Goal: Task Accomplishment & Management: Manage account settings

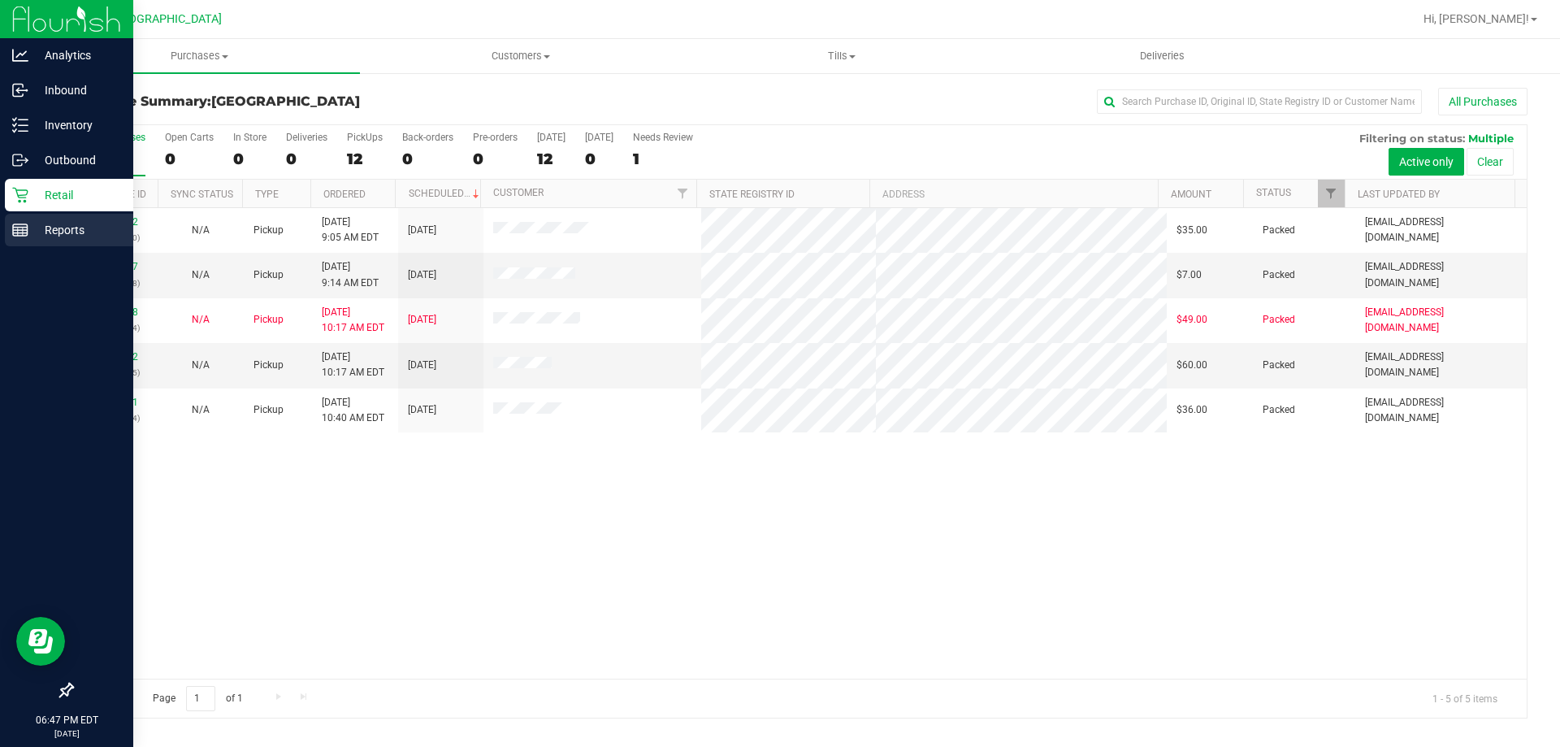
click at [31, 222] on p "Reports" at bounding box center [77, 230] width 98 height 20
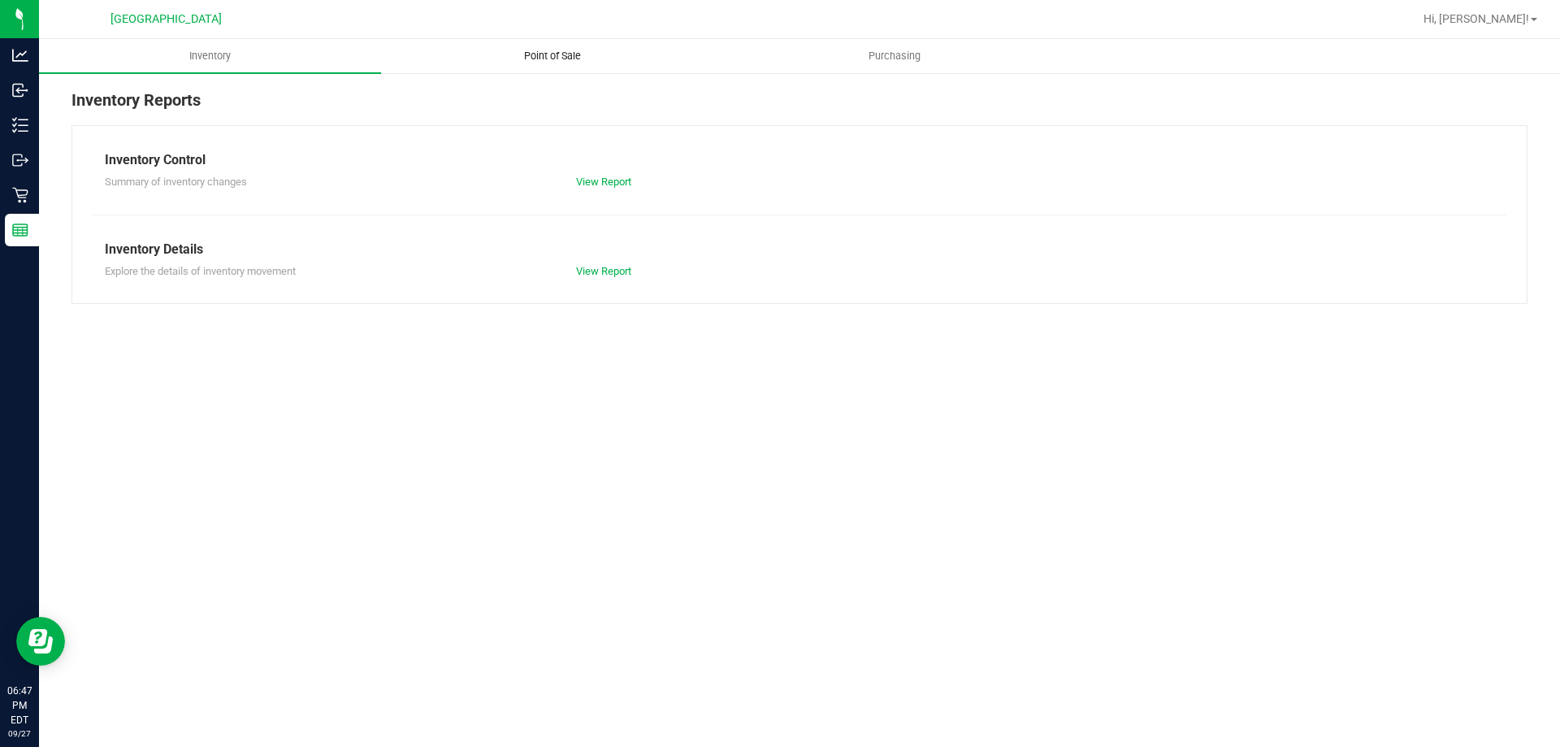
click at [578, 52] on span "Point of Sale" at bounding box center [552, 56] width 101 height 15
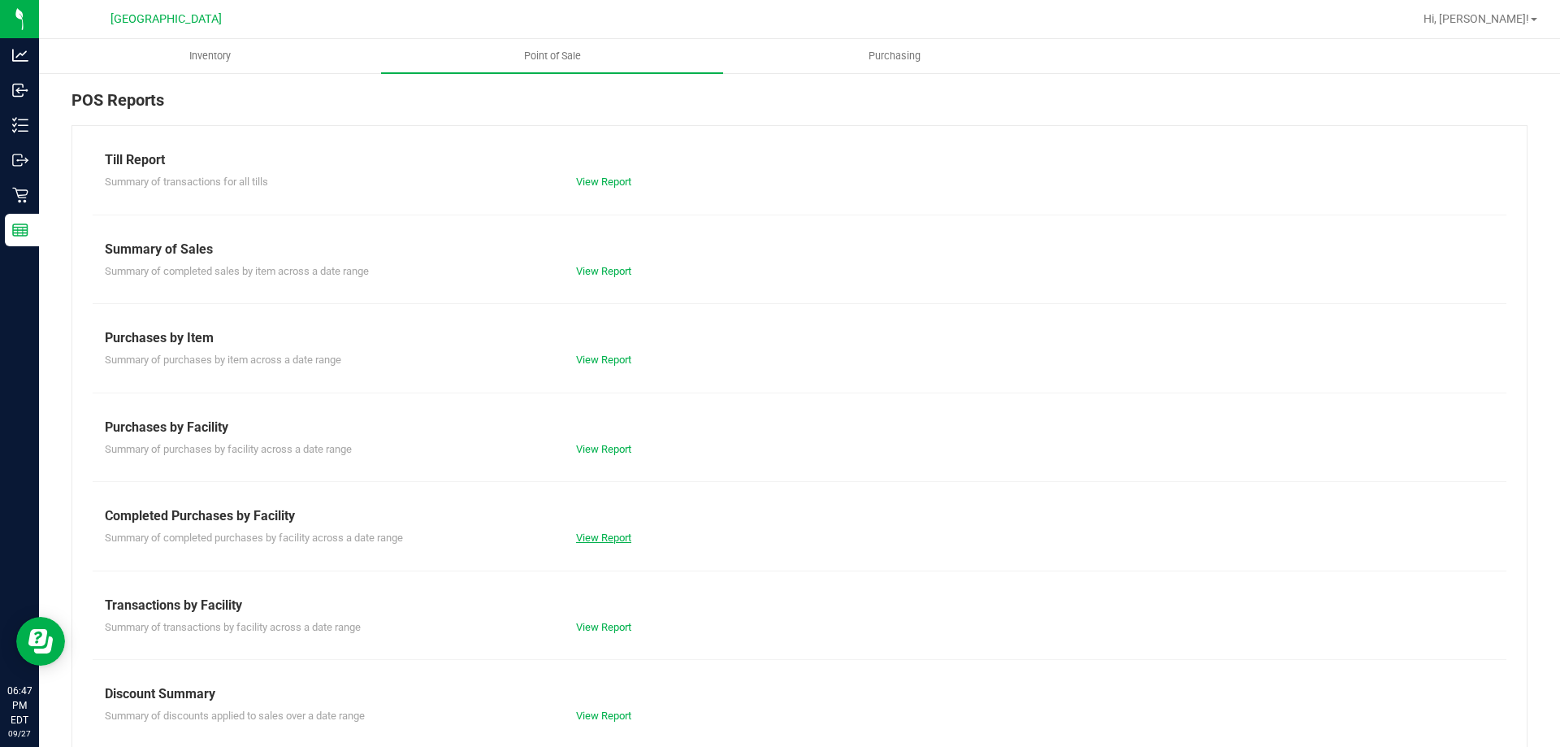
click at [597, 542] on link "View Report" at bounding box center [603, 537] width 55 height 12
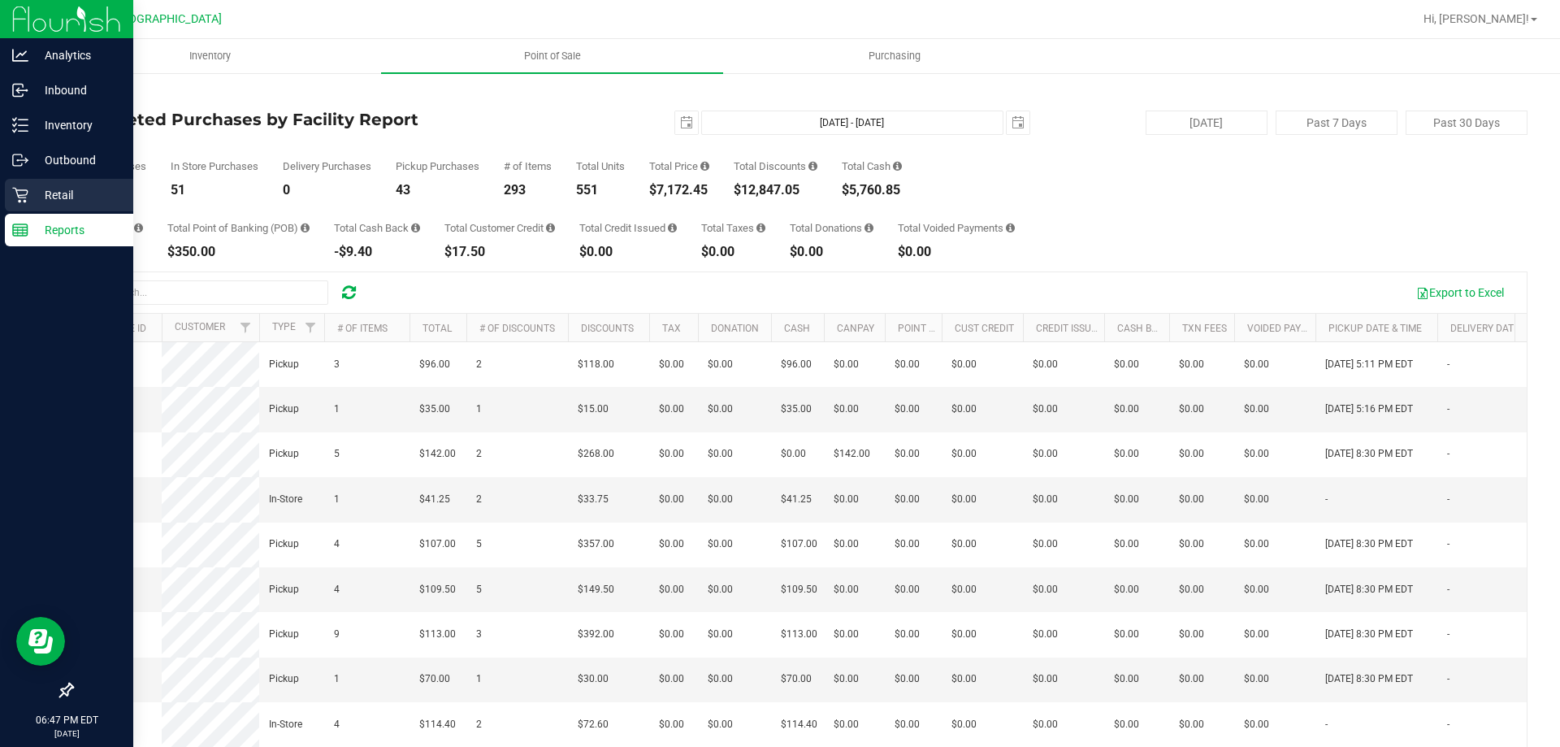
click at [32, 206] on div "Retail" at bounding box center [69, 195] width 128 height 33
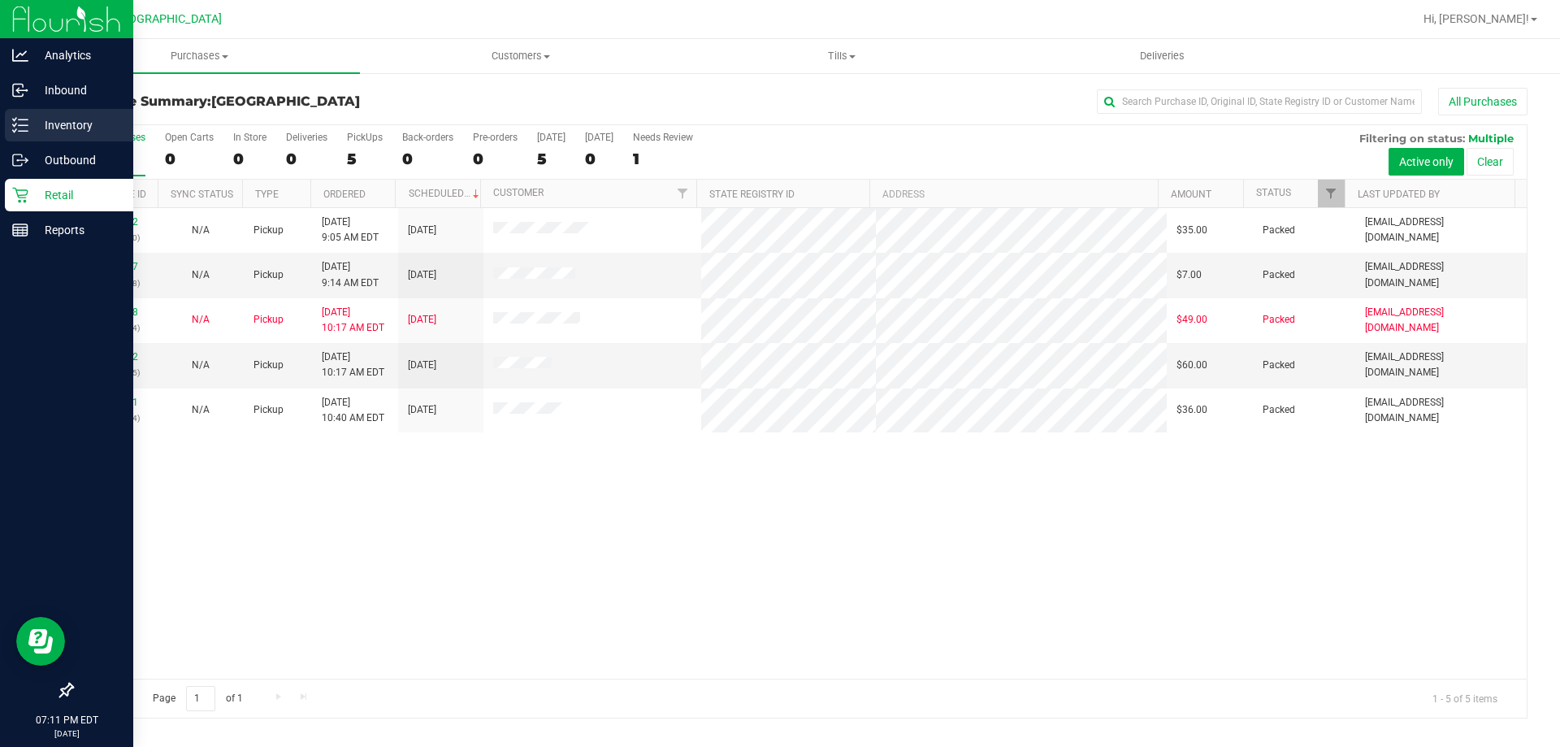
click at [74, 110] on div "Inventory" at bounding box center [69, 125] width 128 height 33
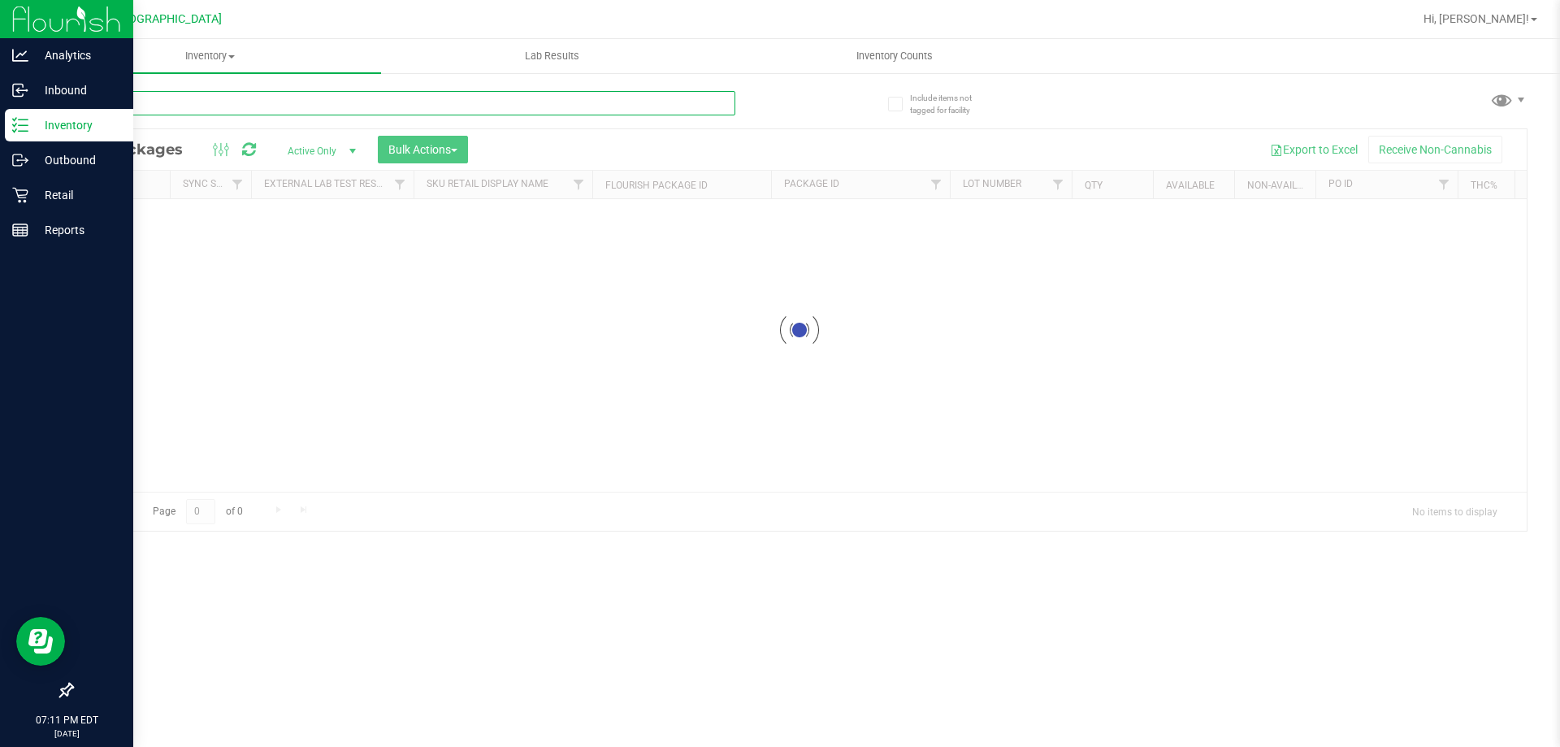
click at [232, 106] on div "Inventory All packages All inventory Waste log Create inventory Lab Results Inv…" at bounding box center [799, 393] width 1521 height 708
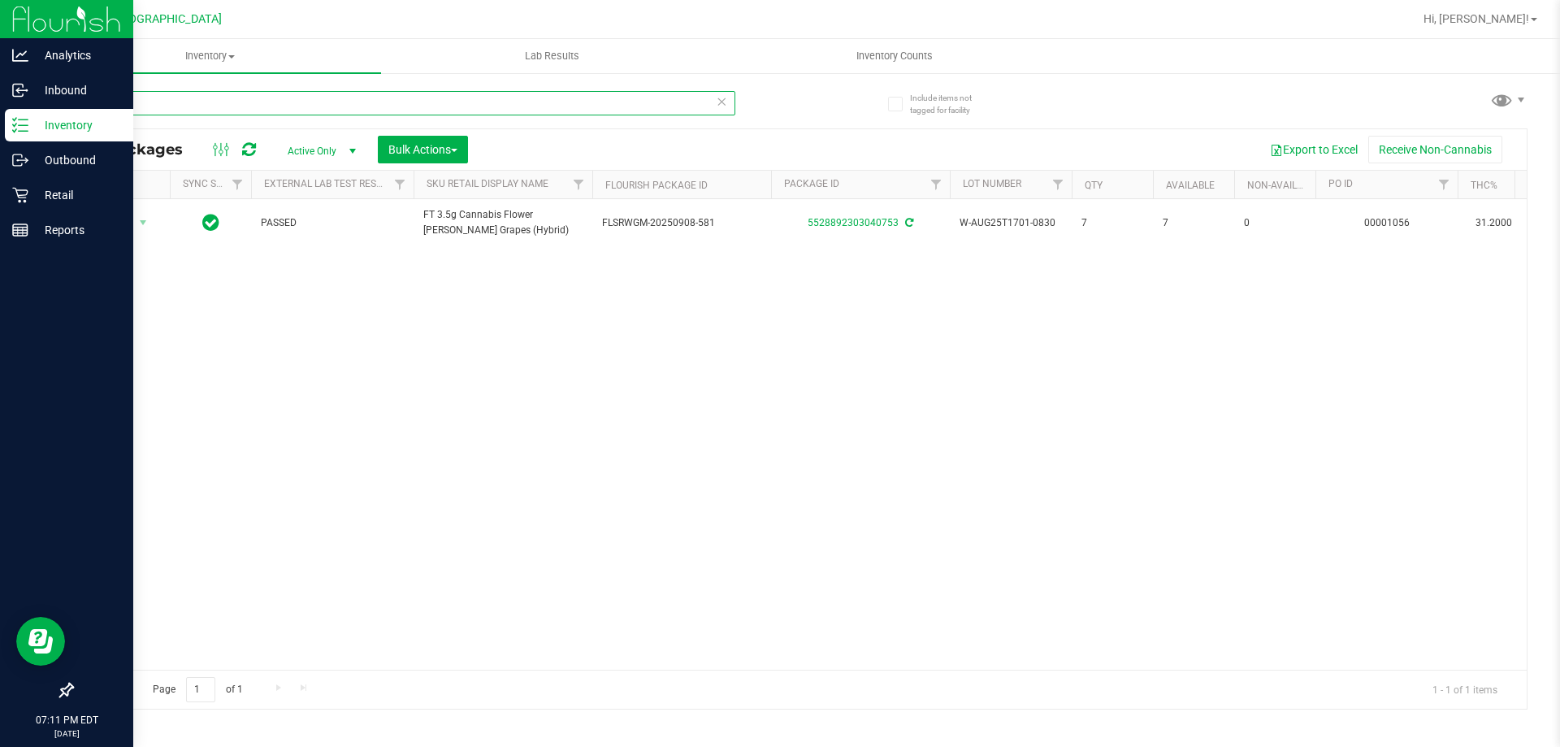
drag, startPoint x: 158, startPoint y: 102, endPoint x: 52, endPoint y: 112, distance: 106.9
click at [32, 102] on div "Analytics Inbound Inventory Outbound Retail Reports 07:11 PM EDT 09/27/2025 09/…" at bounding box center [780, 373] width 1560 height 747
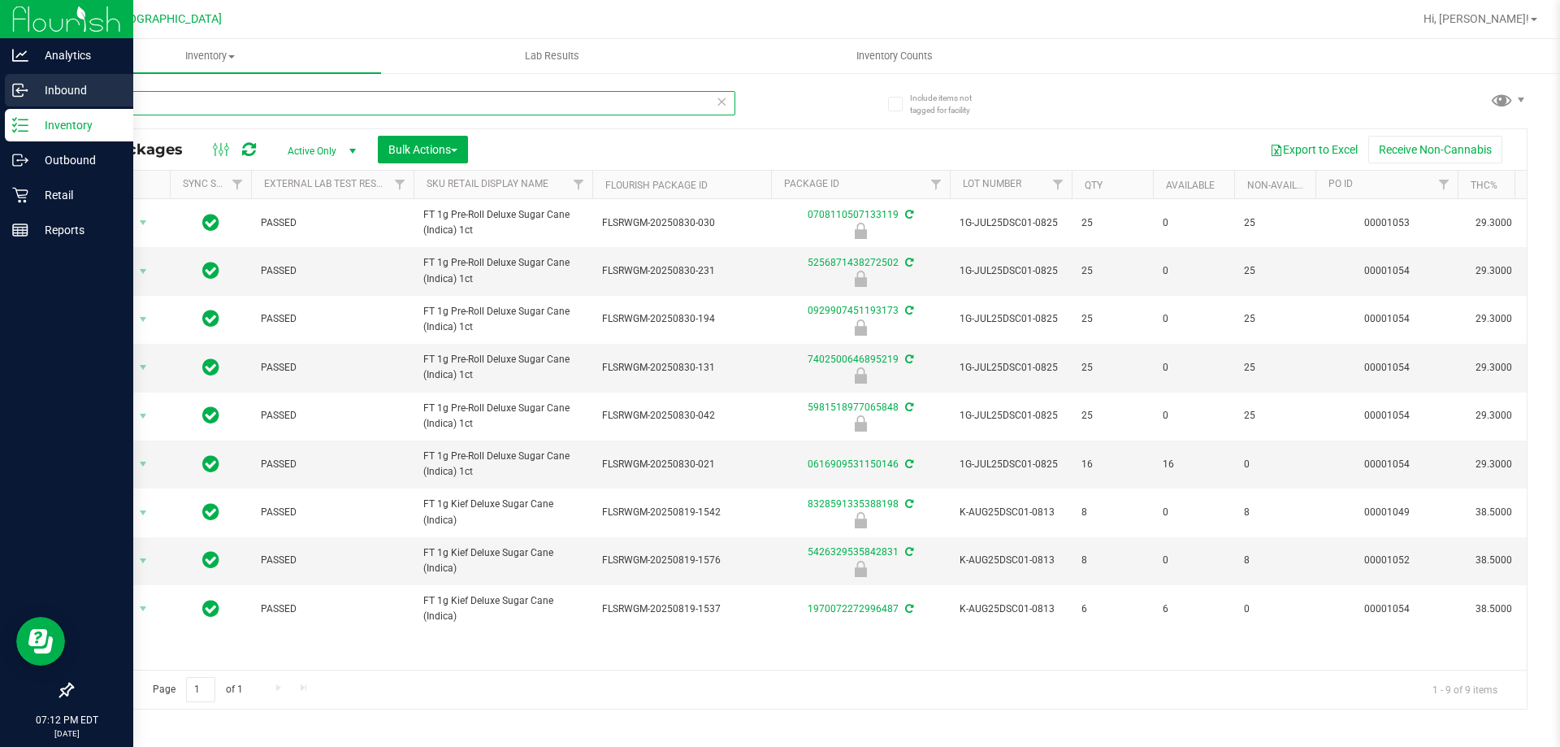
drag, startPoint x: 190, startPoint y: 111, endPoint x: 24, endPoint y: 80, distance: 168.5
click at [0, 80] on div "Analytics Inbound Inventory Outbound Retail Reports 07:12 PM EDT [DATE] 09/27 […" at bounding box center [780, 373] width 1560 height 747
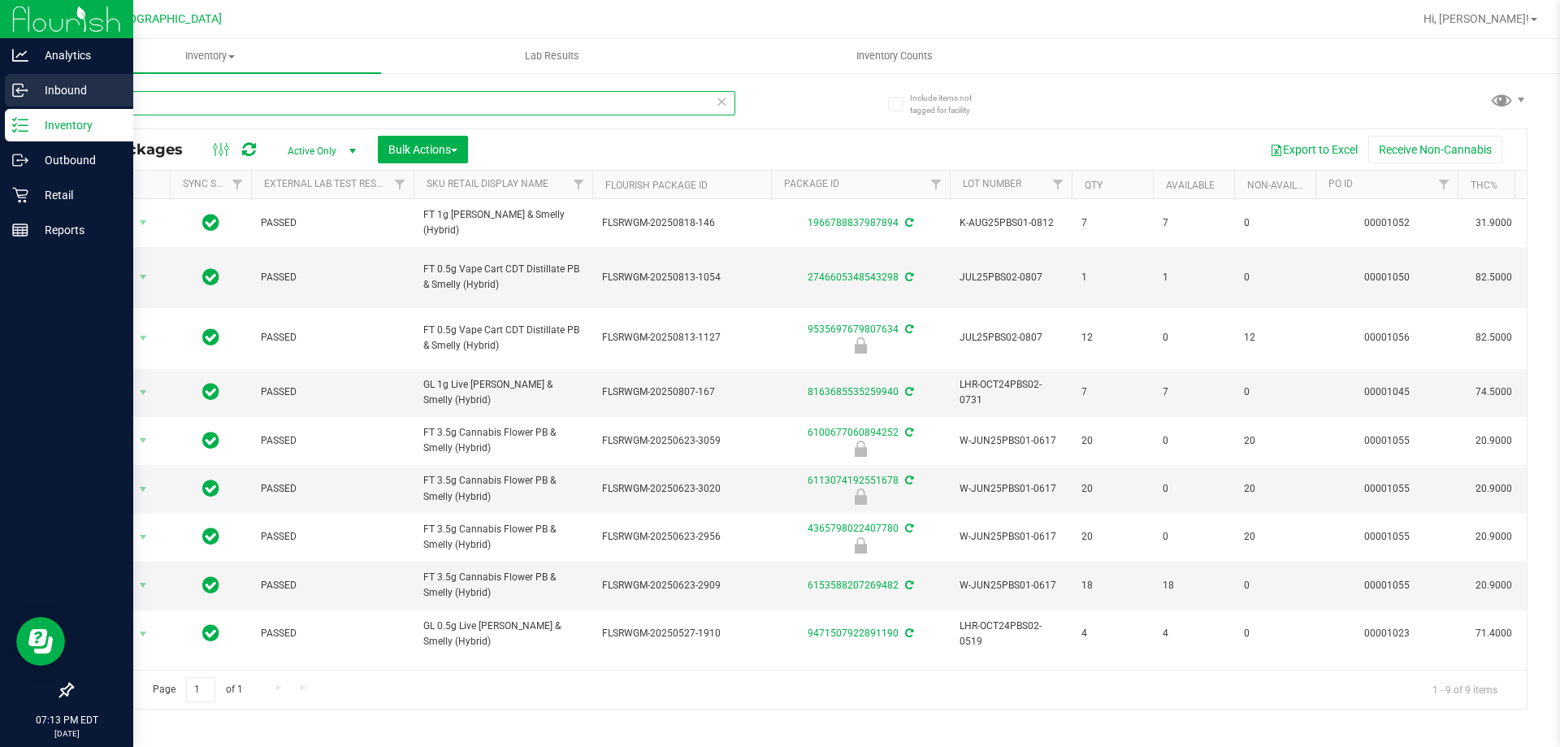
drag, startPoint x: 222, startPoint y: 109, endPoint x: 0, endPoint y: 89, distance: 222.7
click at [0, 104] on div "Analytics Inbound Inventory Outbound Retail Reports 07:13 PM EDT [DATE] 09/27 […" at bounding box center [780, 373] width 1560 height 747
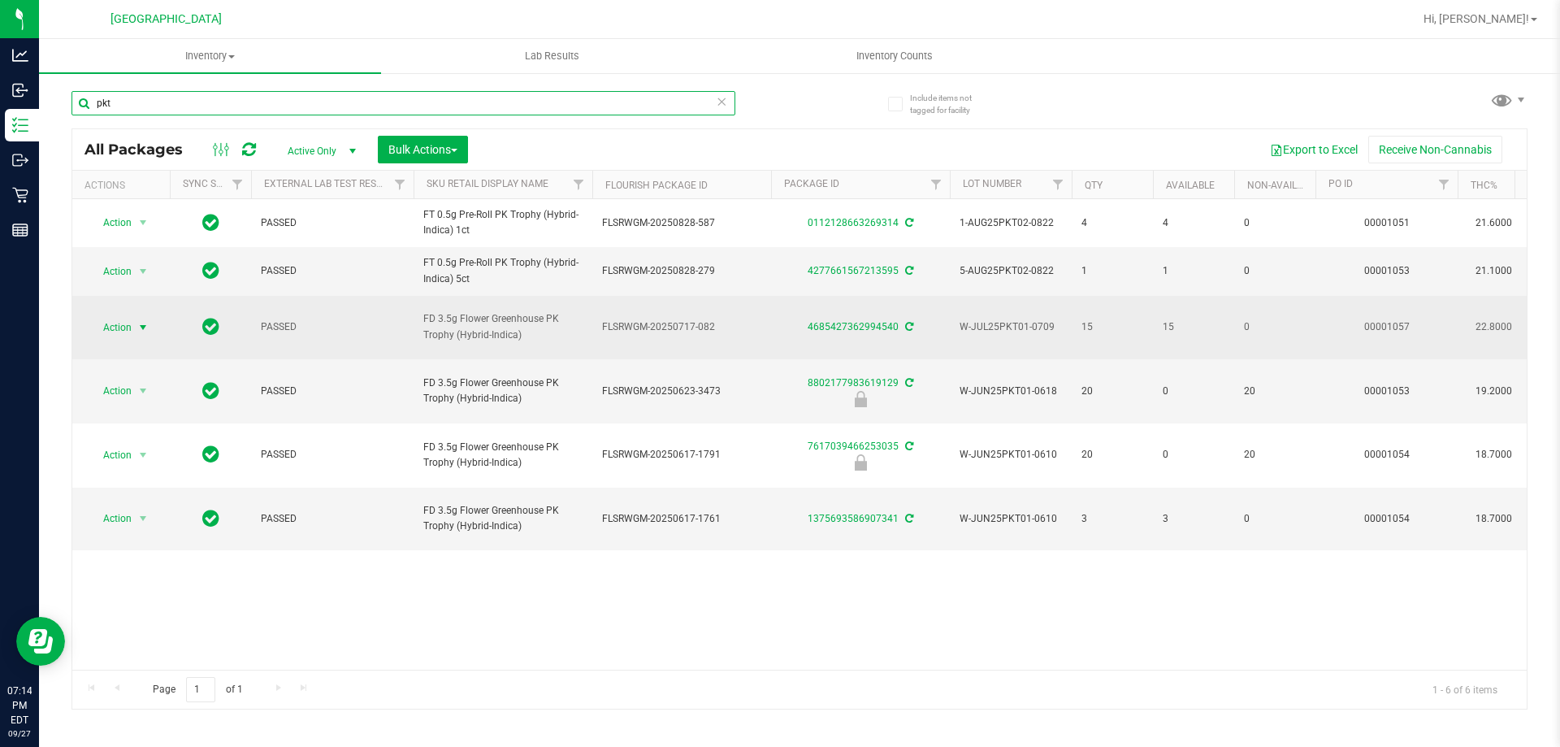
type input "pkt"
click at [101, 316] on span "Action" at bounding box center [111, 327] width 44 height 23
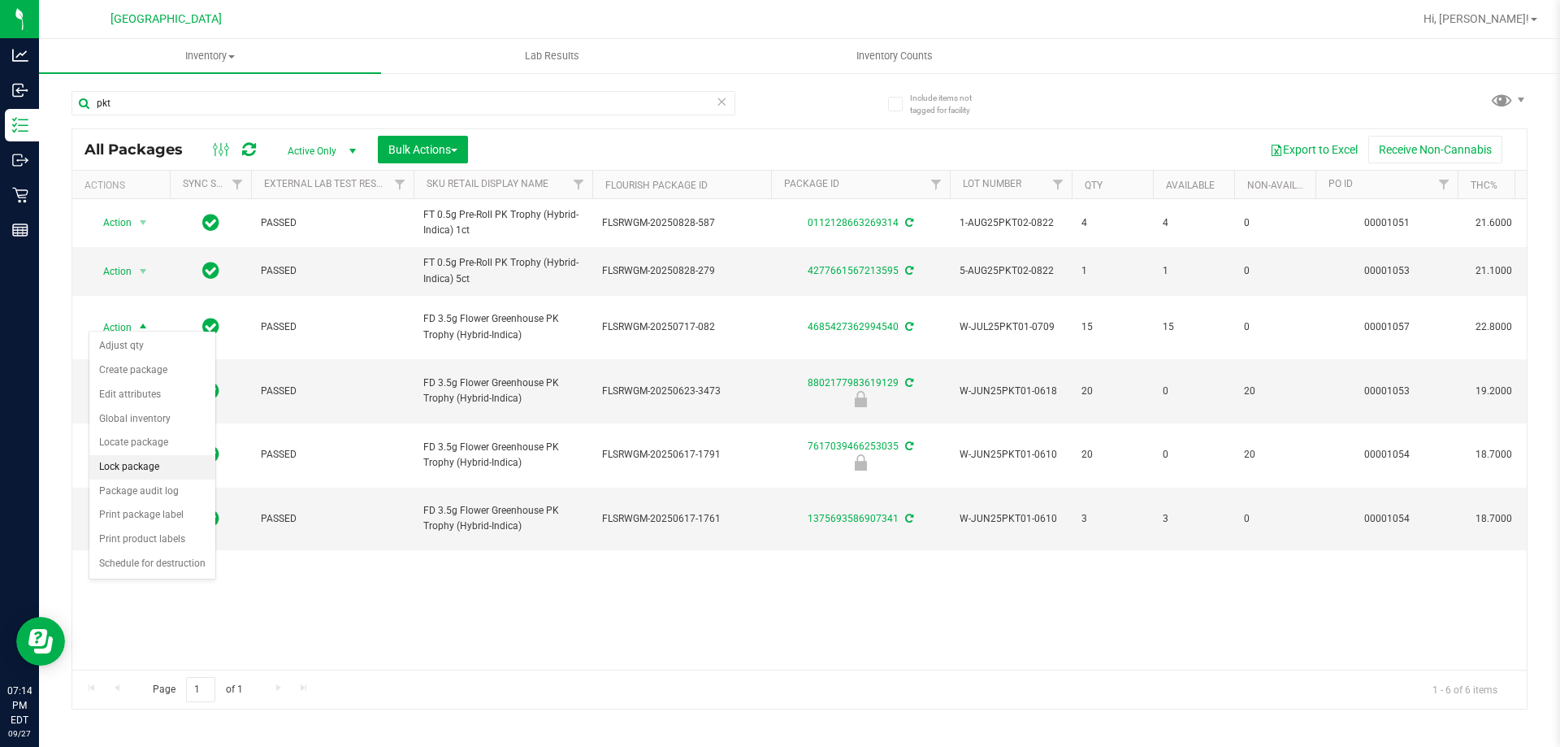
click at [133, 466] on li "Lock package" at bounding box center [152, 467] width 126 height 24
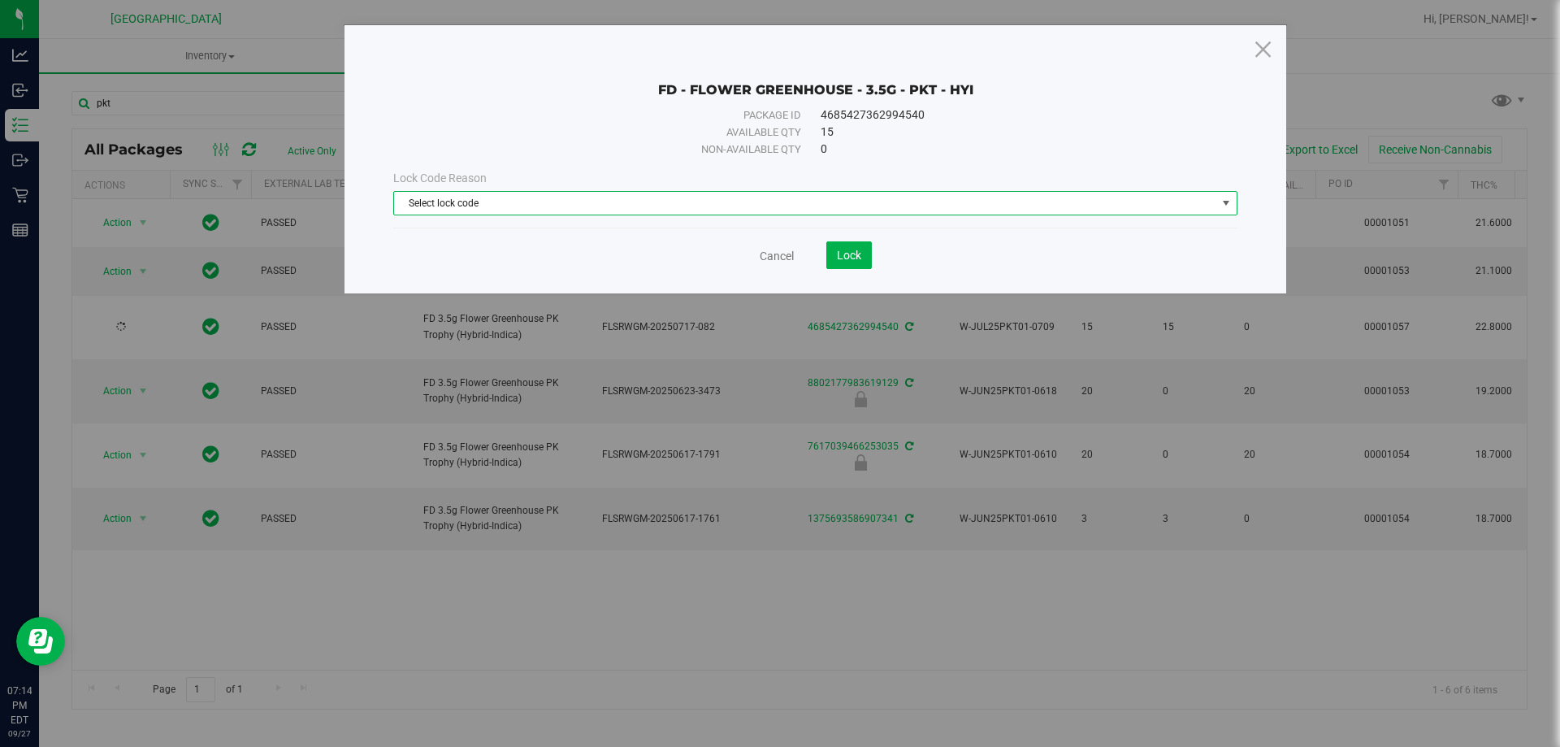
click at [431, 206] on span "Select lock code" at bounding box center [805, 203] width 822 height 23
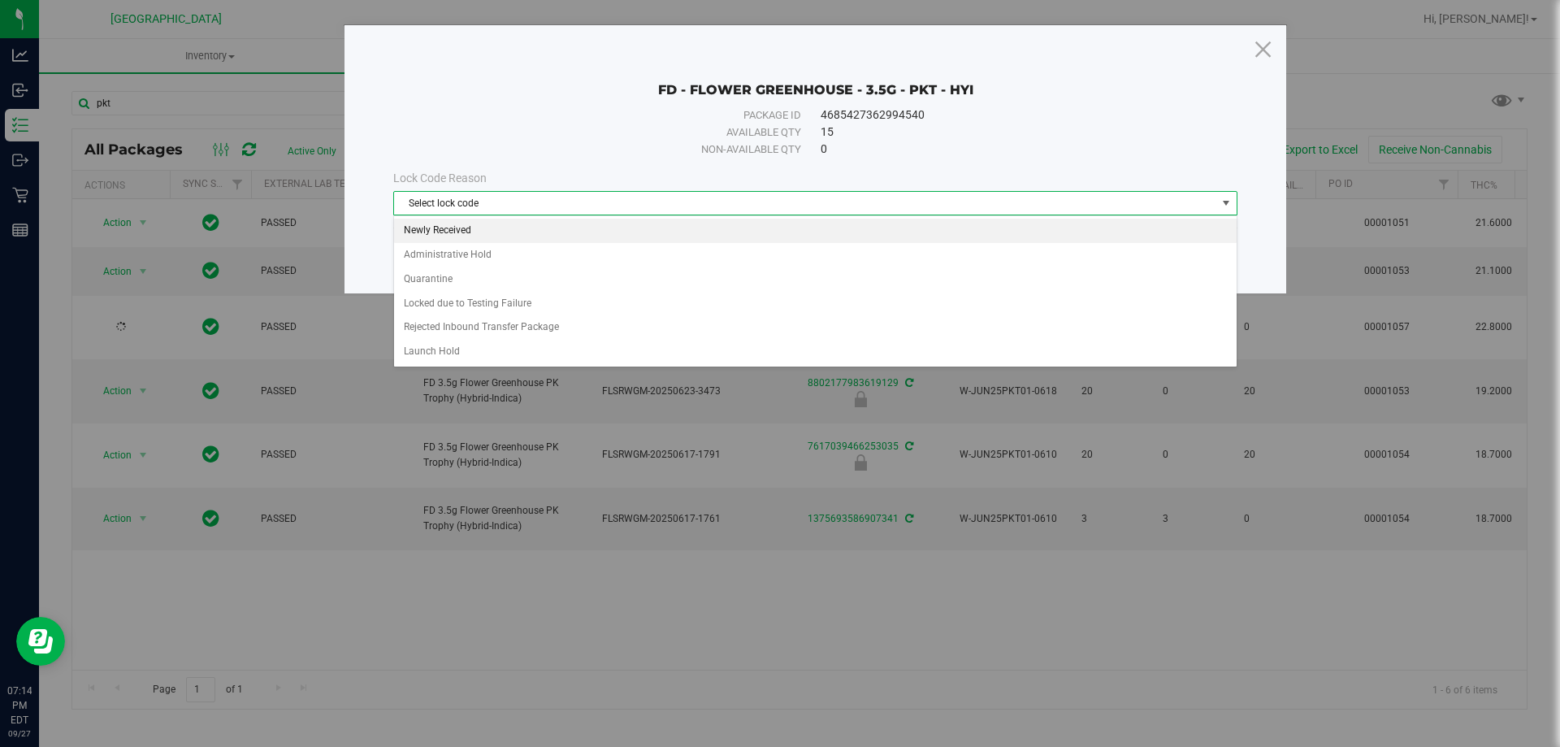
click at [444, 236] on li "Newly Received" at bounding box center [815, 231] width 843 height 24
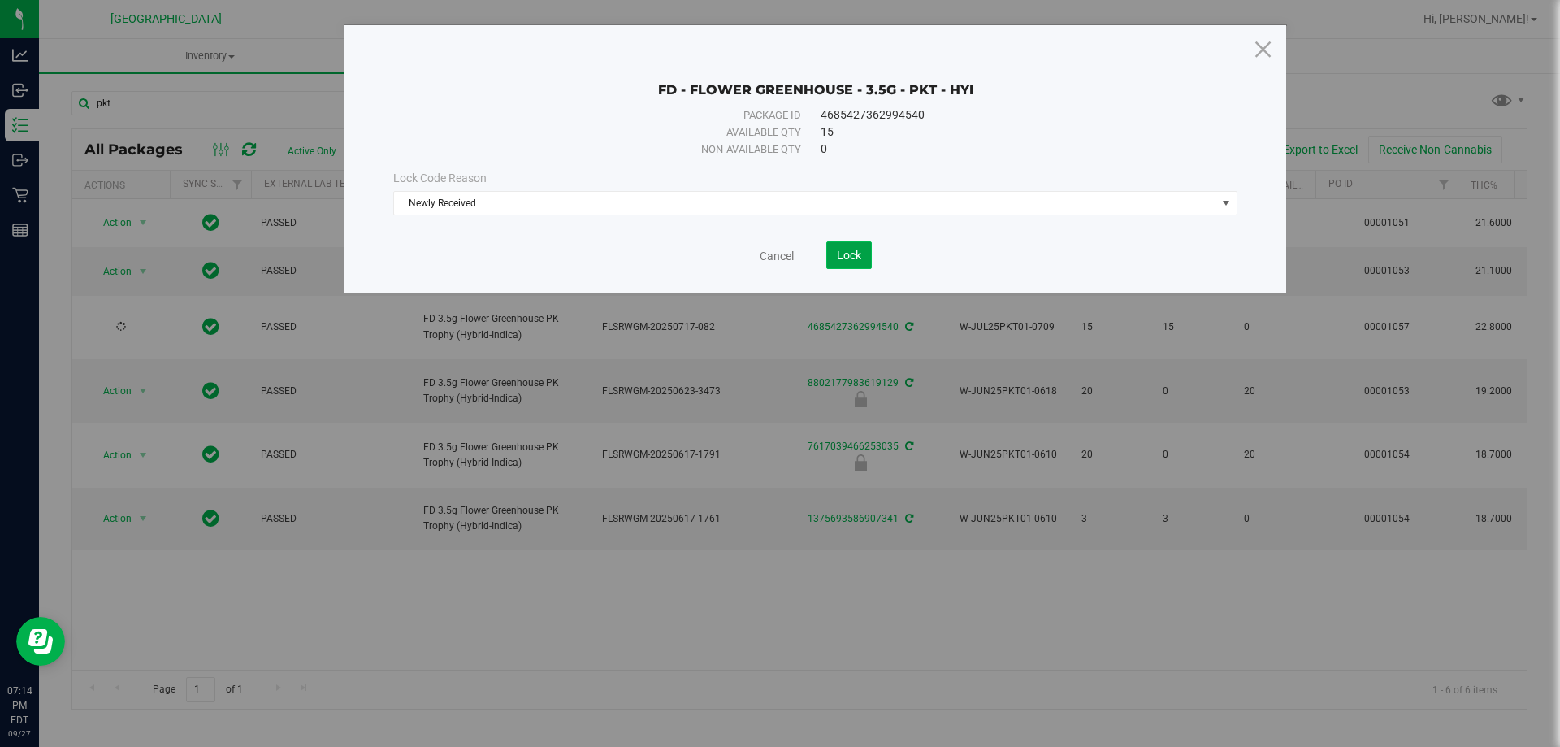
click at [837, 262] on button "Lock" at bounding box center [849, 255] width 46 height 28
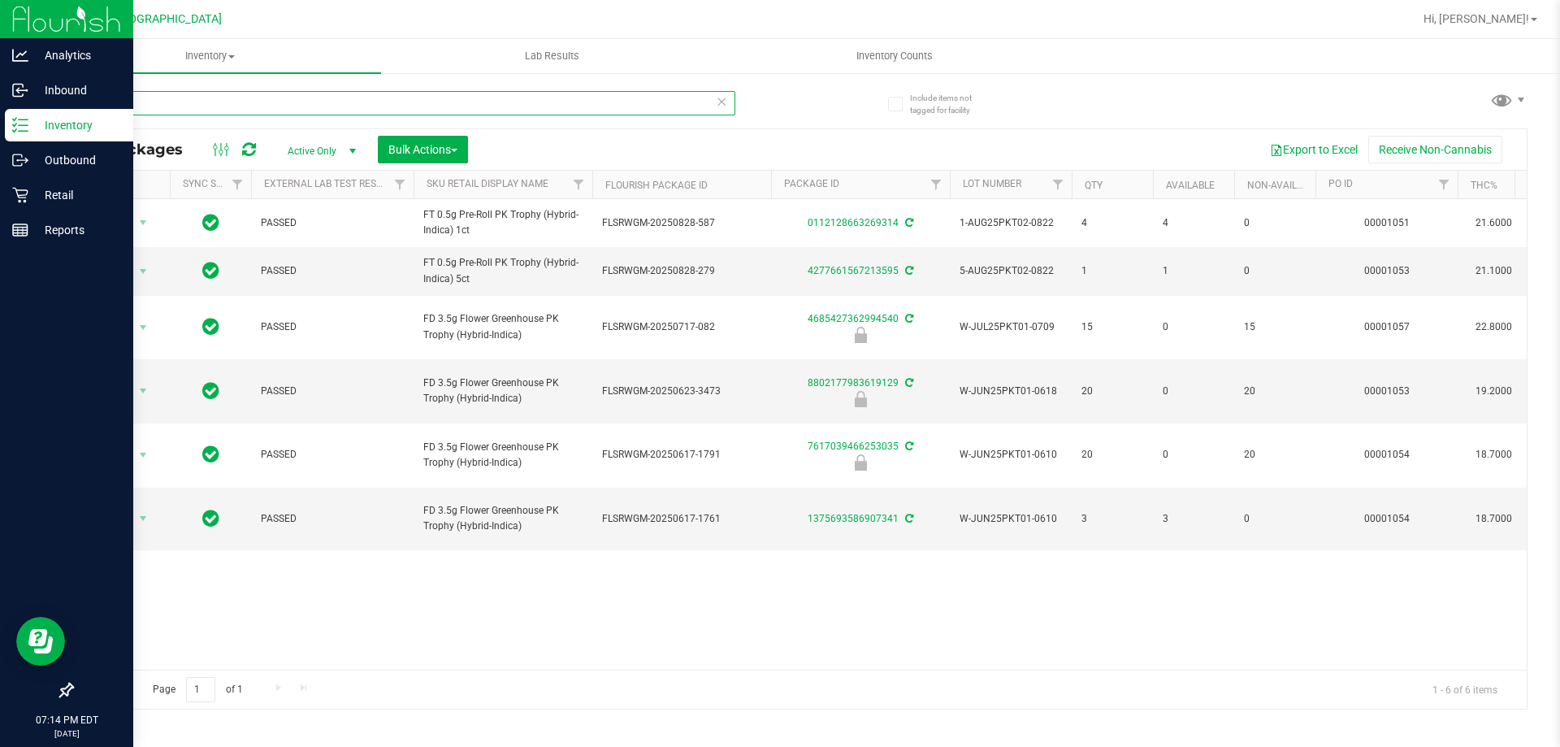
drag, startPoint x: 250, startPoint y: 106, endPoint x: 15, endPoint y: 37, distance: 244.8
click at [0, 61] on div "Analytics Inbound Inventory Outbound Retail Reports 07:14 PM EDT 09/27/2025 09/…" at bounding box center [780, 373] width 1560 height 747
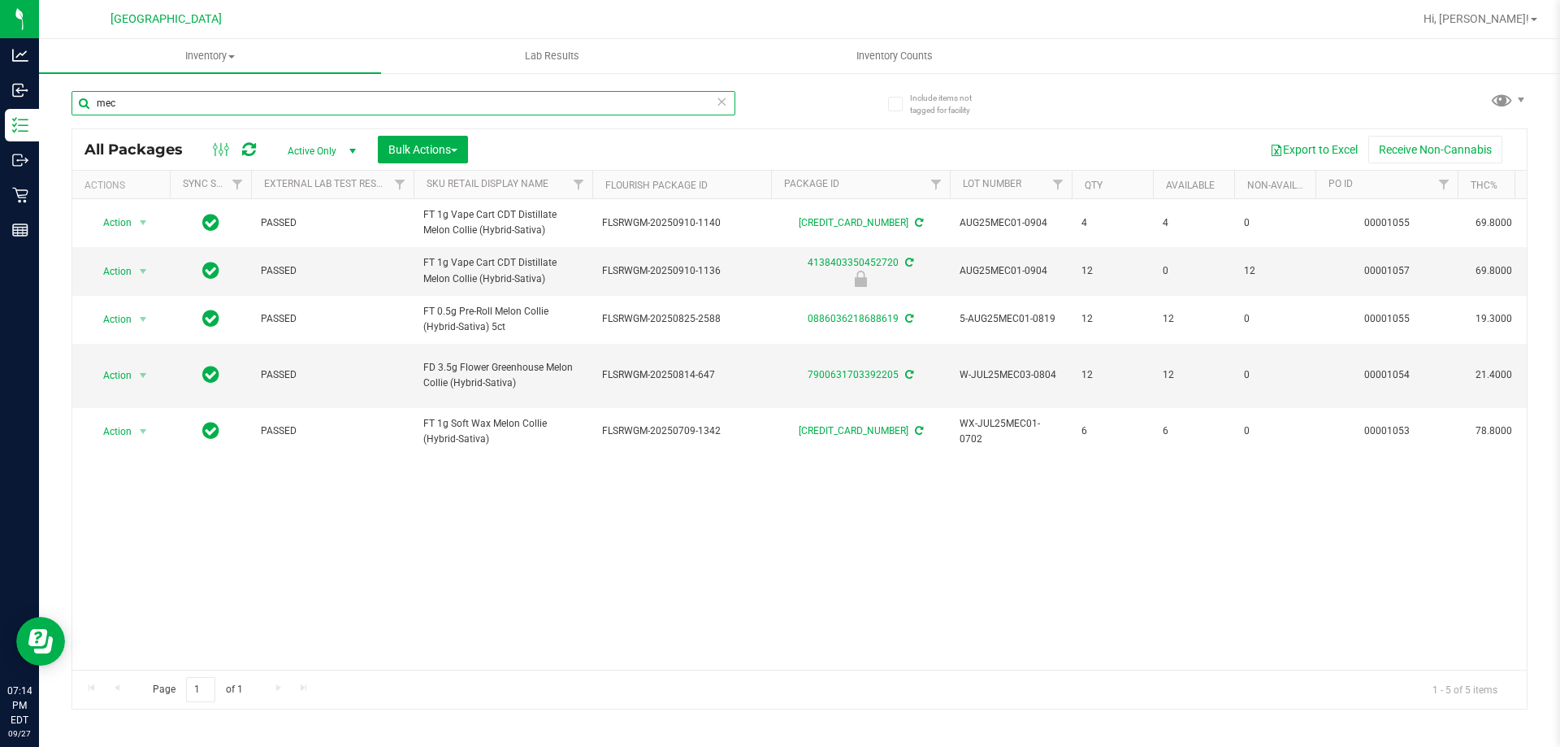
type input "mec"
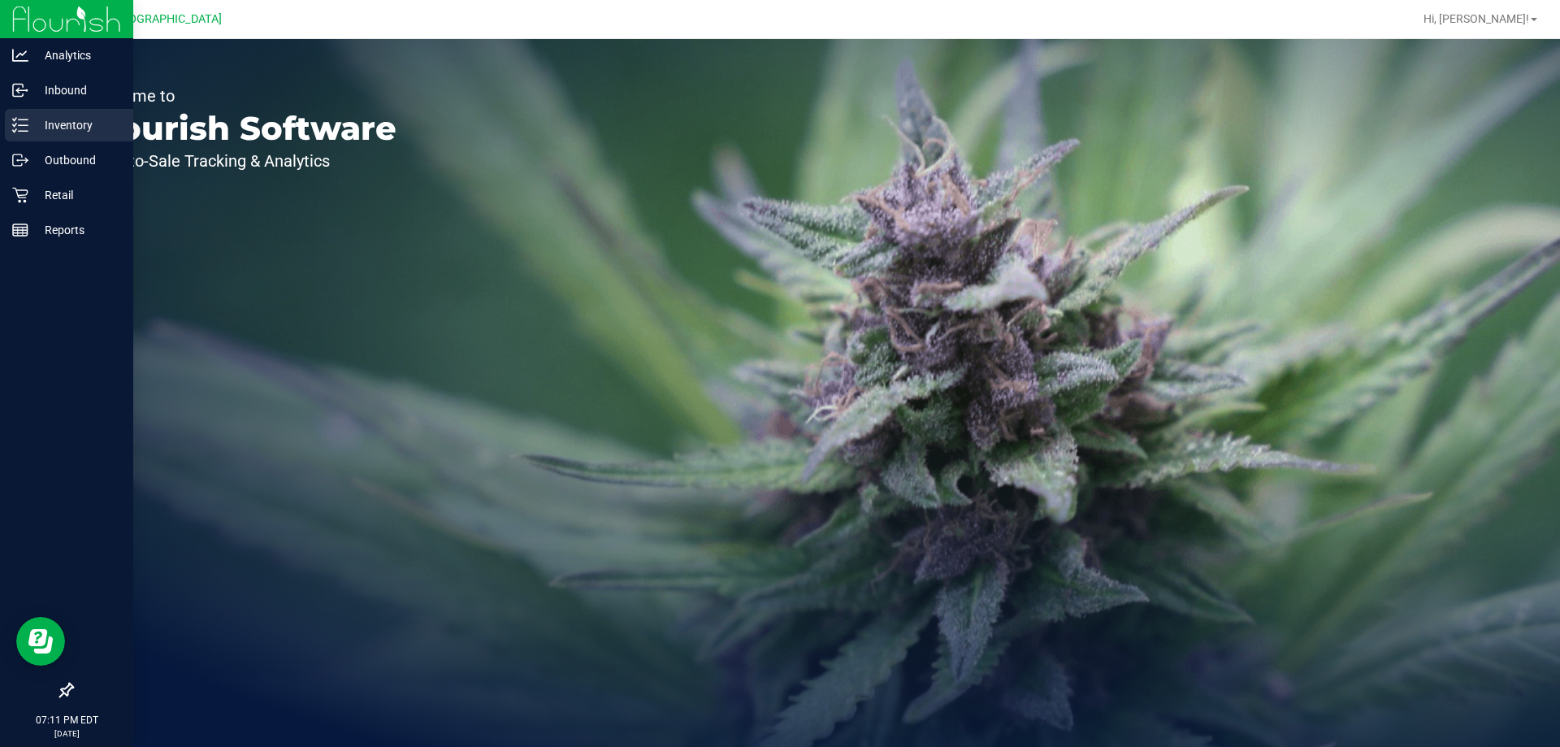
click at [37, 128] on p "Inventory" at bounding box center [77, 125] width 98 height 20
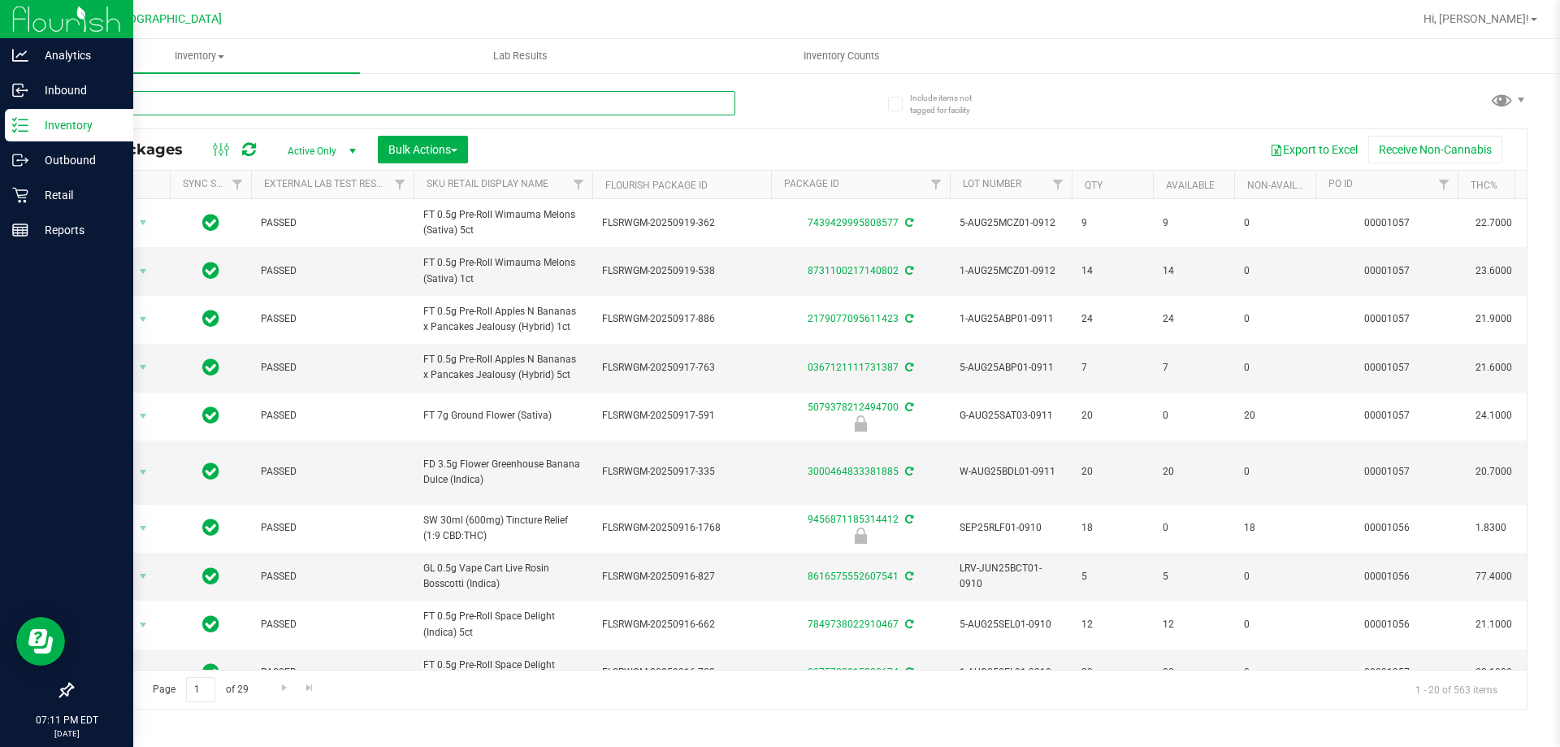
click at [218, 99] on input "text" at bounding box center [404, 103] width 664 height 24
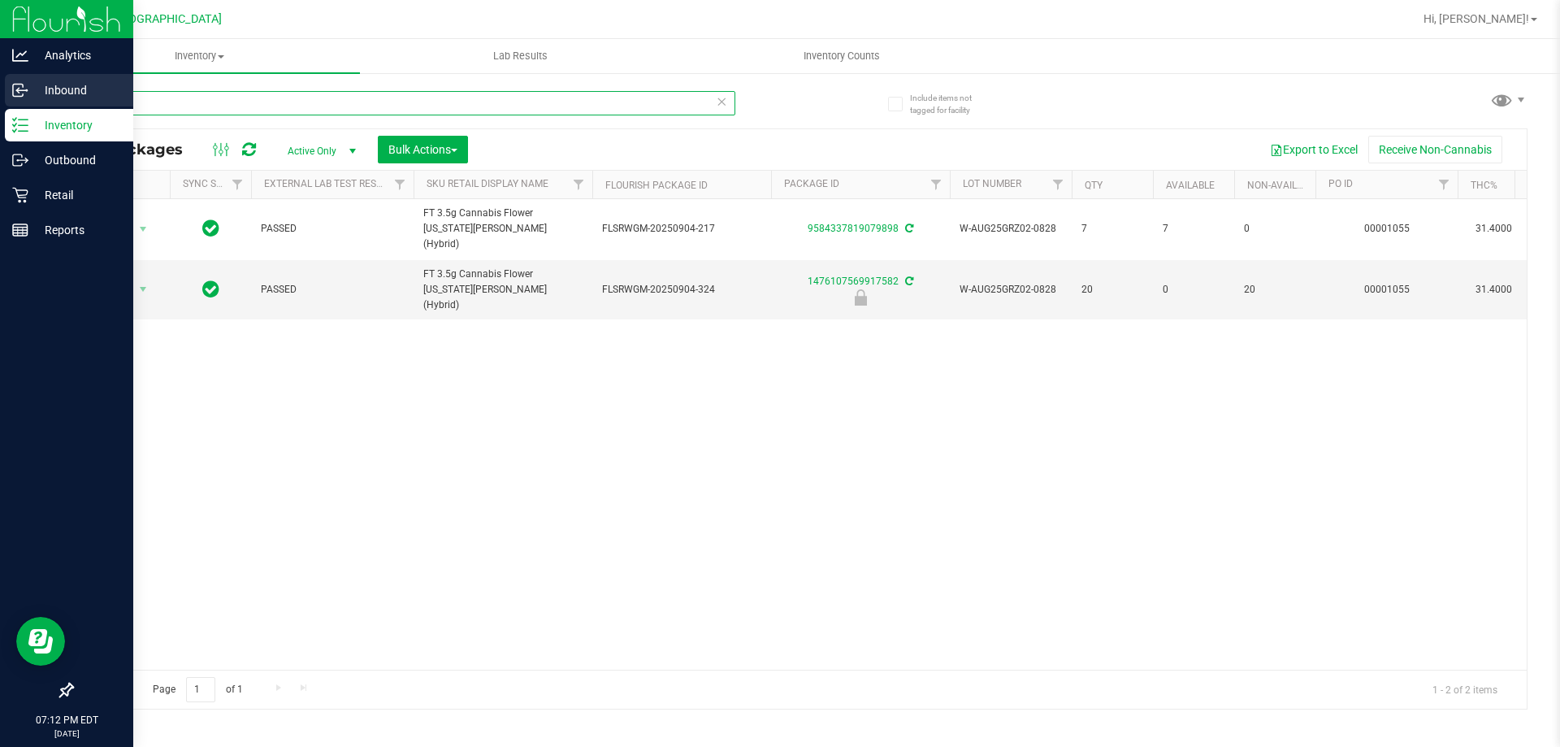
drag, startPoint x: 184, startPoint y: 109, endPoint x: 0, endPoint y: 94, distance: 184.2
click at [0, 102] on div "Analytics Inbound Inventory Outbound Retail Reports 07:12 PM EDT [DATE] 09/27 […" at bounding box center [780, 373] width 1560 height 747
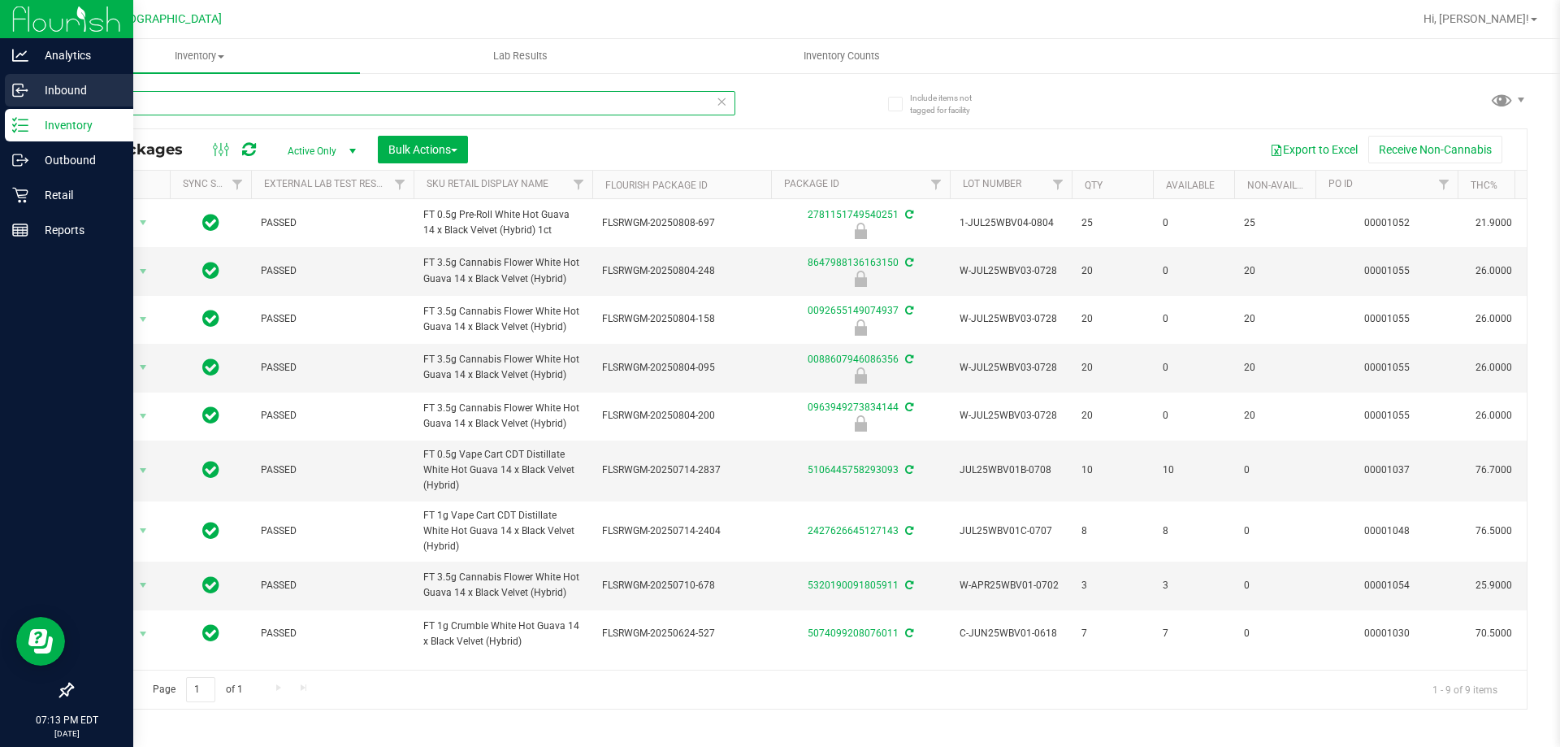
drag, startPoint x: 180, startPoint y: 108, endPoint x: 0, endPoint y: 76, distance: 182.3
click at [0, 103] on div "Analytics Inbound Inventory Outbound Retail Reports 07:13 PM EDT [DATE] 09/27 […" at bounding box center [780, 373] width 1560 height 747
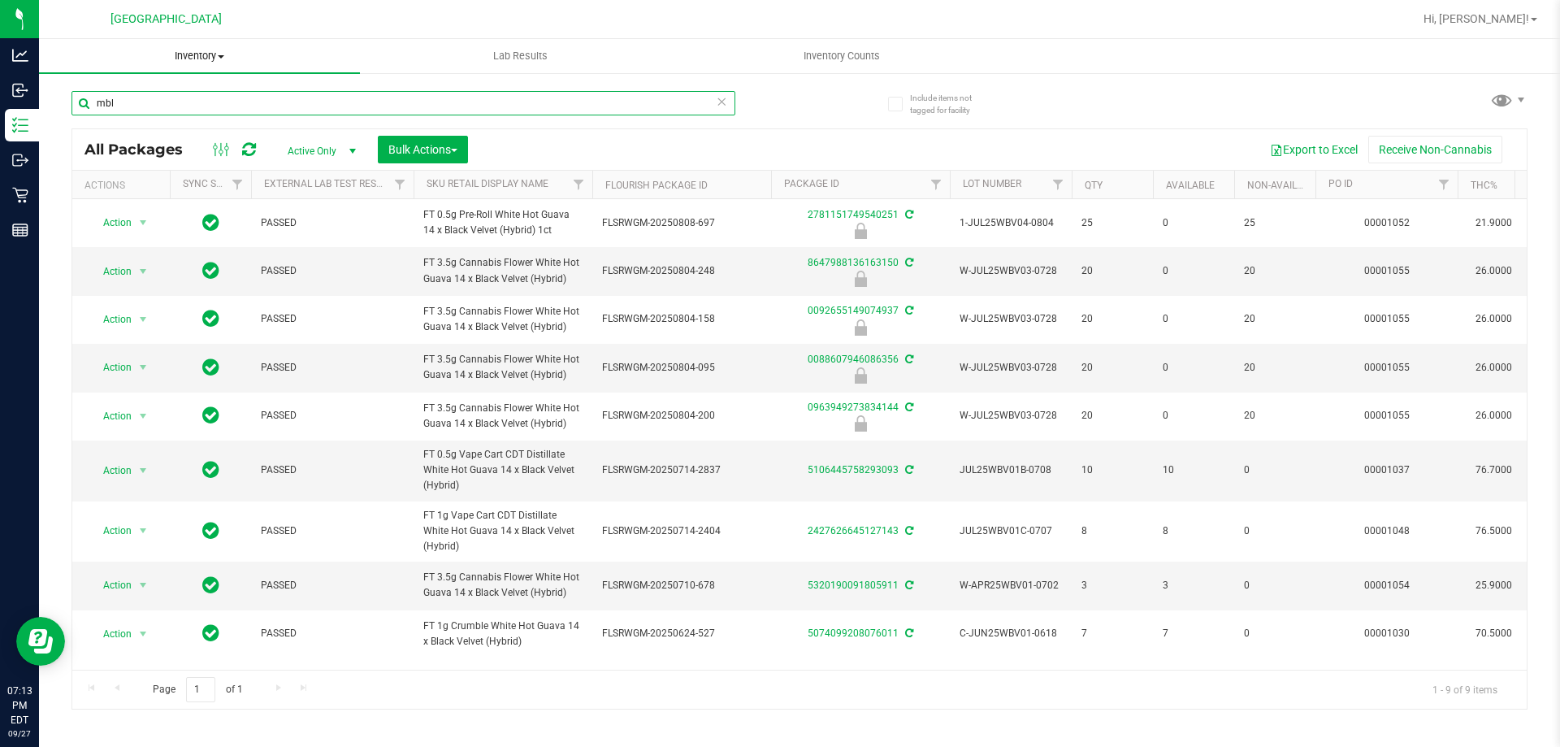
type input "mbl"
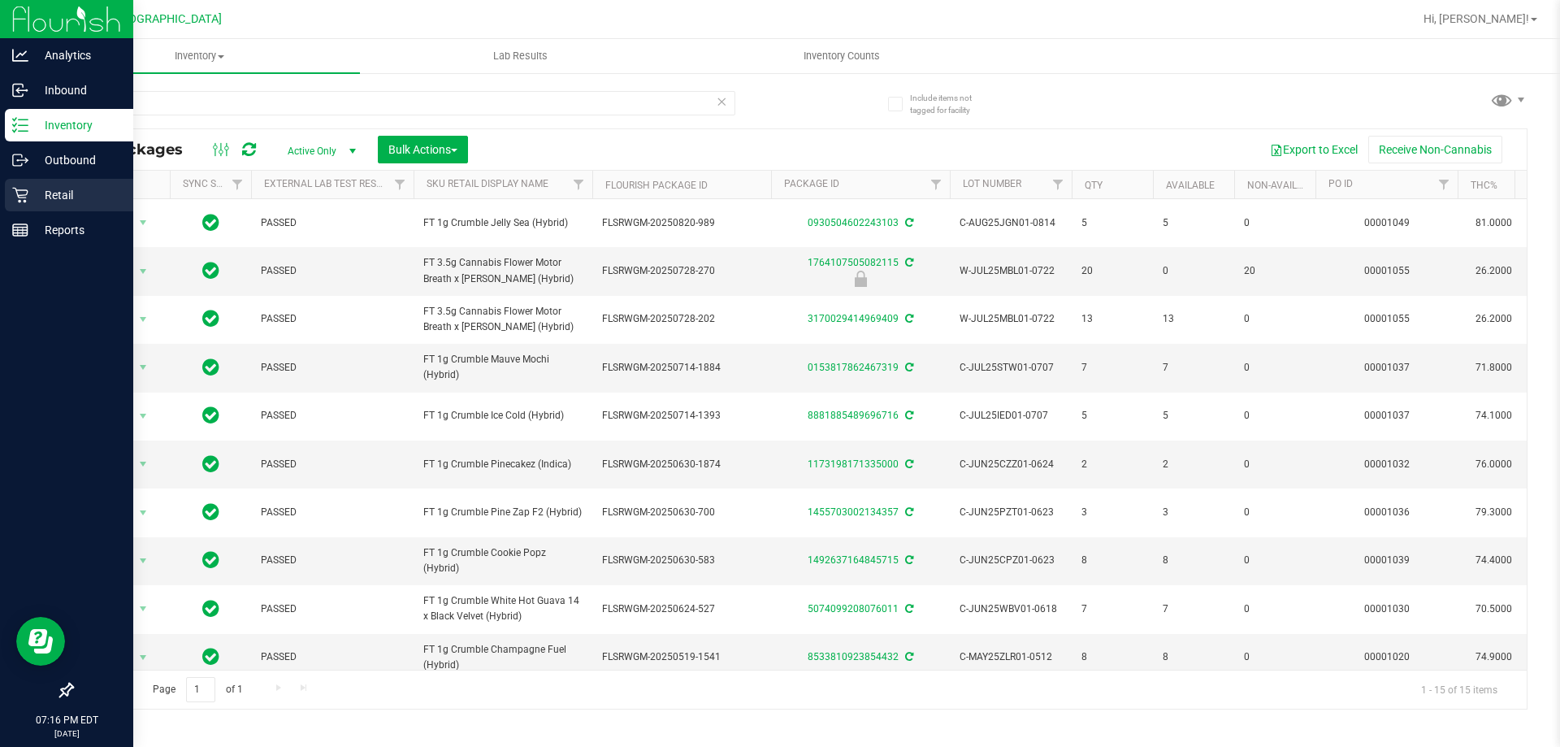
click at [32, 187] on p "Retail" at bounding box center [77, 195] width 98 height 20
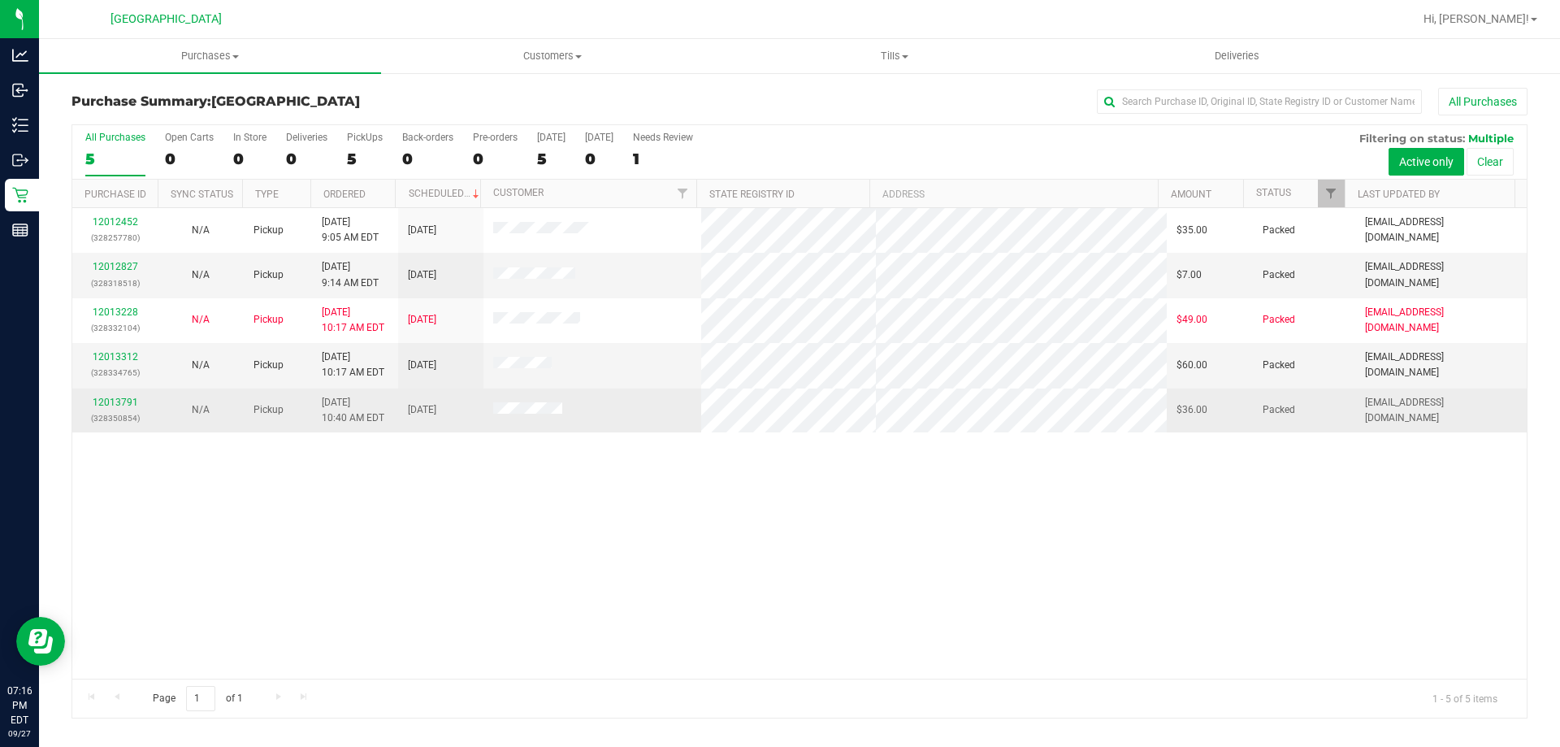
click at [117, 395] on div "12013791 (328350854)" at bounding box center [115, 410] width 66 height 31
click at [118, 398] on link "12013791" at bounding box center [116, 402] width 46 height 11
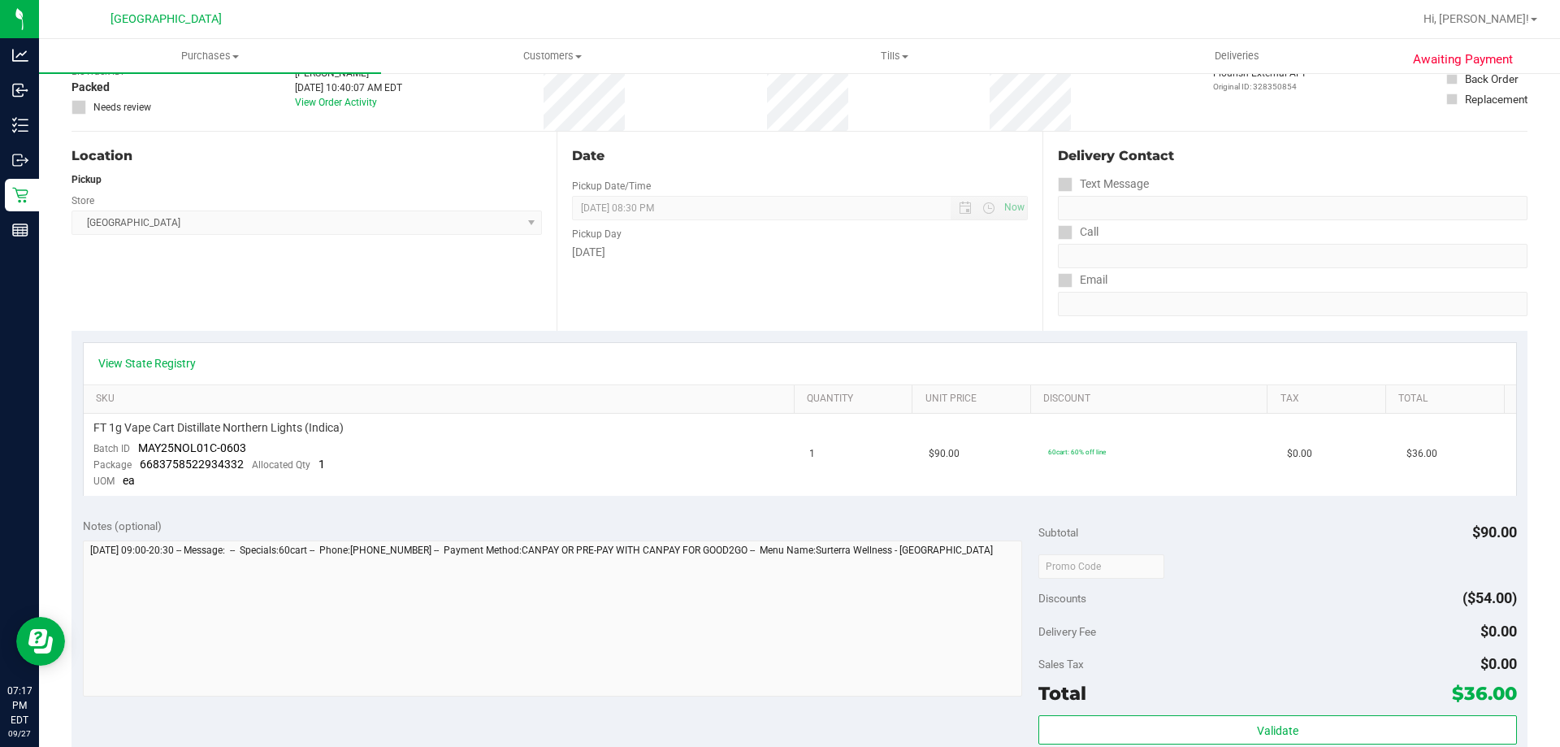
scroll to position [163, 0]
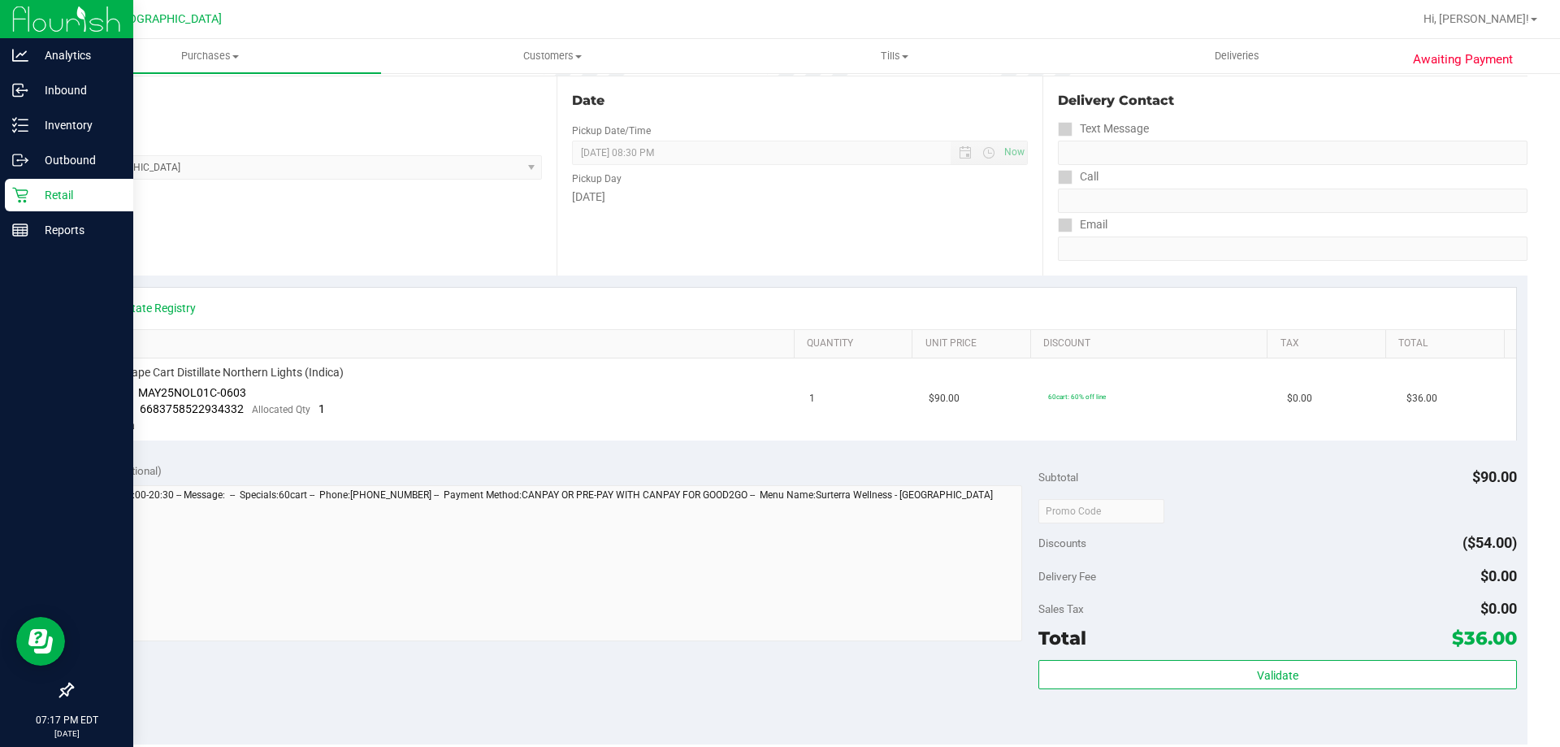
click at [28, 198] on p "Retail" at bounding box center [77, 195] width 98 height 20
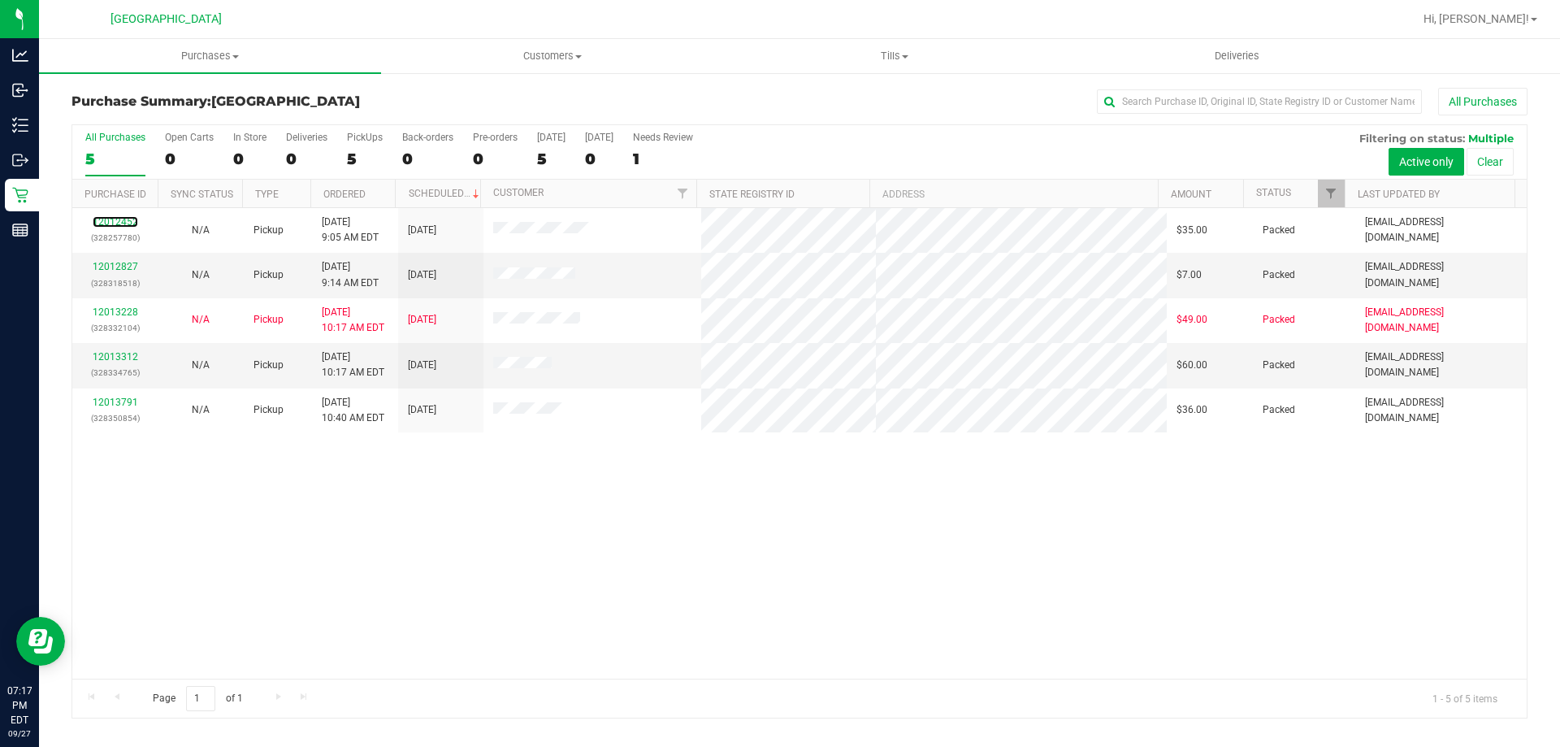
click at [121, 216] on link "12012452" at bounding box center [116, 221] width 46 height 11
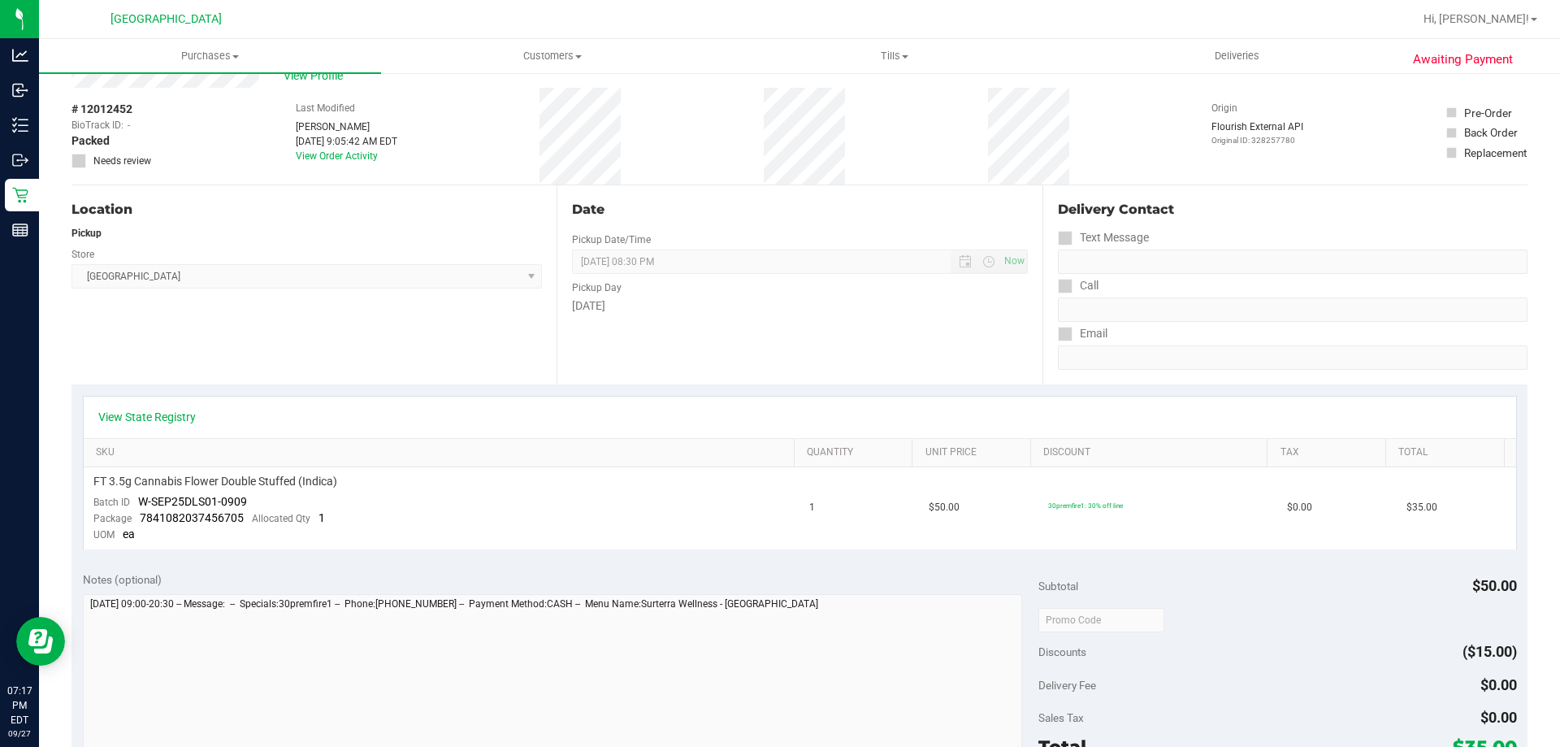
scroll to position [81, 0]
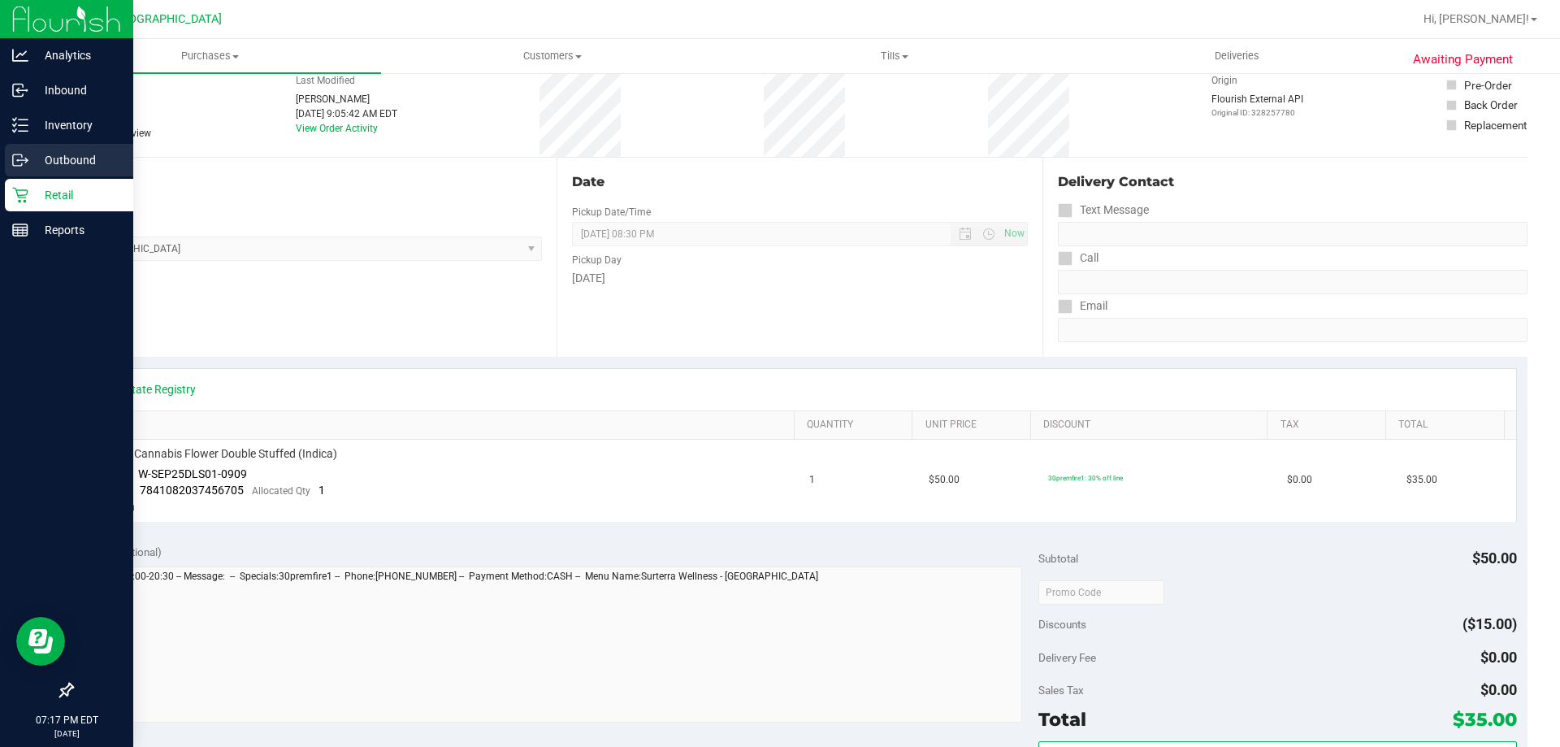
click at [36, 178] on link "Outbound" at bounding box center [66, 161] width 133 height 35
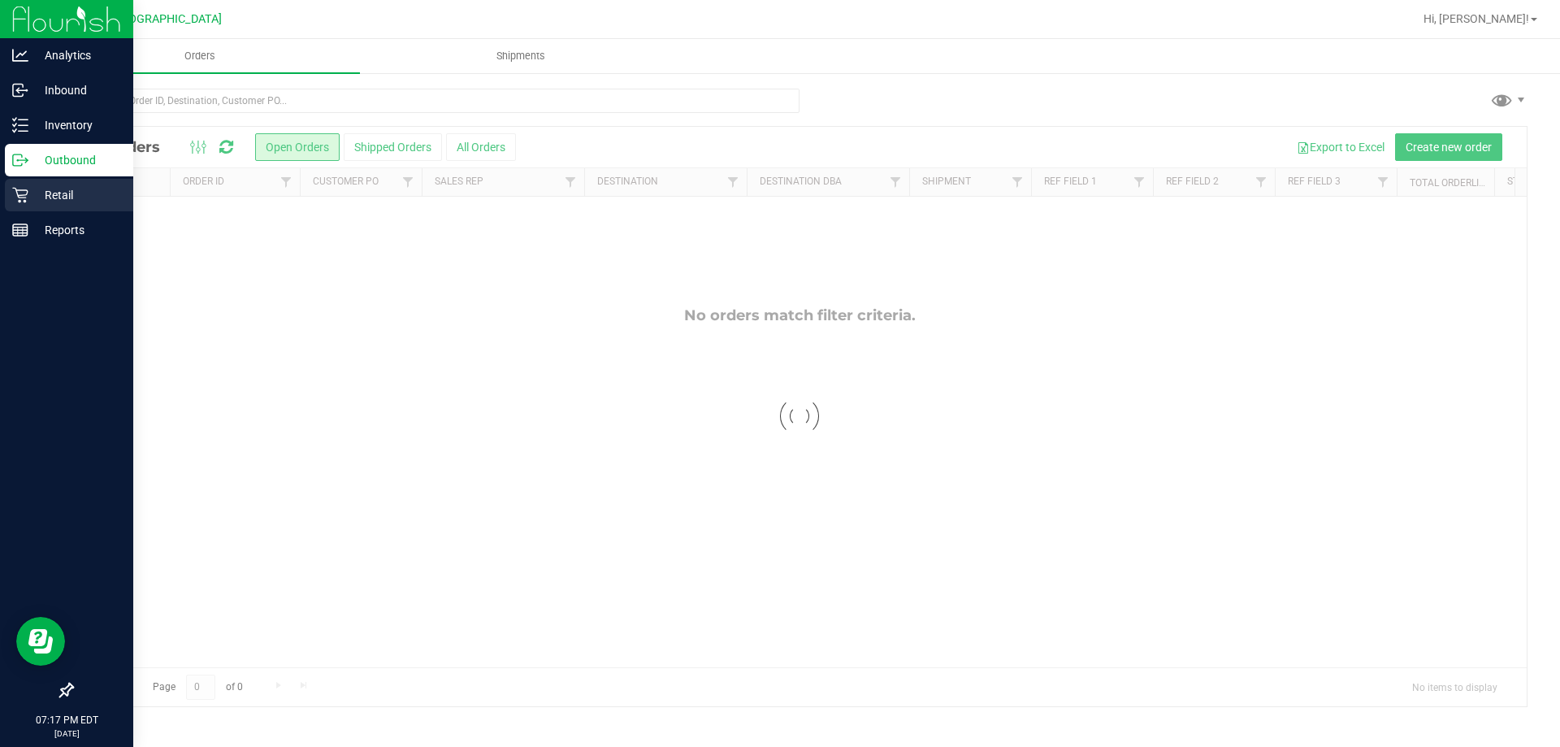
click at [53, 185] on p "Retail" at bounding box center [77, 195] width 98 height 20
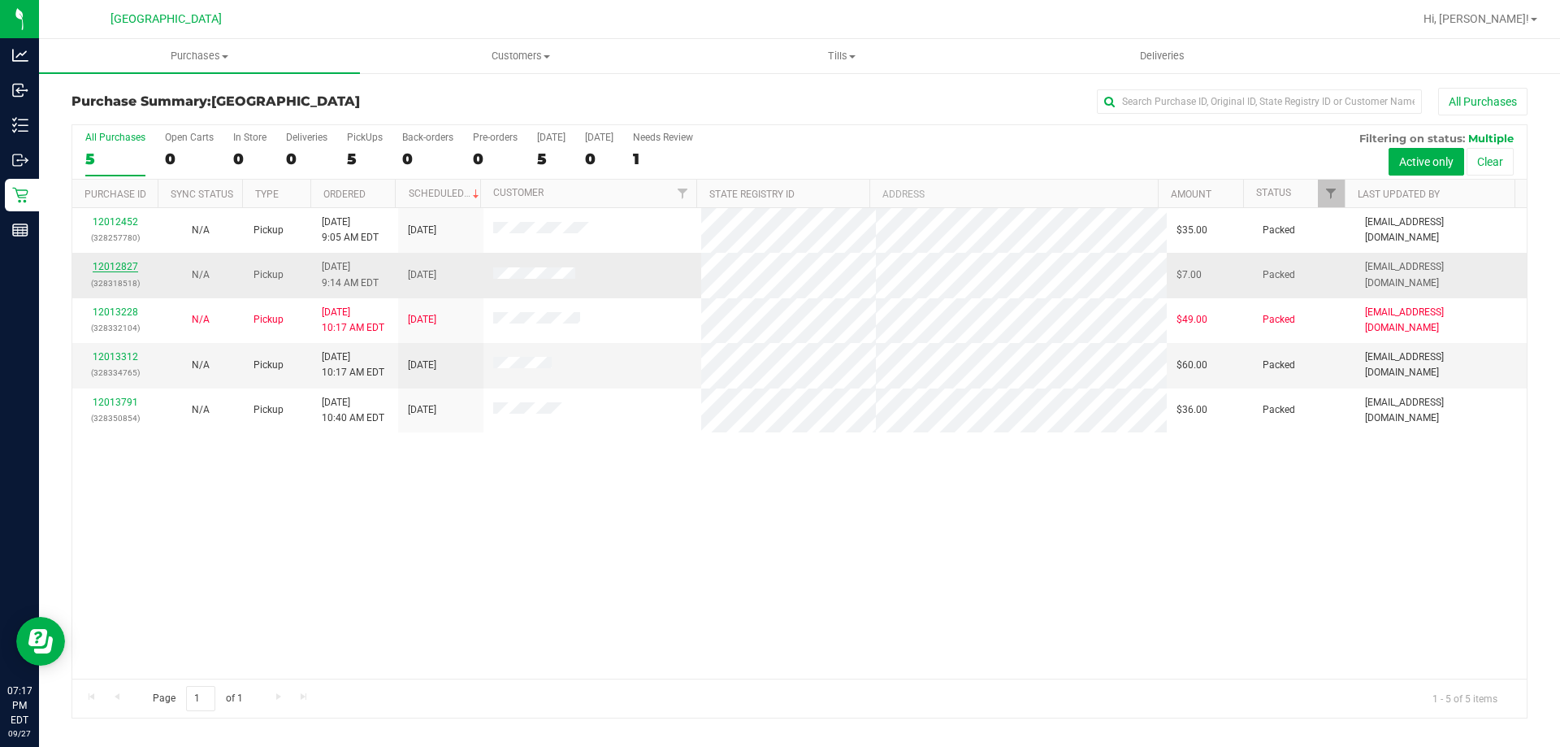
click at [109, 267] on link "12012827" at bounding box center [116, 266] width 46 height 11
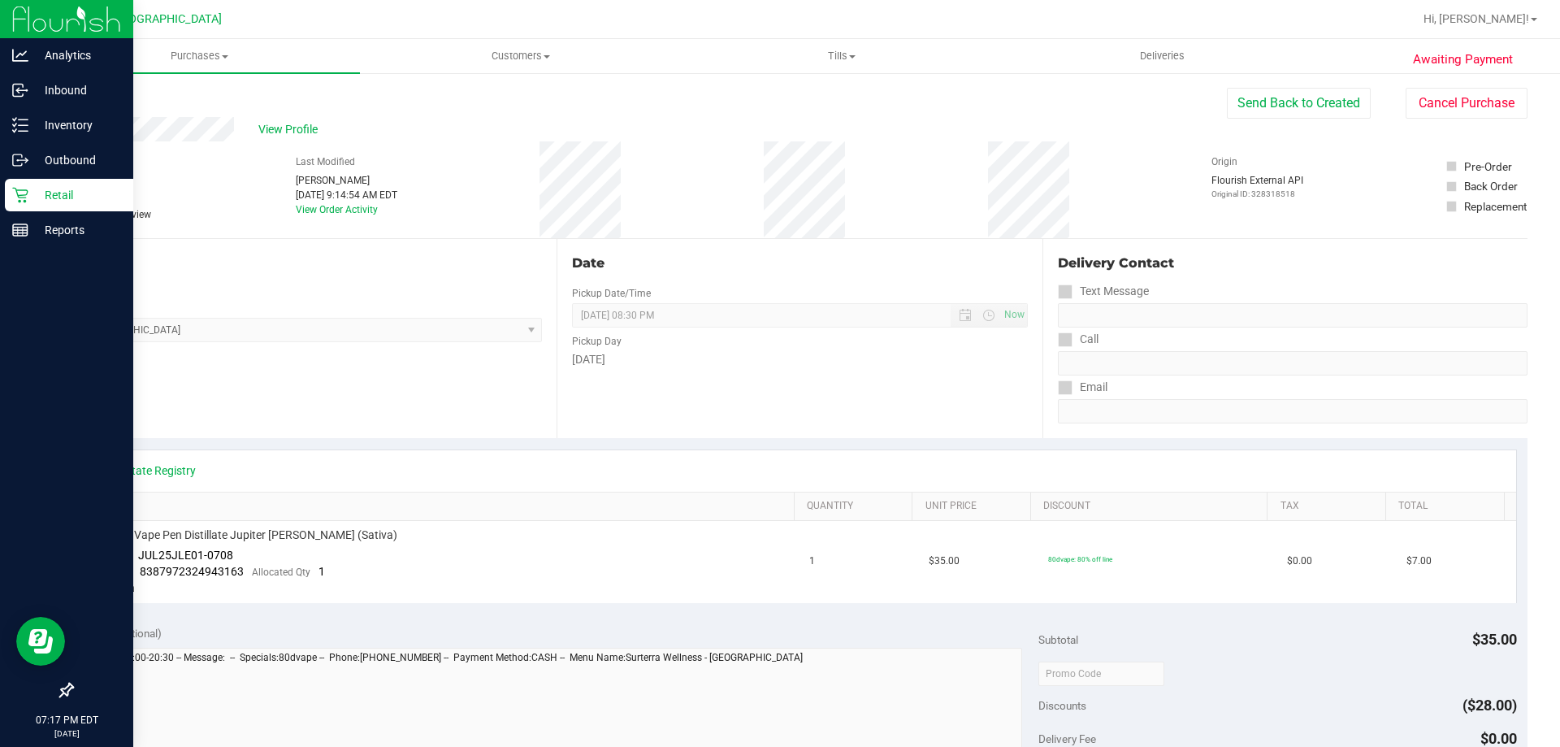
click at [28, 197] on p "Retail" at bounding box center [77, 195] width 98 height 20
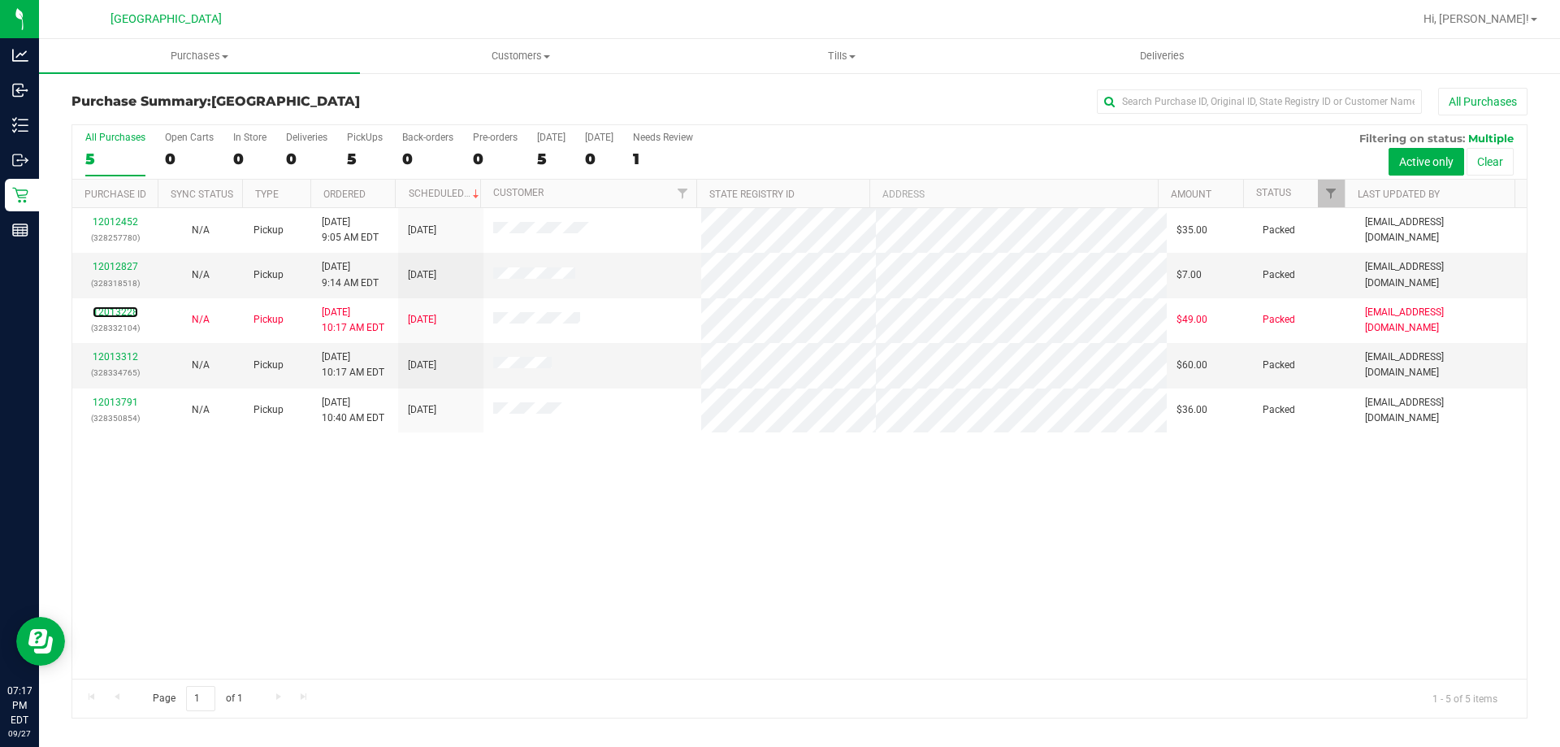
click at [119, 314] on link "12013228" at bounding box center [116, 311] width 46 height 11
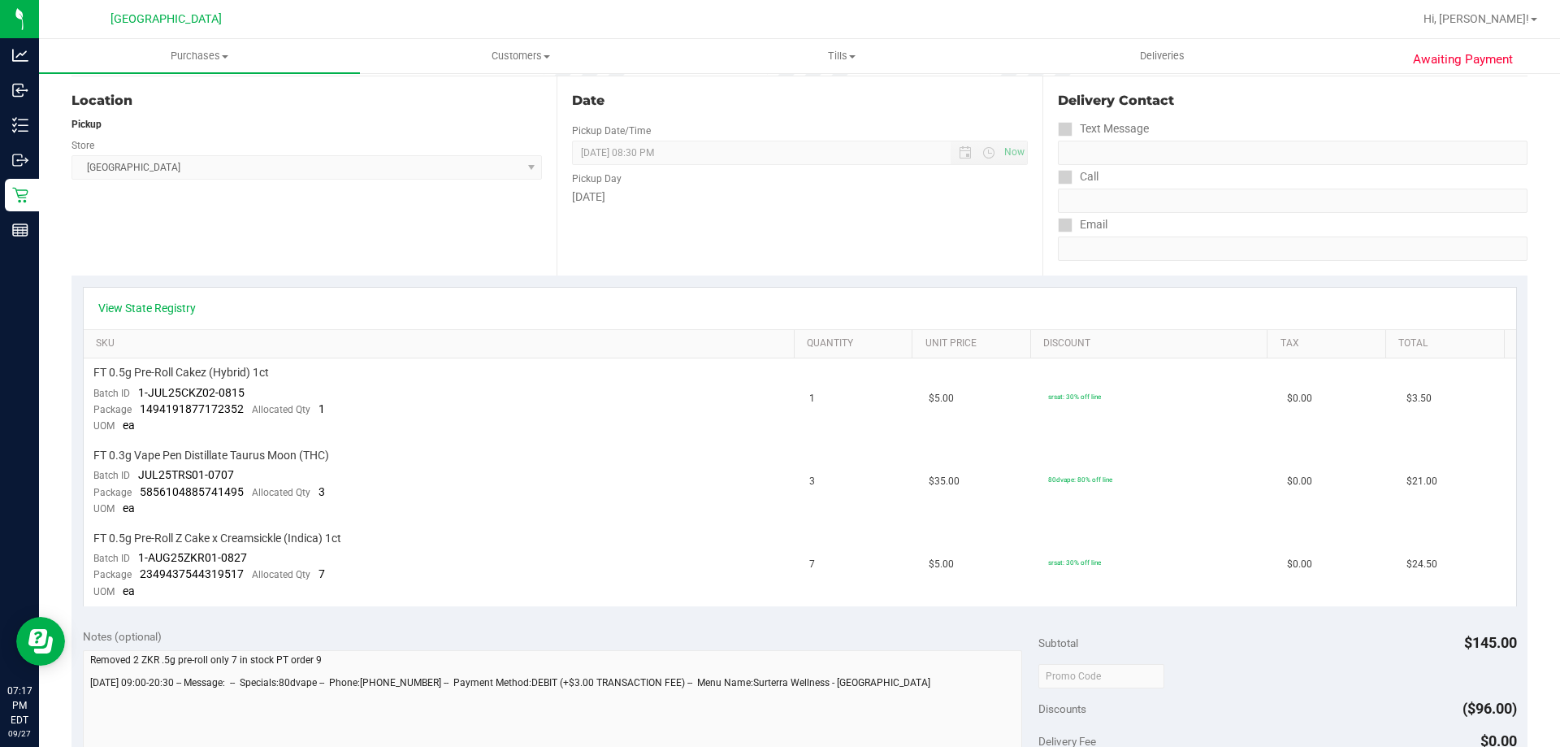
scroll to position [244, 0]
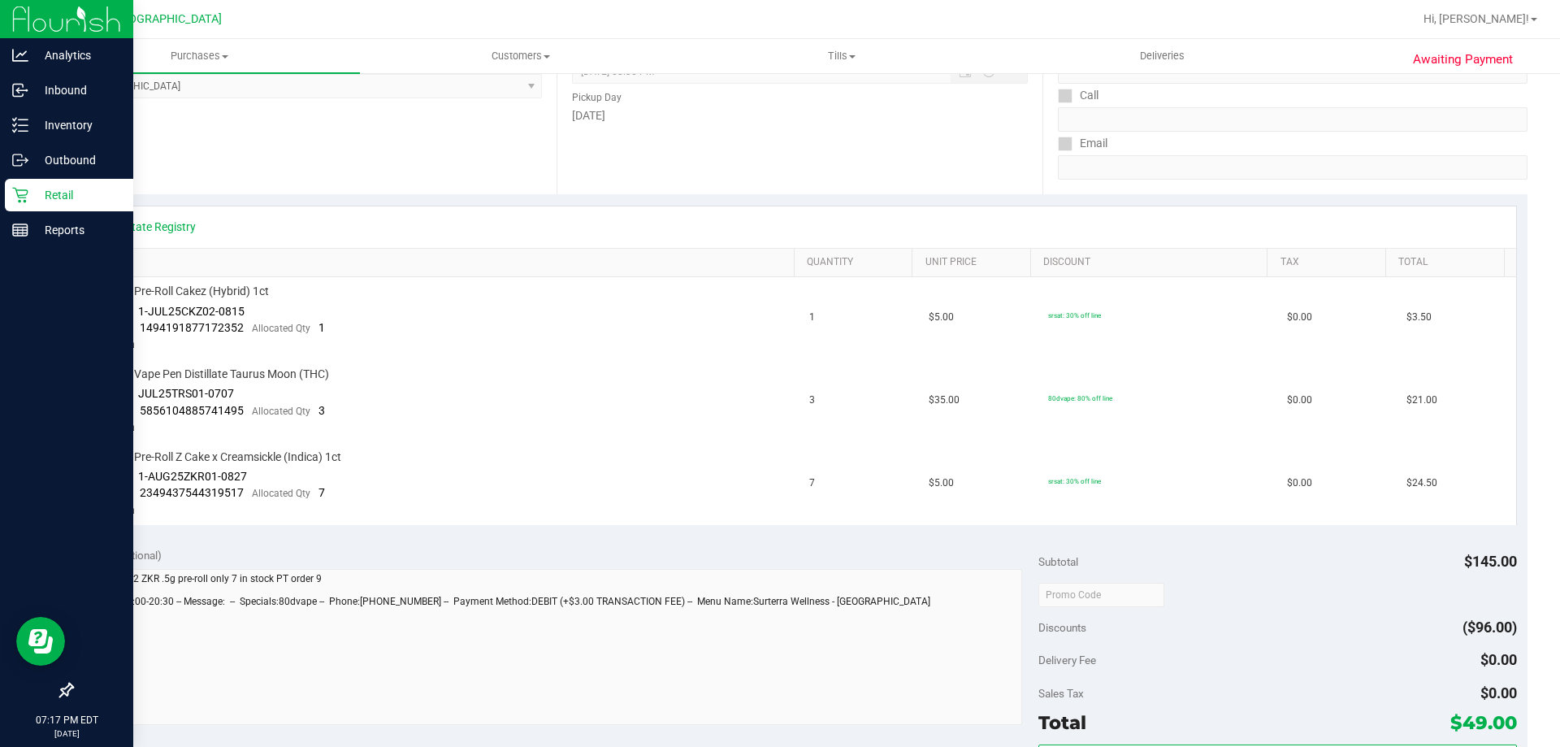
click at [11, 194] on div "Retail" at bounding box center [69, 195] width 128 height 33
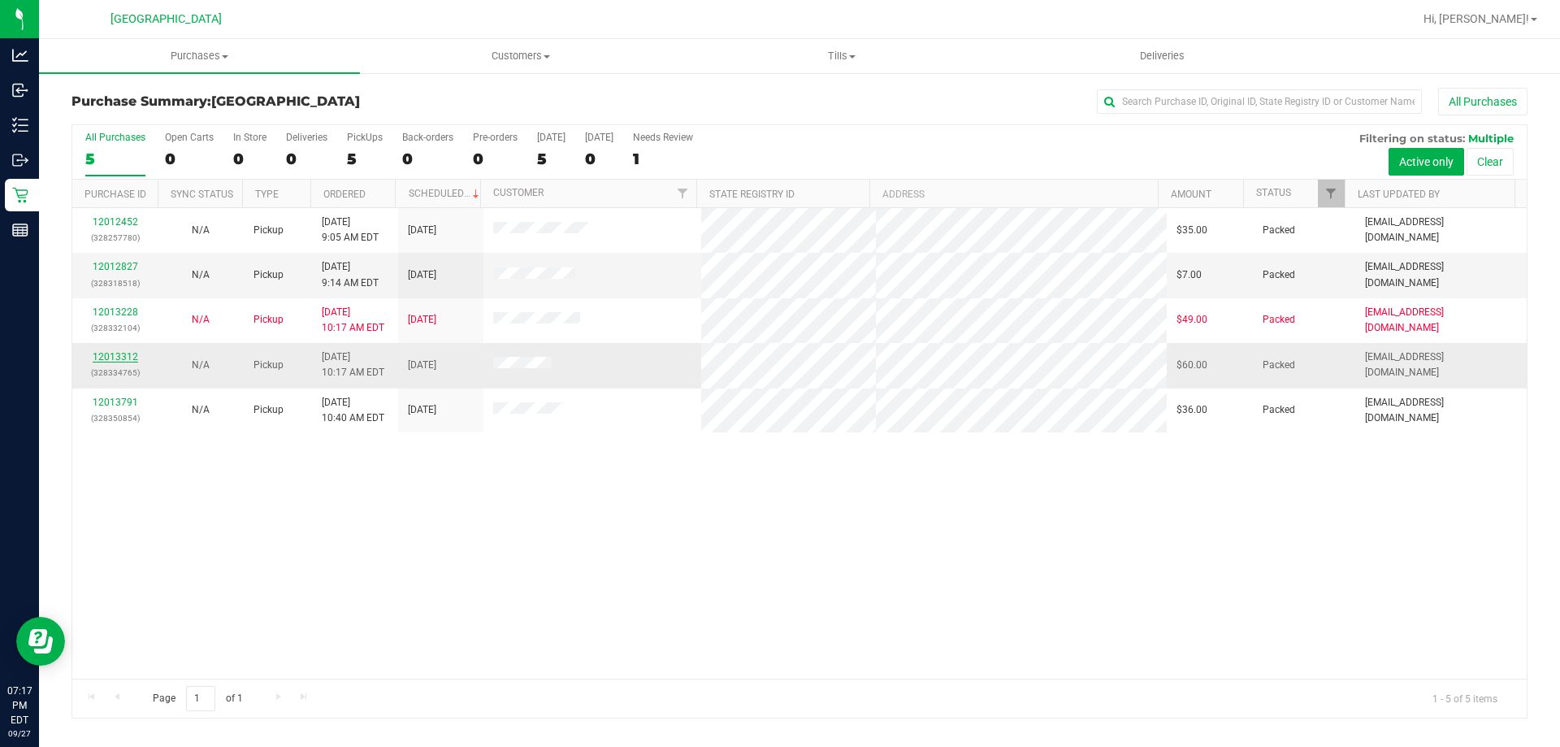
click at [111, 360] on link "12013312" at bounding box center [116, 356] width 46 height 11
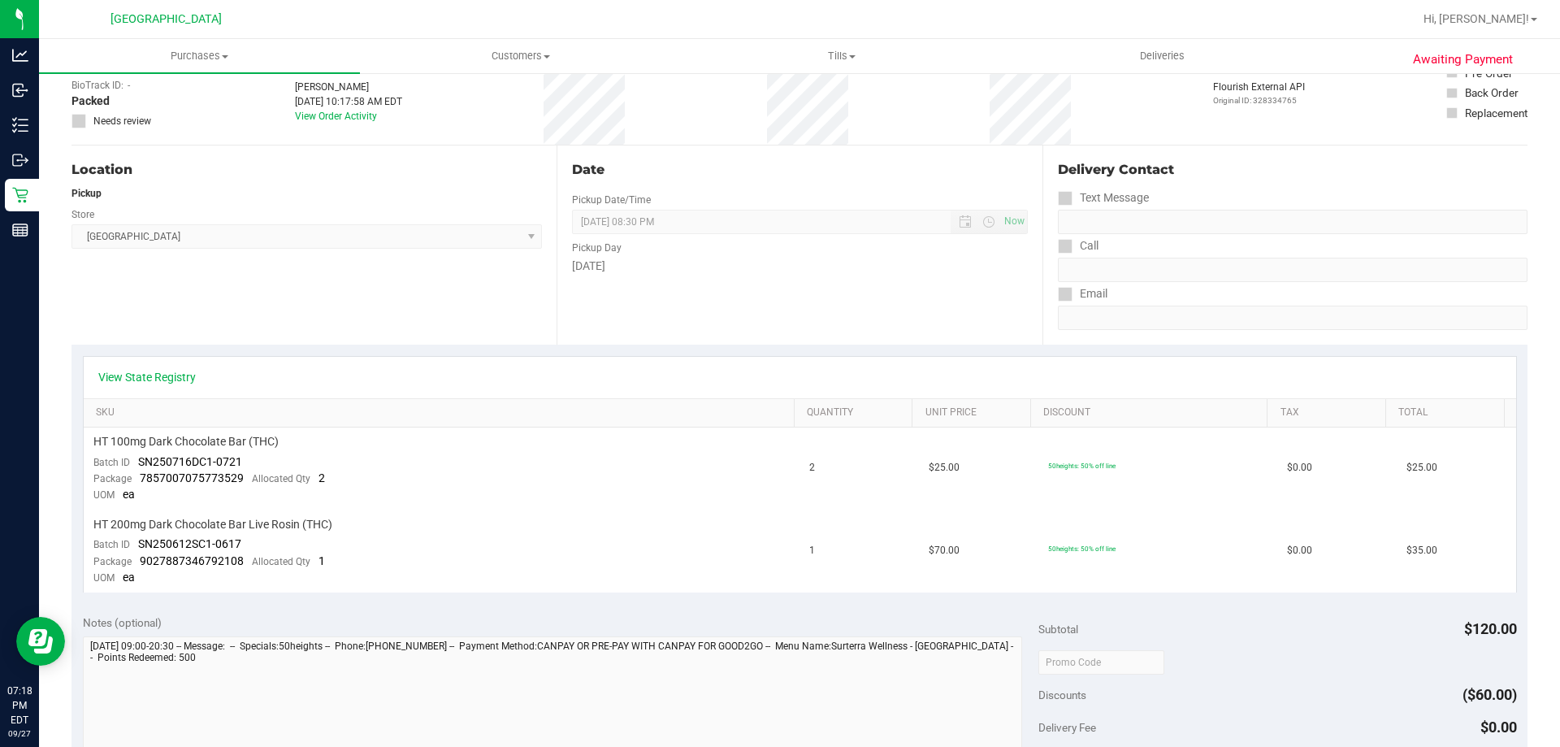
scroll to position [163, 0]
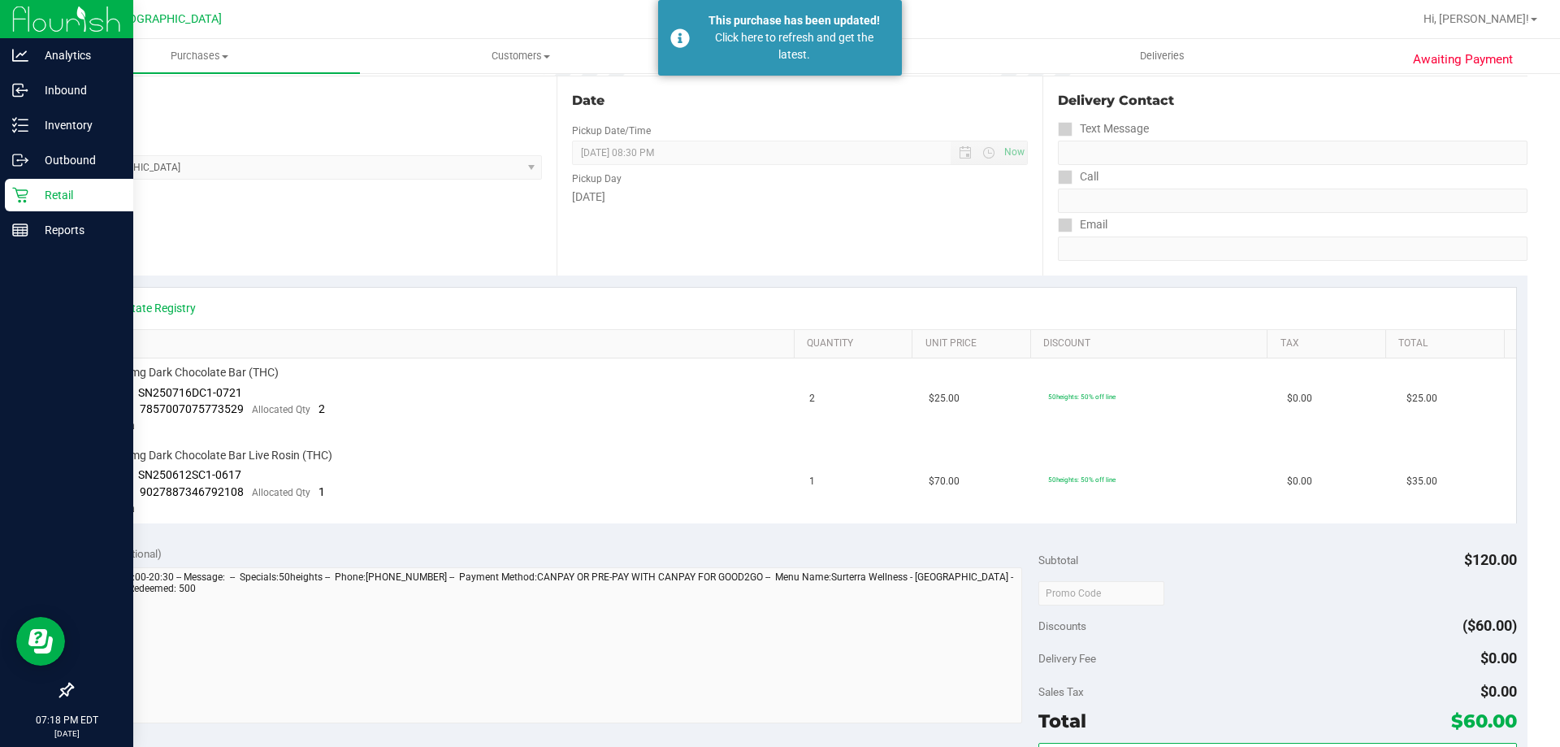
click at [55, 194] on p "Retail" at bounding box center [77, 195] width 98 height 20
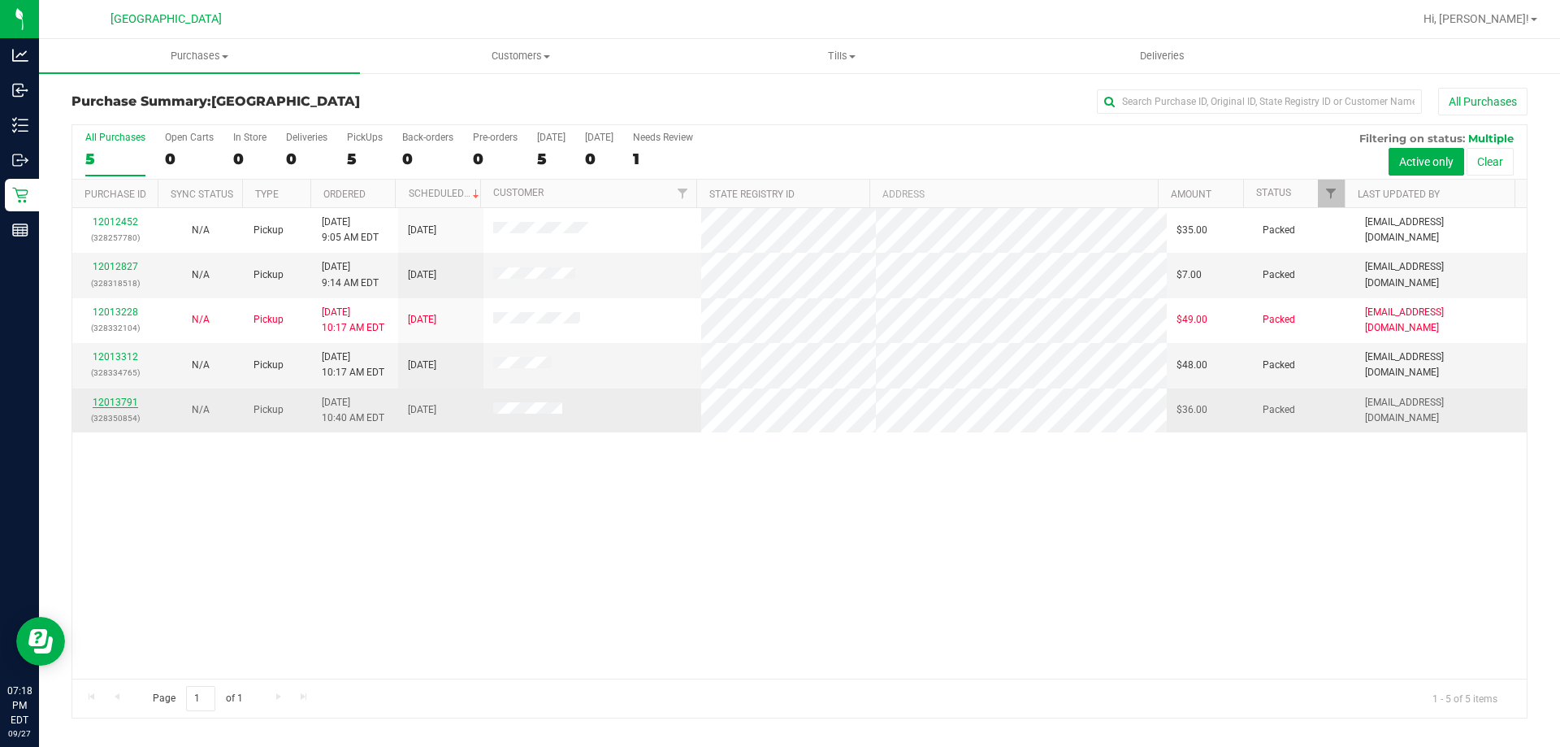
click at [119, 402] on link "12013791" at bounding box center [116, 402] width 46 height 11
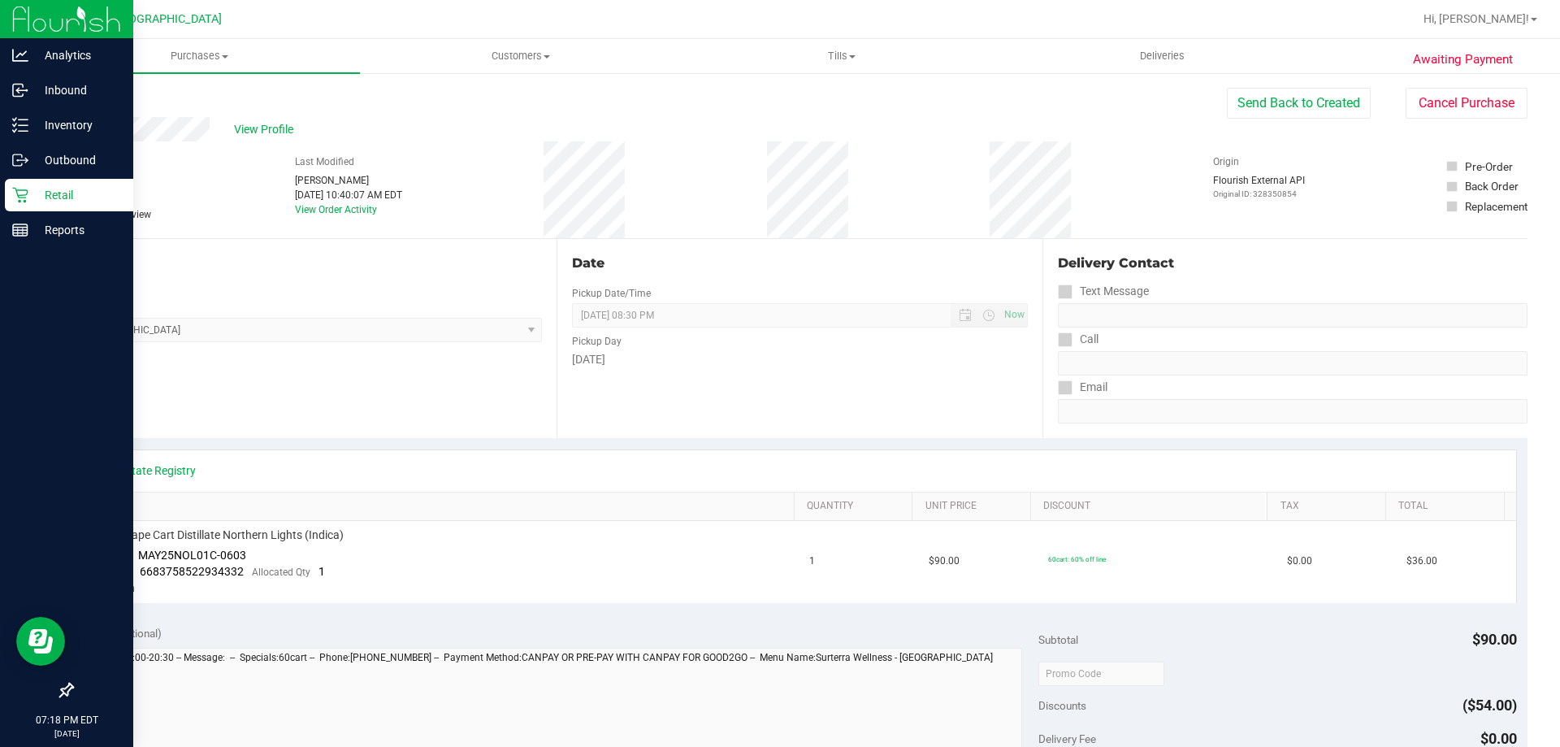
click at [35, 191] on p "Retail" at bounding box center [77, 195] width 98 height 20
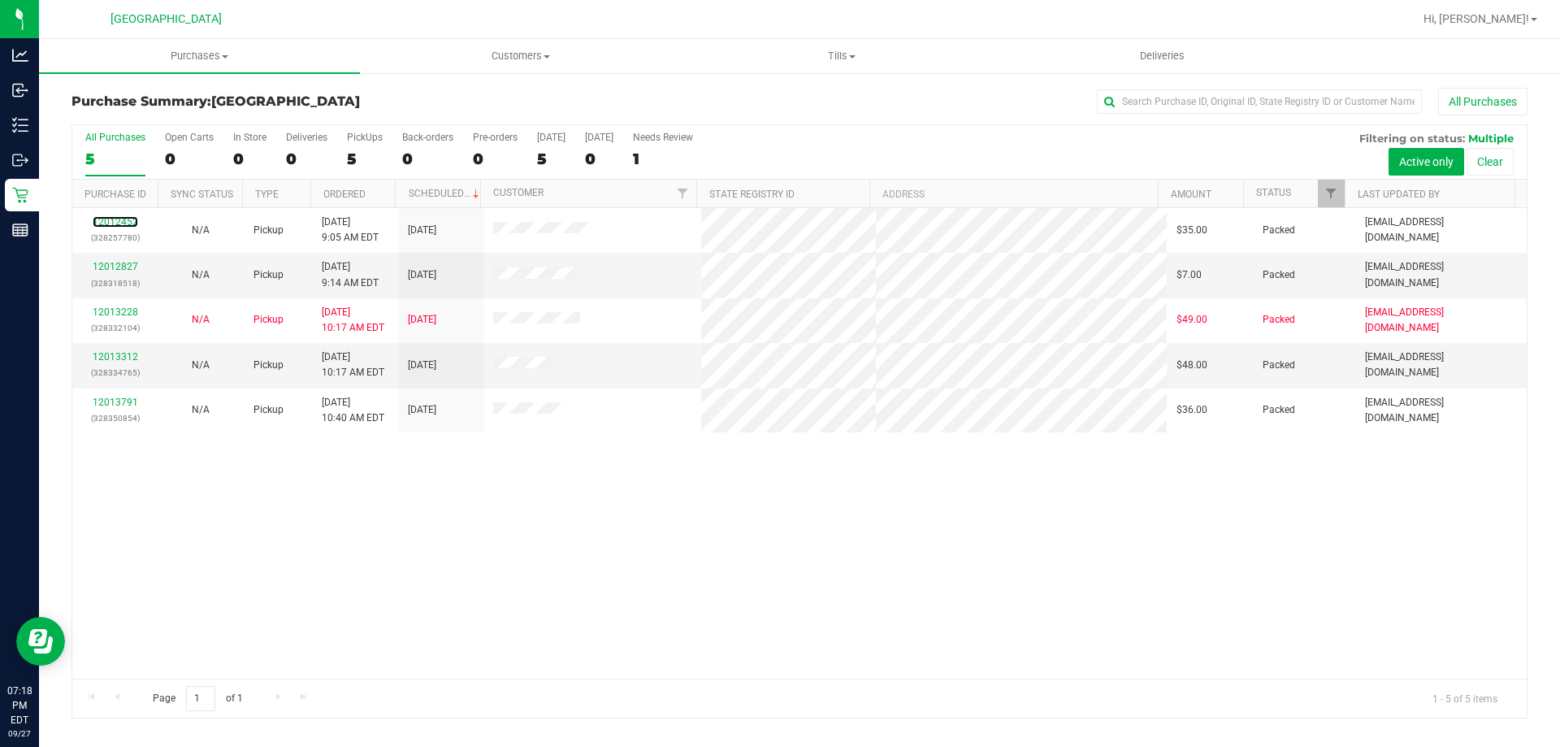
click at [125, 216] on link "12012452" at bounding box center [116, 221] width 46 height 11
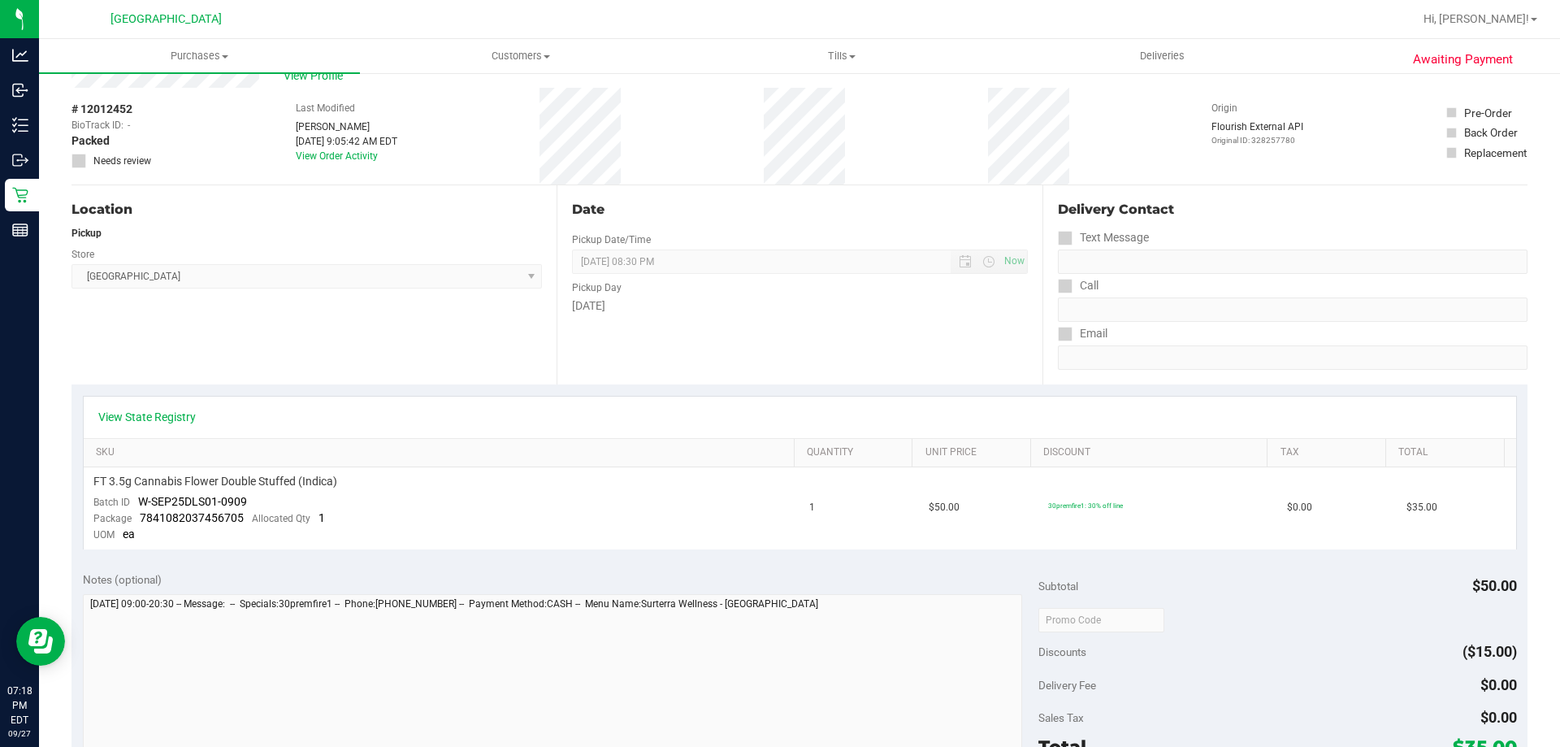
scroll to position [81, 0]
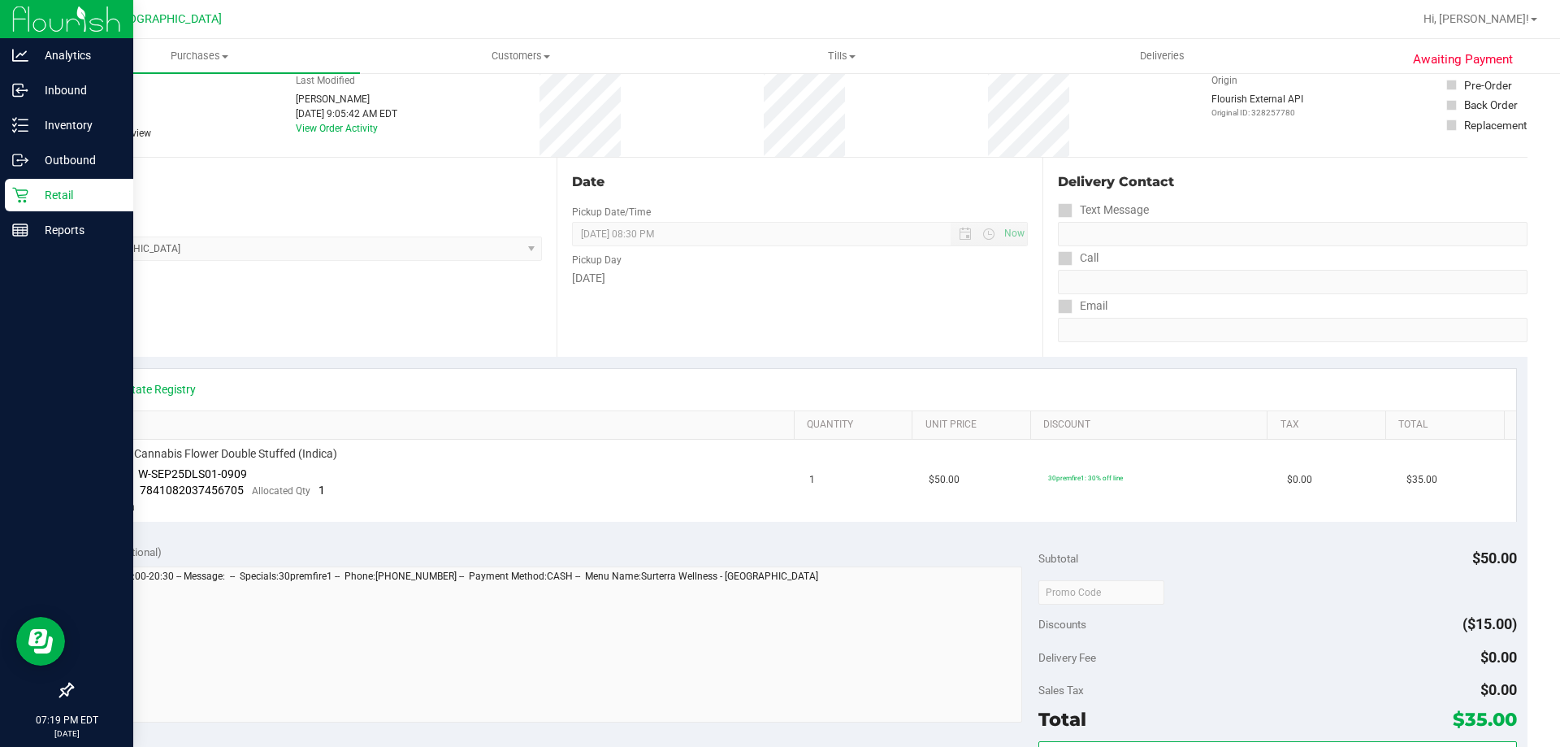
click at [25, 196] on icon at bounding box center [20, 195] width 16 height 16
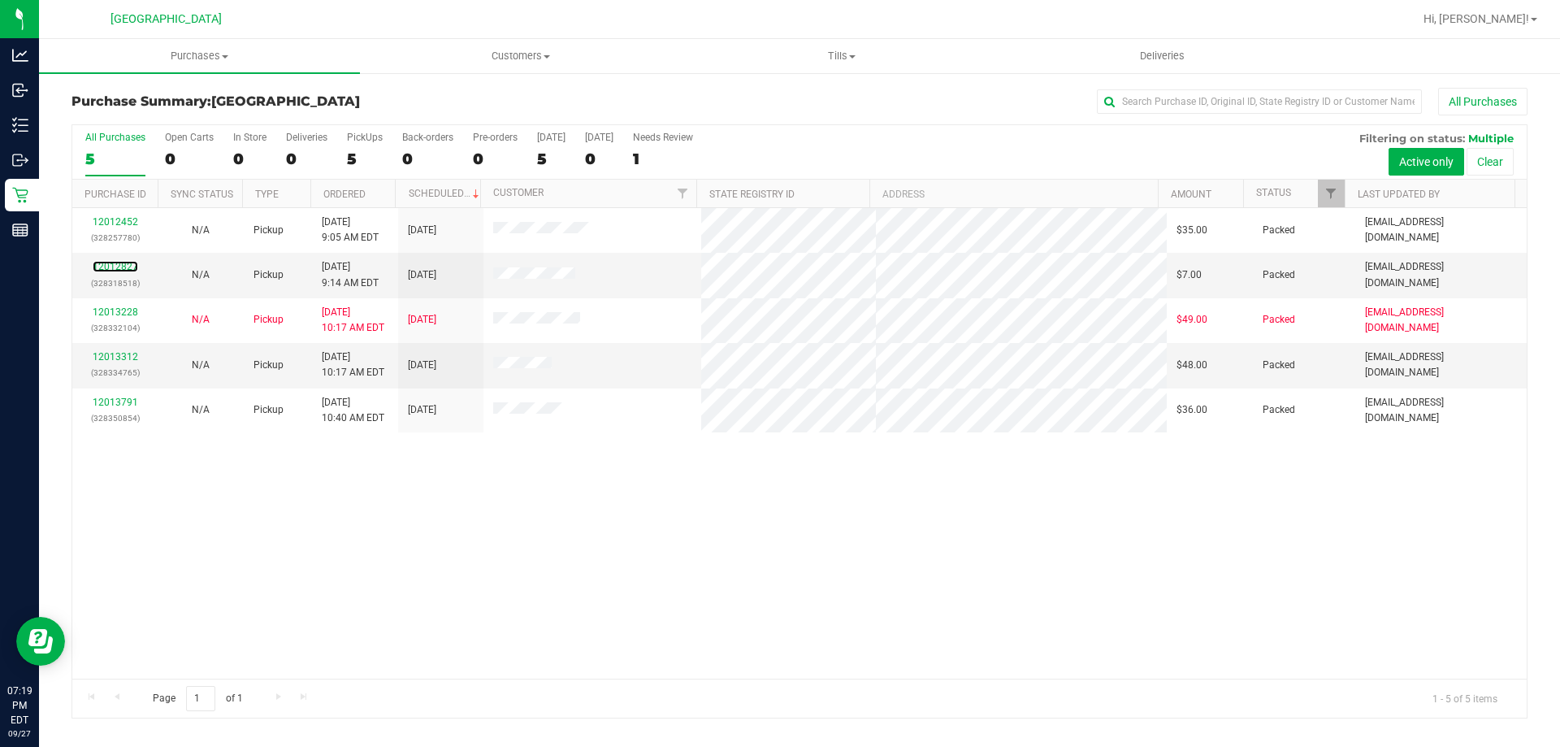
click at [119, 261] on link "12012827" at bounding box center [116, 266] width 46 height 11
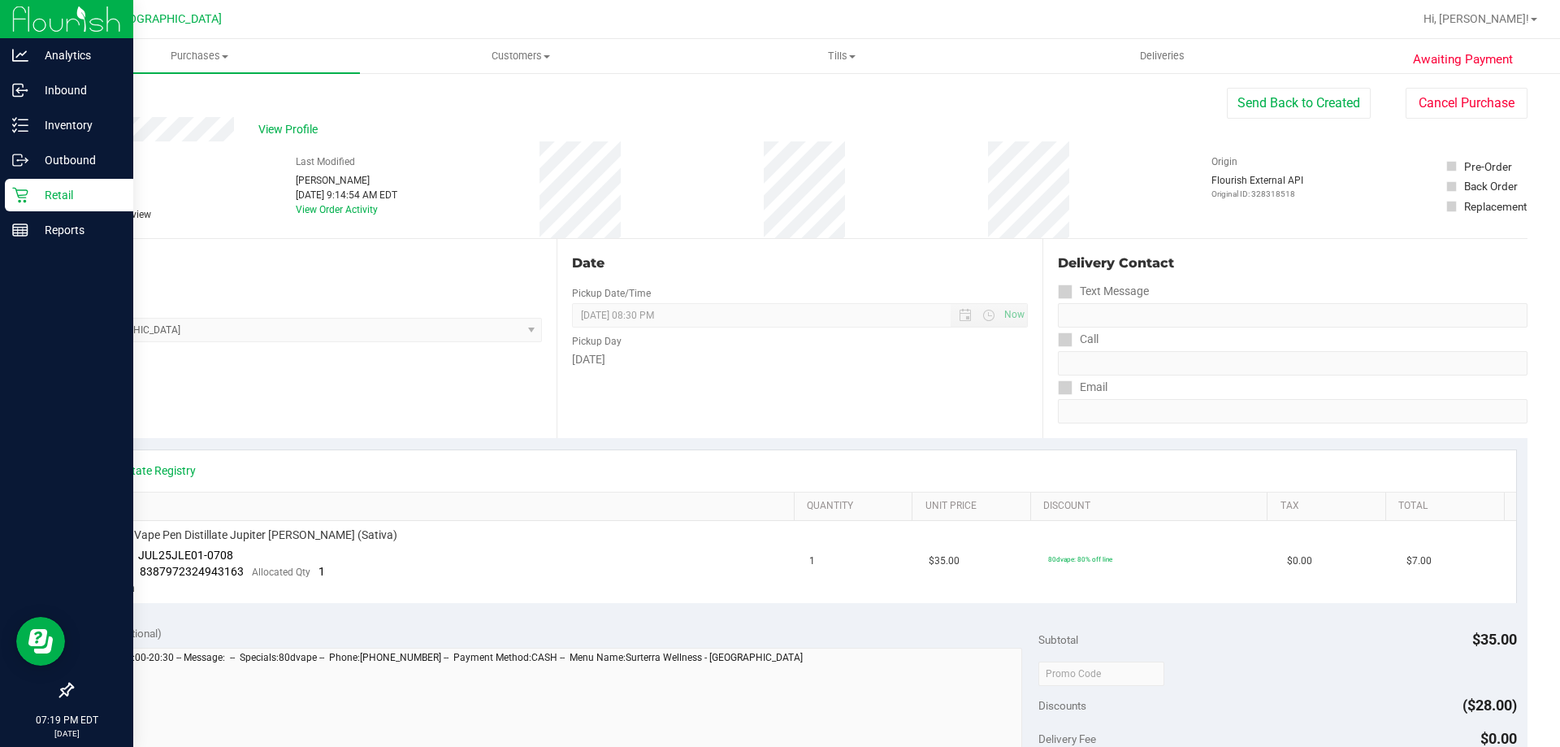
click at [13, 203] on div "Retail" at bounding box center [69, 195] width 128 height 33
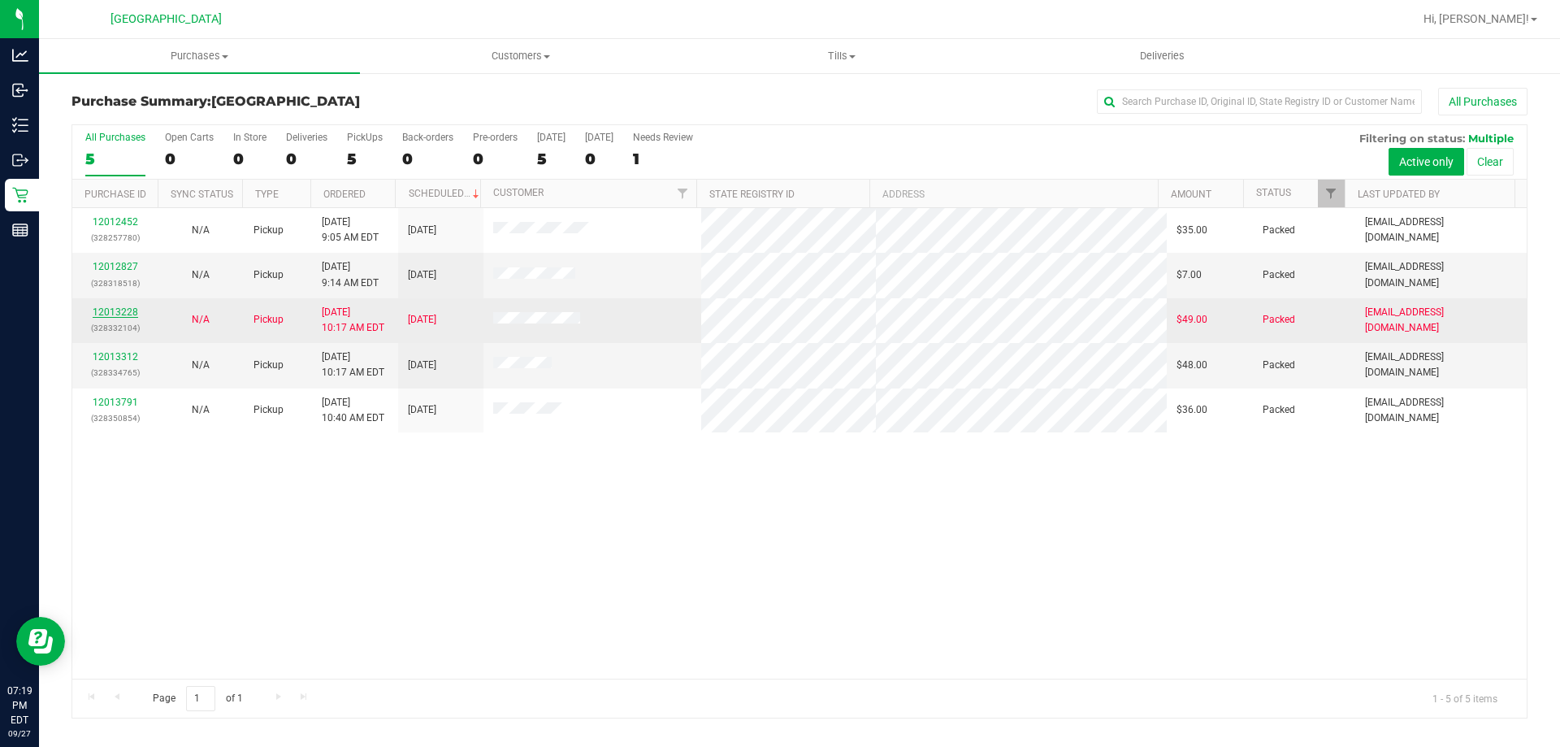
click at [109, 310] on link "12013228" at bounding box center [116, 311] width 46 height 11
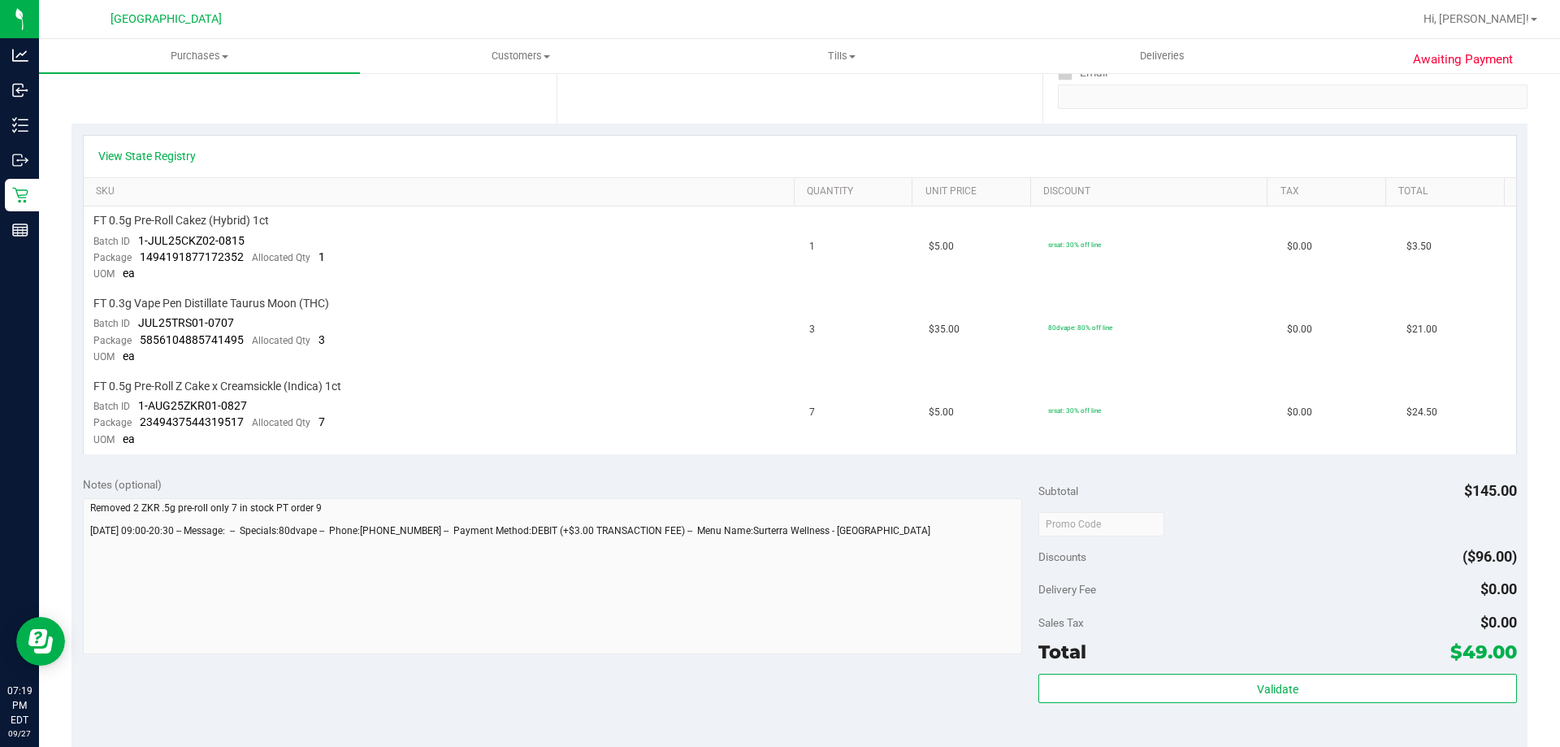
scroll to position [406, 0]
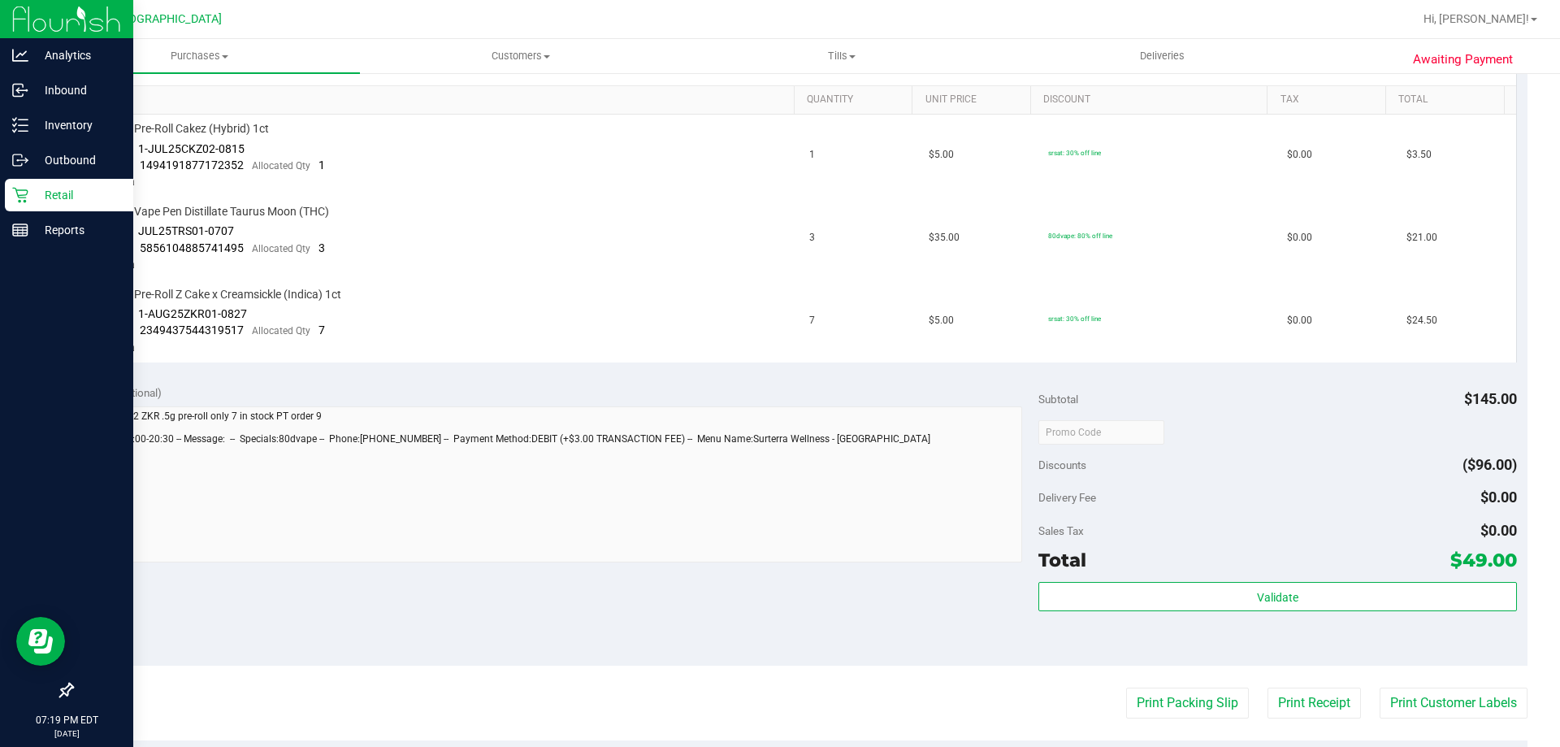
click at [10, 194] on div "Retail" at bounding box center [69, 195] width 128 height 33
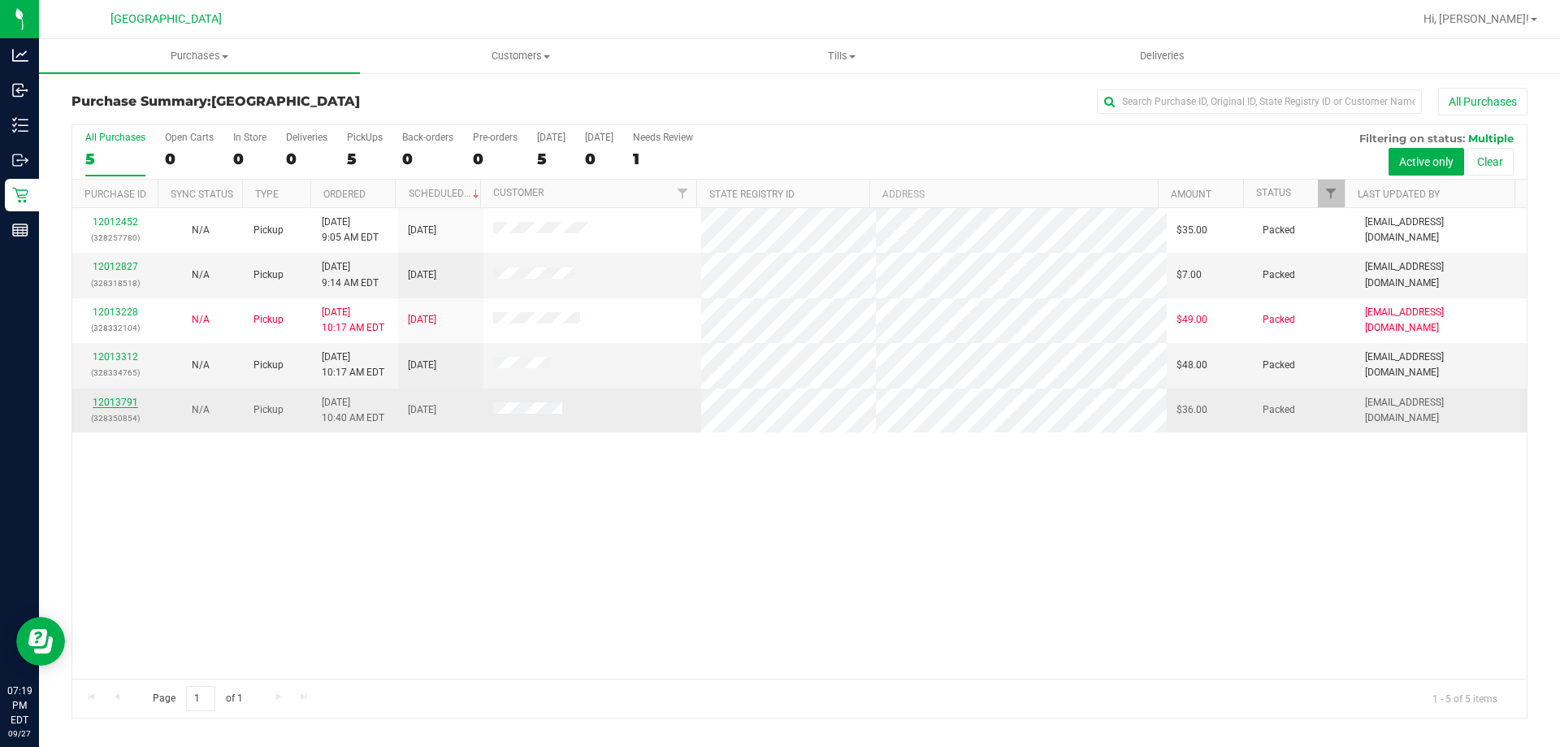
click at [106, 397] on link "12013791" at bounding box center [116, 402] width 46 height 11
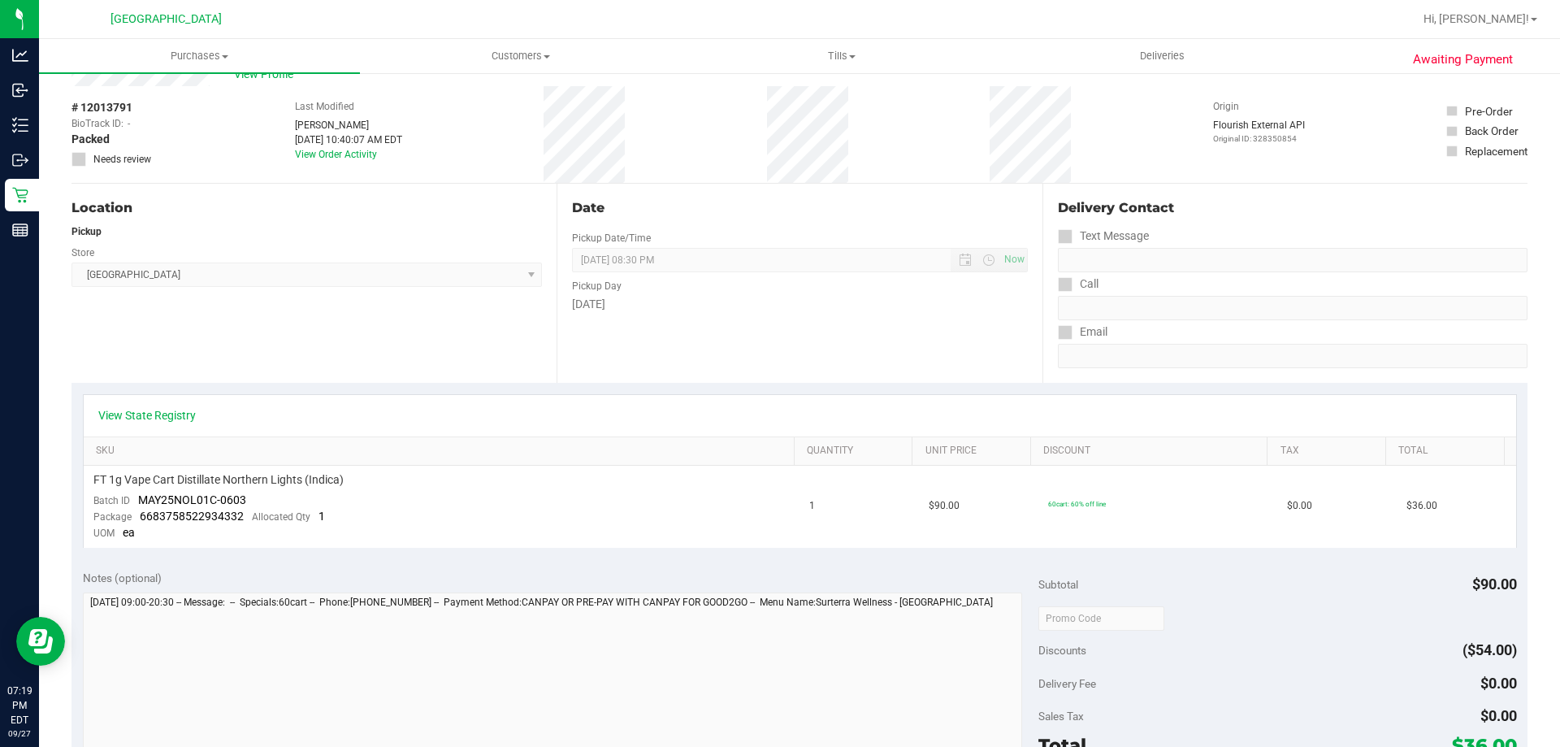
scroll to position [81, 0]
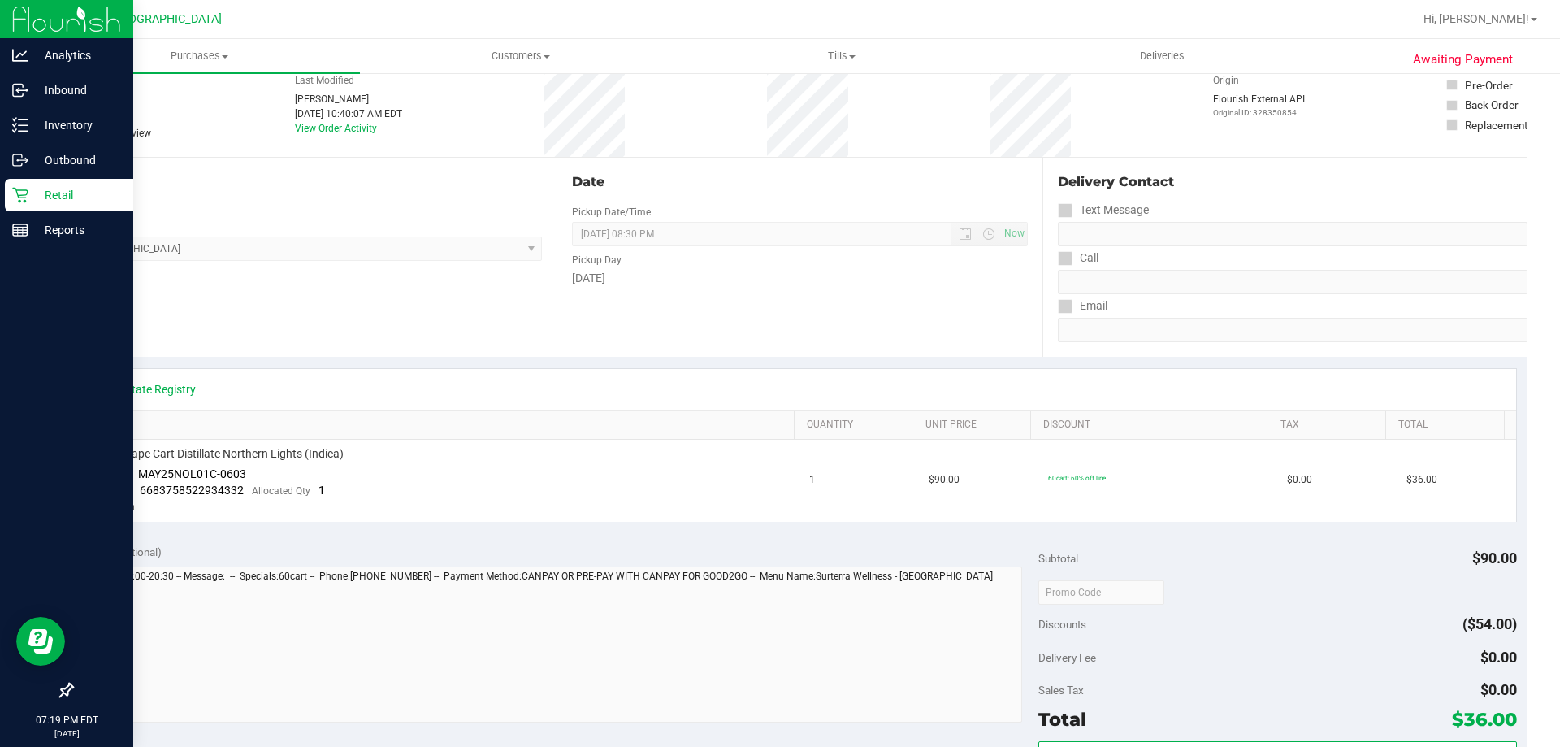
click at [35, 202] on p "Retail" at bounding box center [77, 195] width 98 height 20
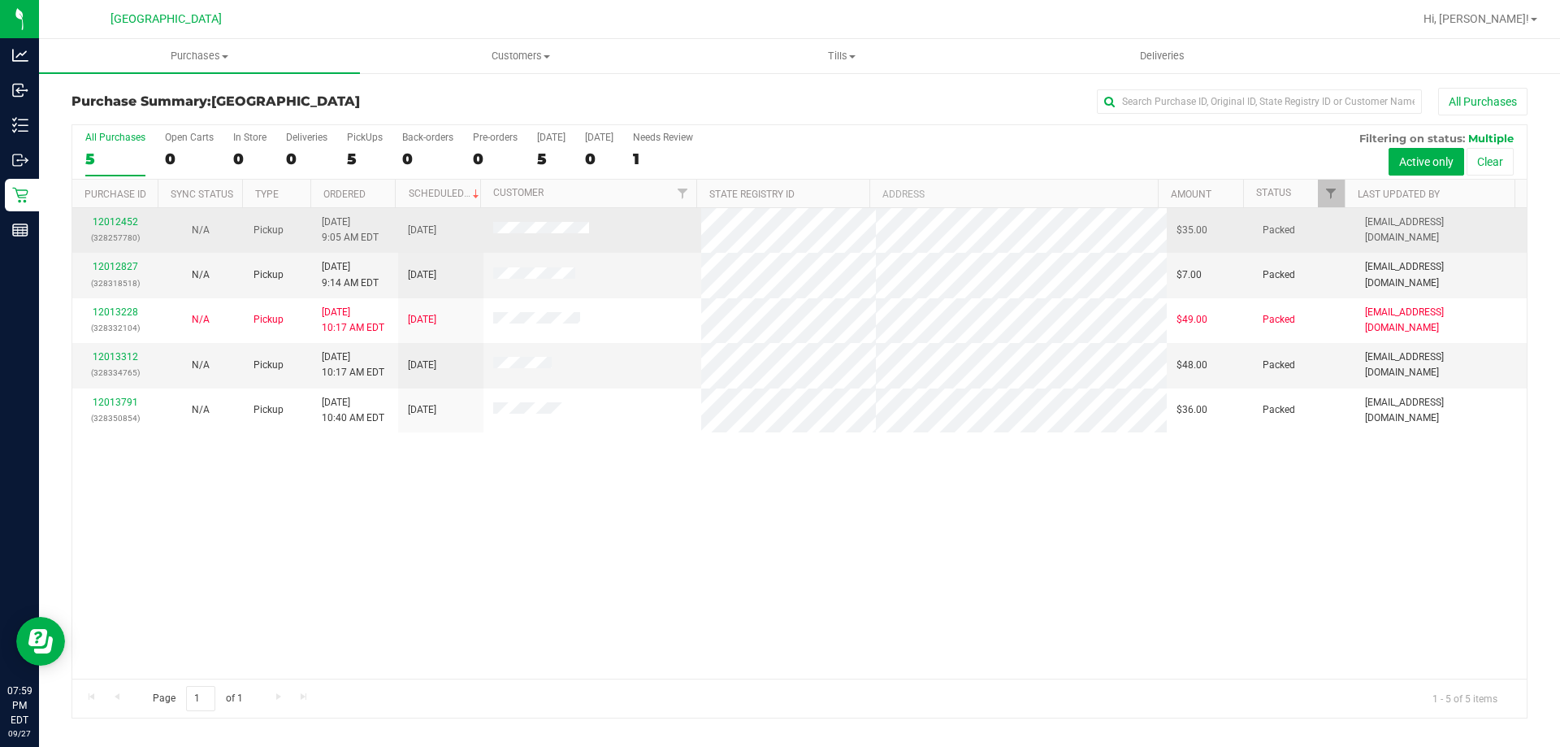
click at [113, 214] on td "12012452 (328257780)" at bounding box center [114, 230] width 85 height 45
click at [115, 222] on link "12012452" at bounding box center [116, 221] width 46 height 11
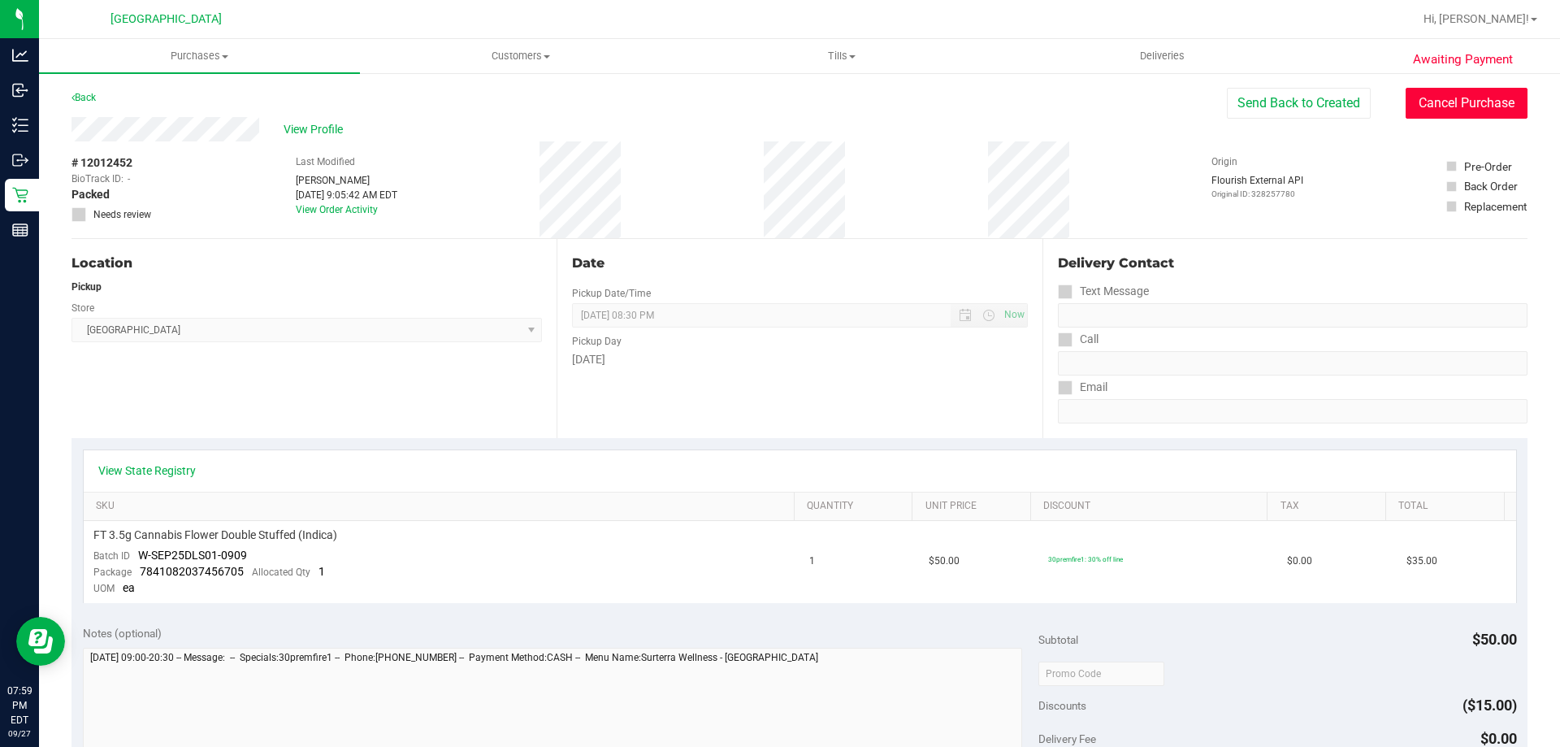
click at [1437, 89] on button "Cancel Purchase" at bounding box center [1467, 103] width 122 height 31
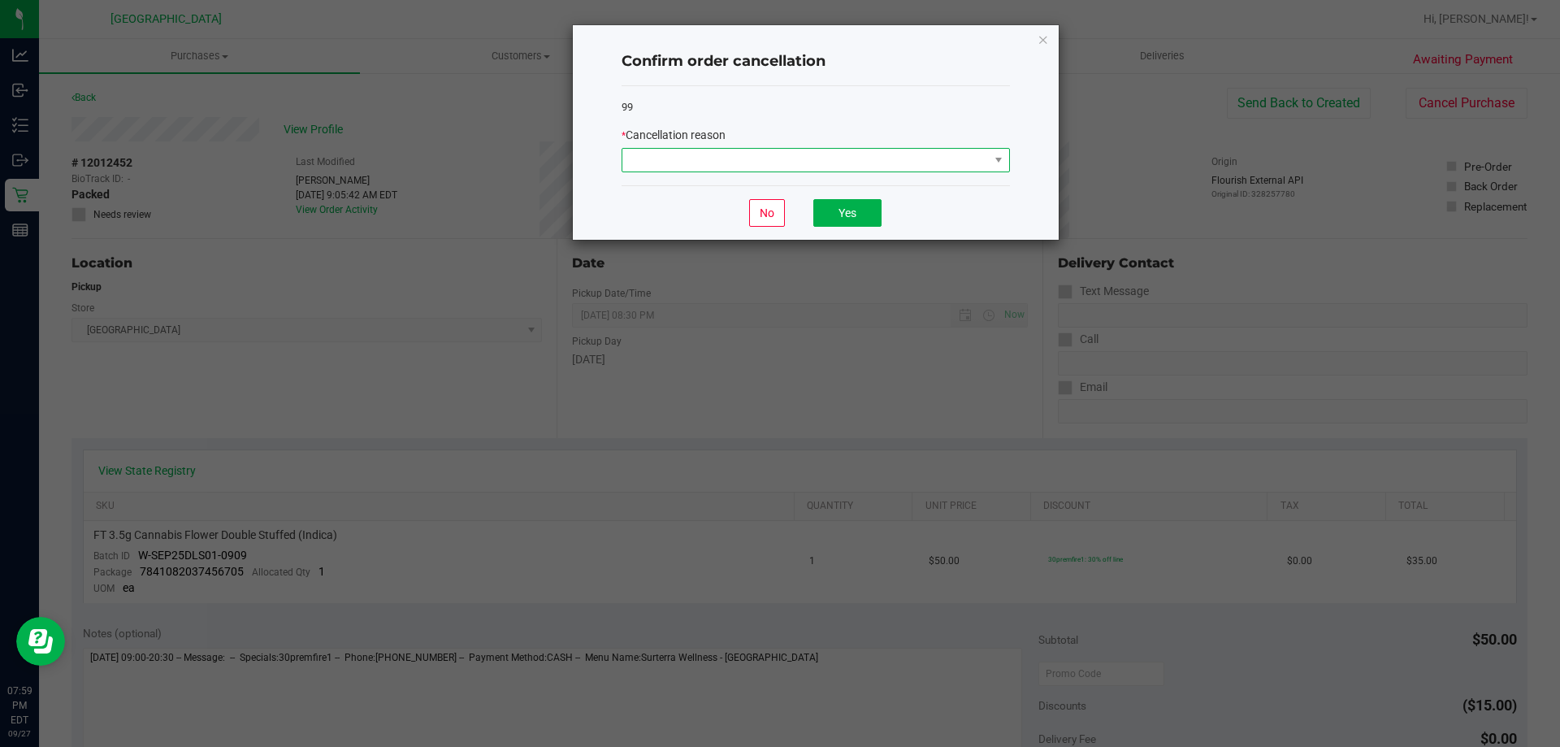
click at [955, 162] on span at bounding box center [805, 160] width 366 height 23
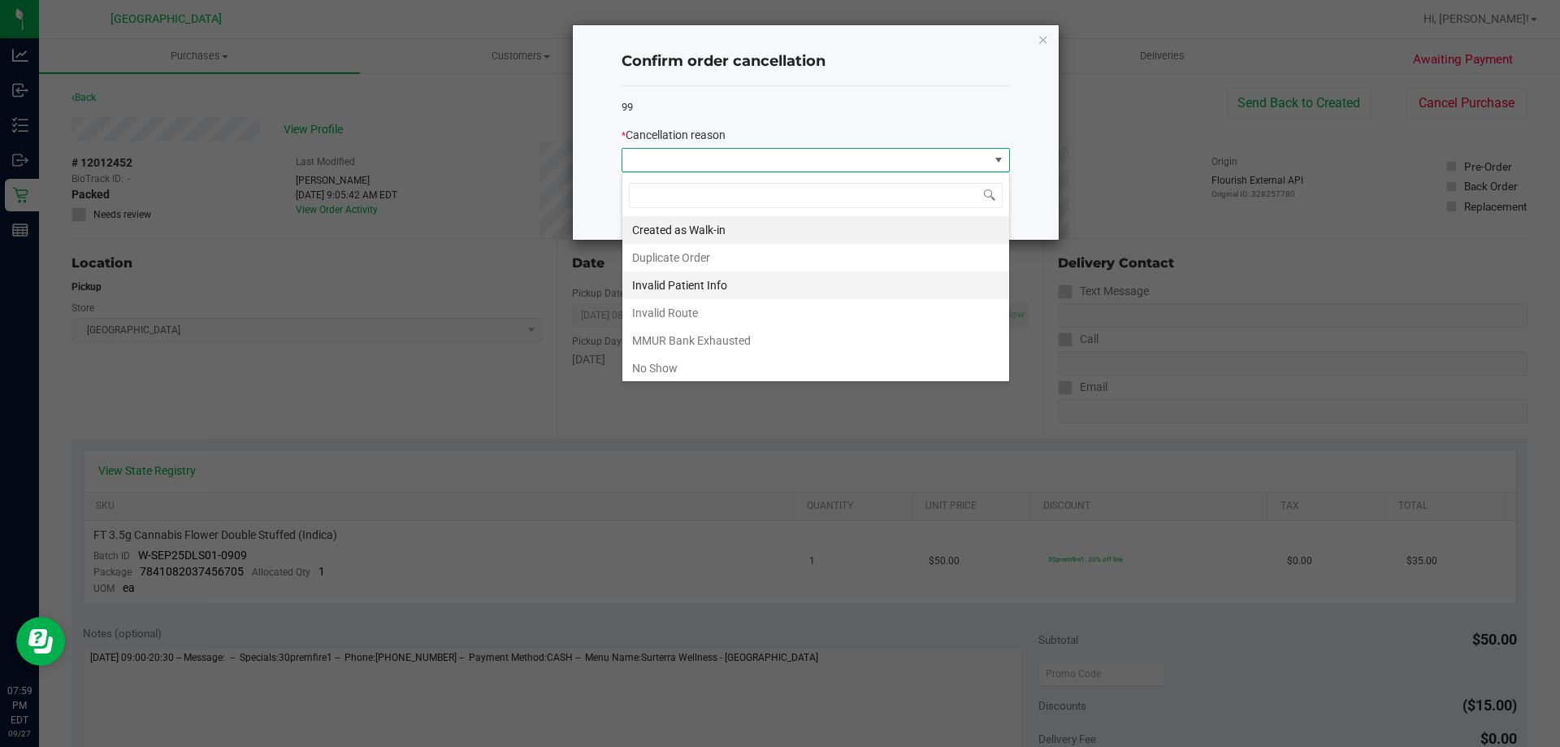
scroll to position [24, 388]
click at [696, 370] on li "No Show" at bounding box center [815, 368] width 387 height 28
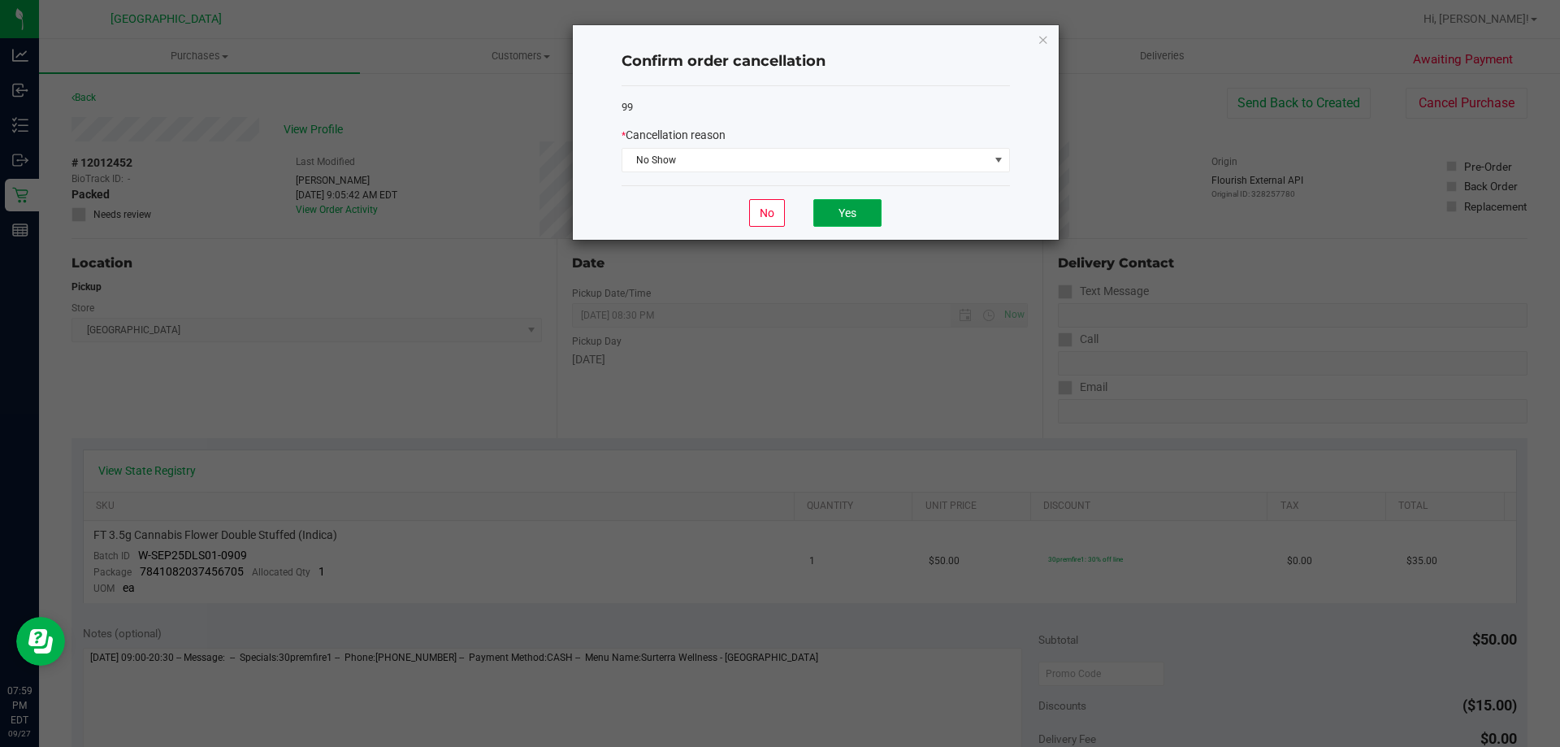
click at [839, 215] on button "Yes" at bounding box center [847, 213] width 68 height 28
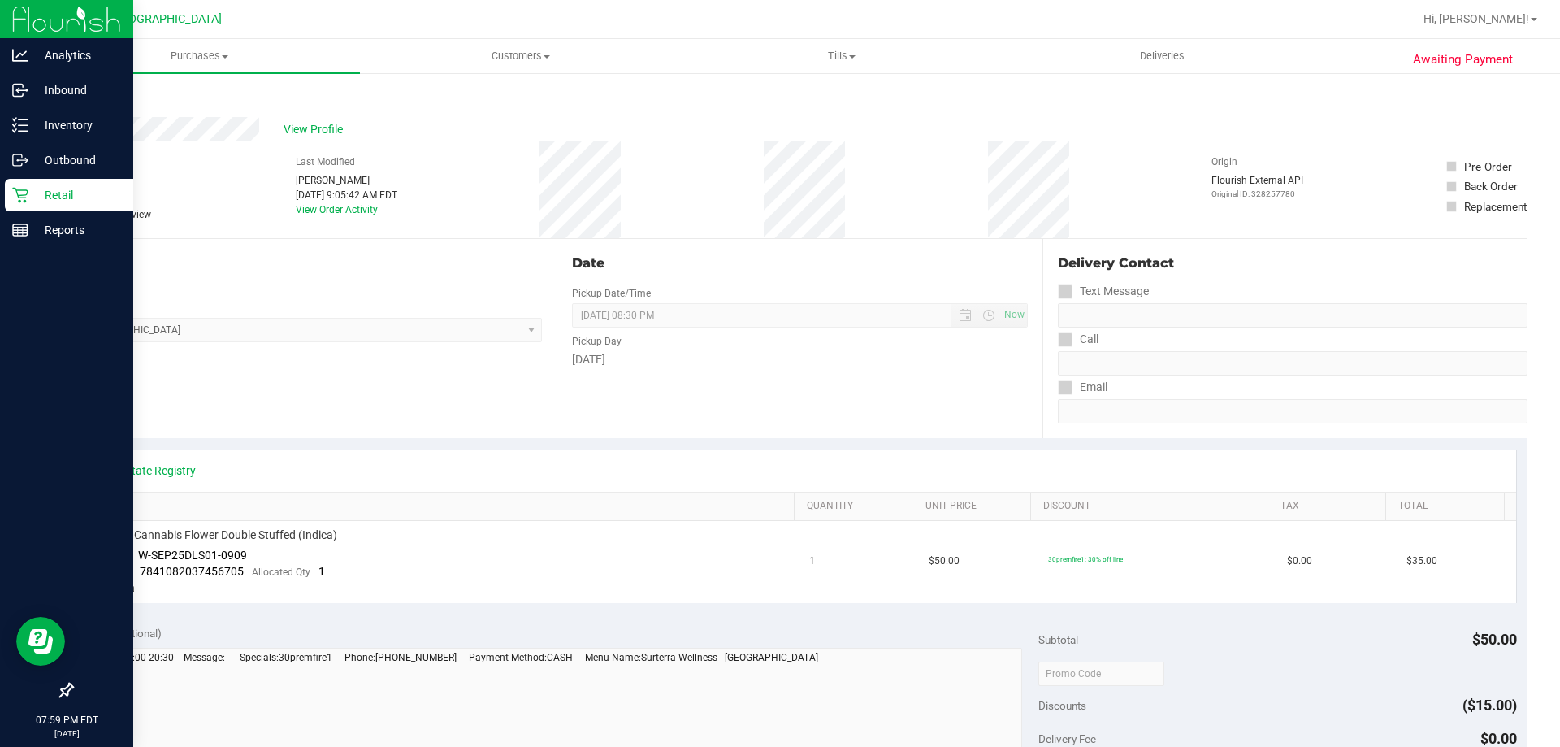
click at [24, 203] on div "Retail" at bounding box center [69, 195] width 128 height 33
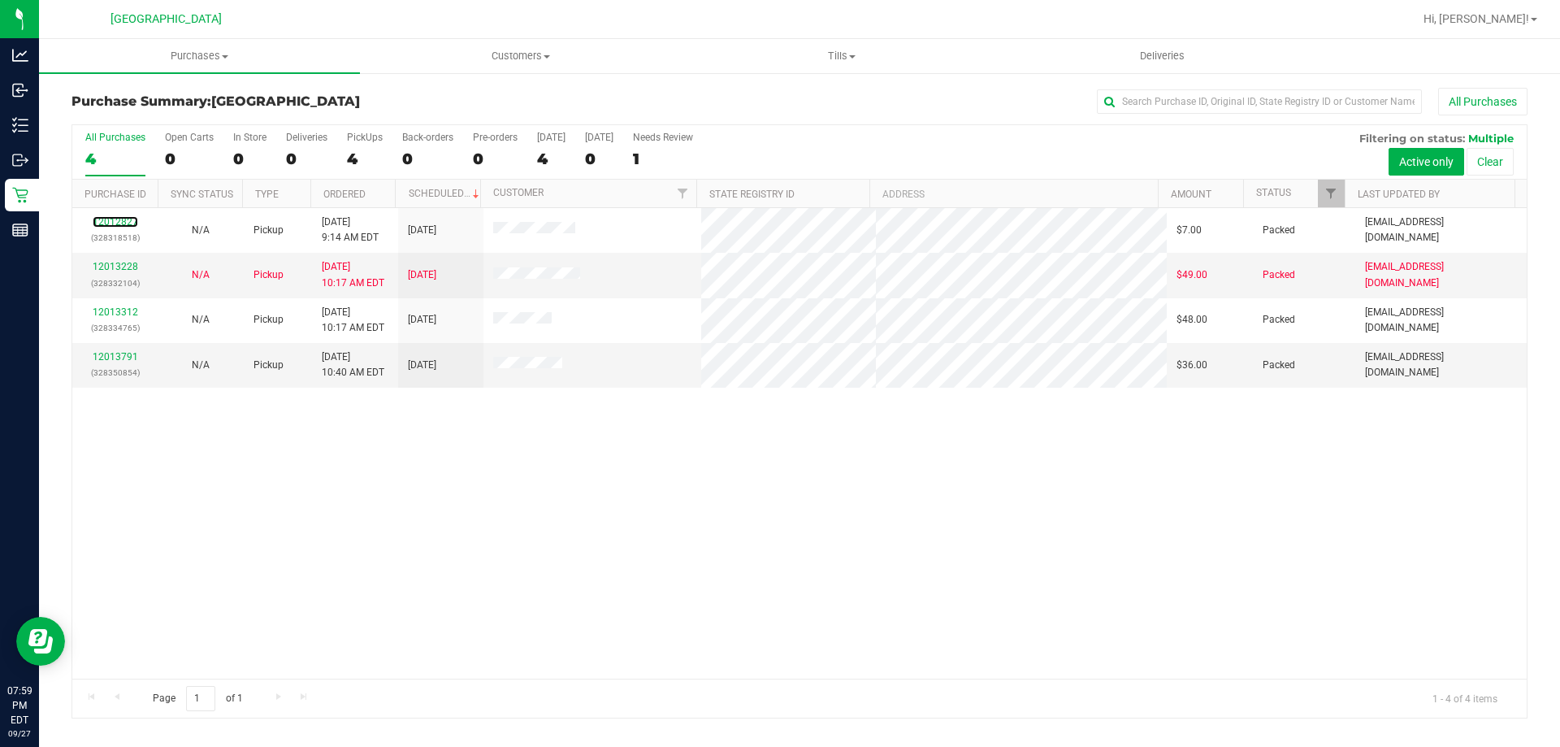
click at [130, 222] on link "12012827" at bounding box center [116, 221] width 46 height 11
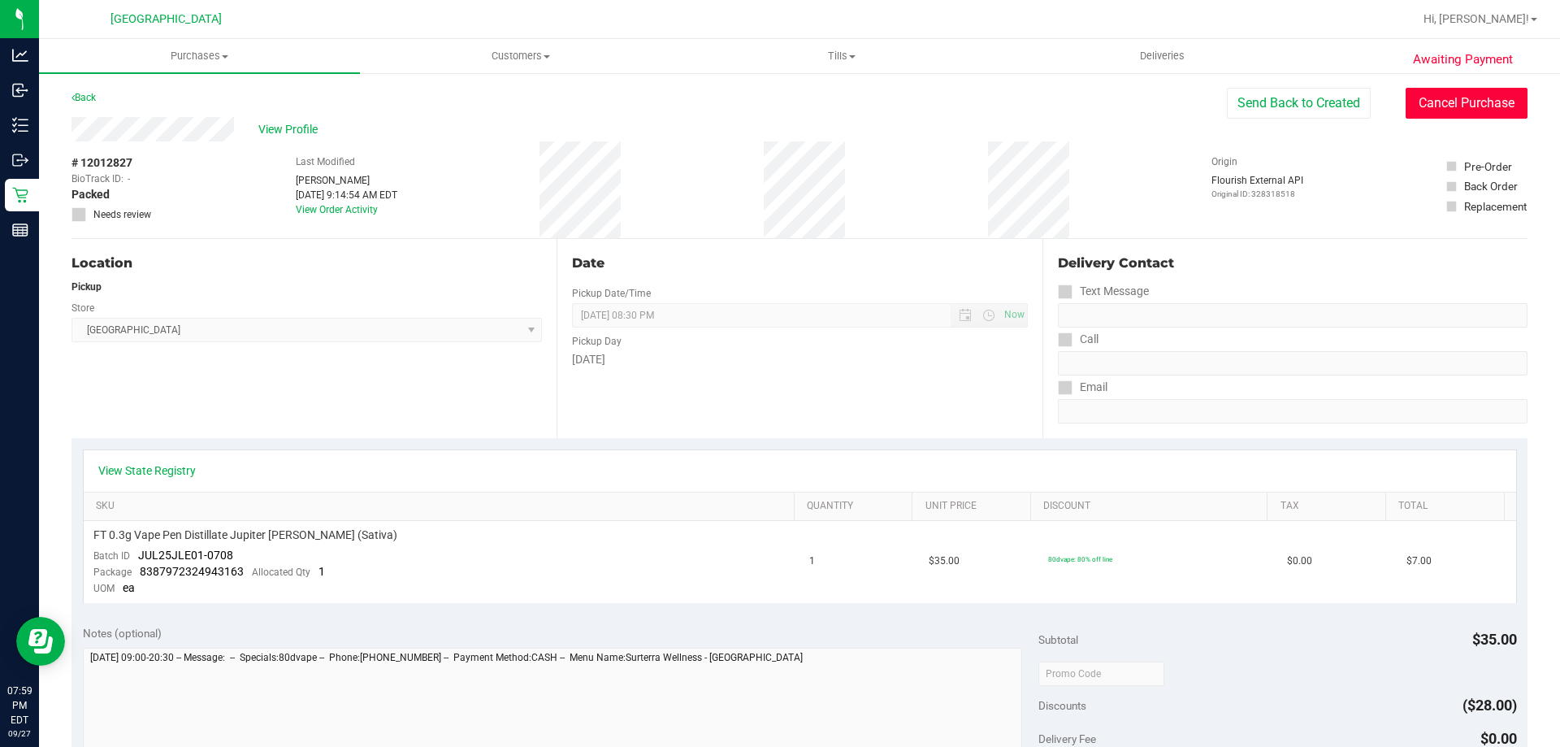
click at [1406, 106] on button "Cancel Purchase" at bounding box center [1467, 103] width 122 height 31
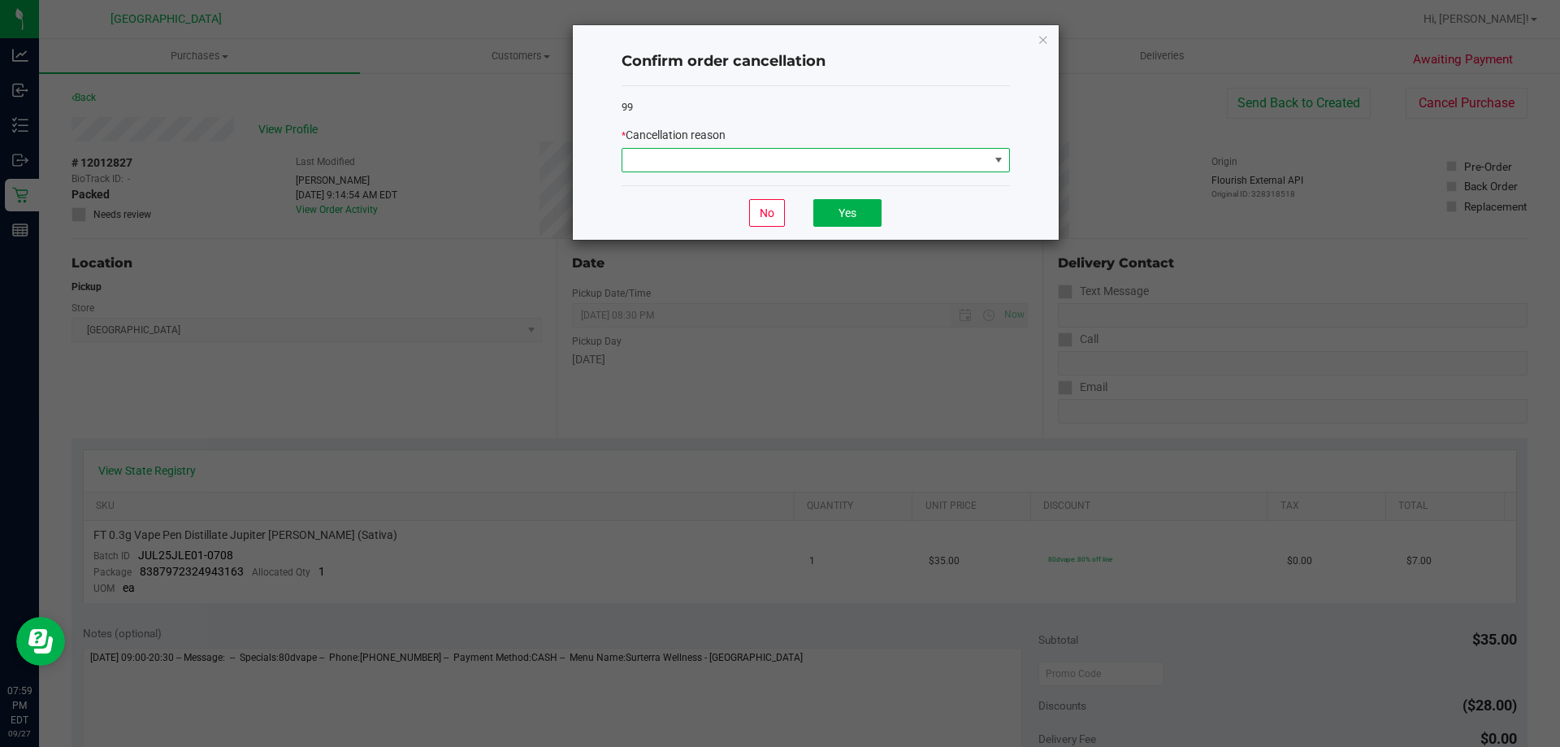
click at [834, 161] on span at bounding box center [805, 160] width 366 height 23
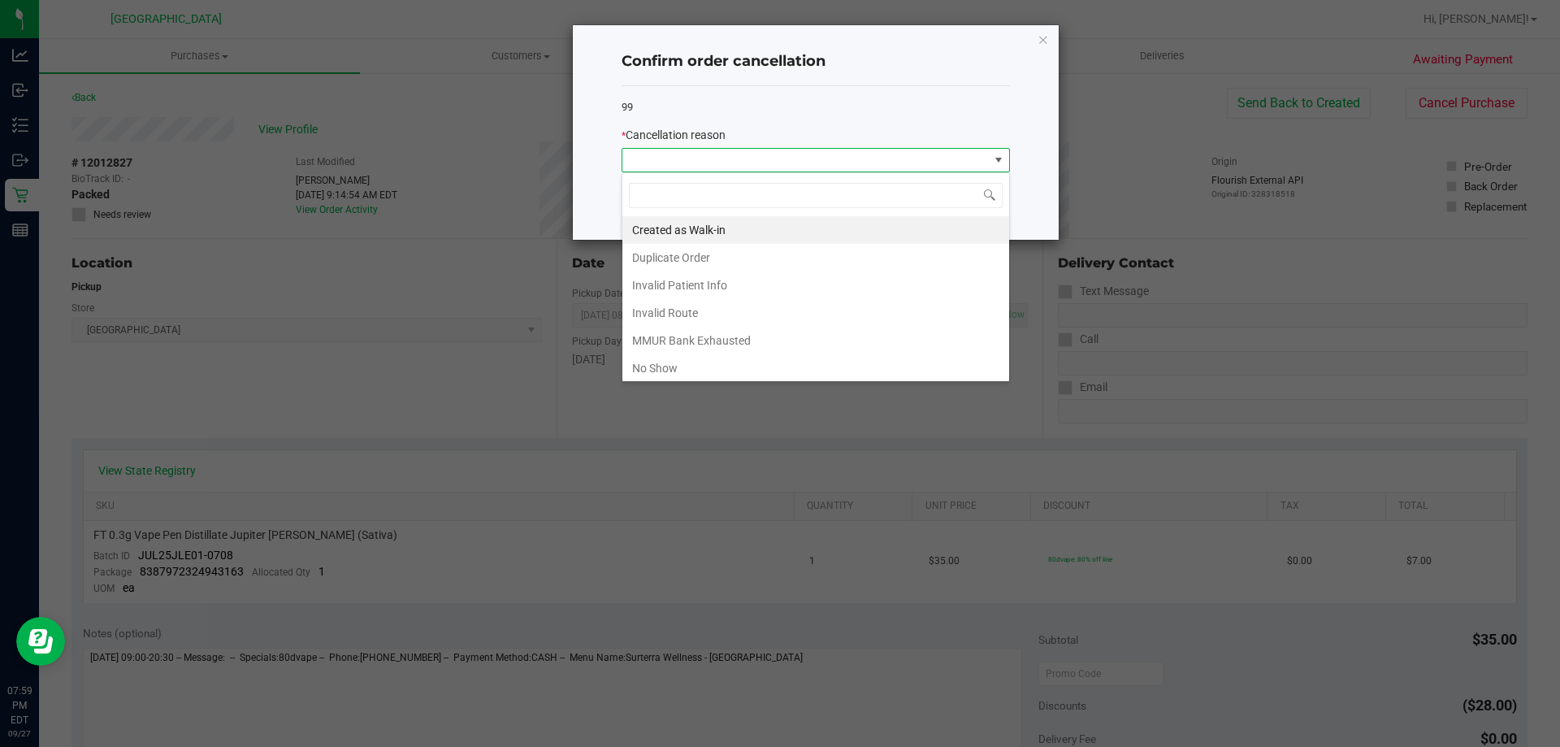
scroll to position [24, 388]
click at [659, 362] on li "No Show" at bounding box center [815, 368] width 387 height 28
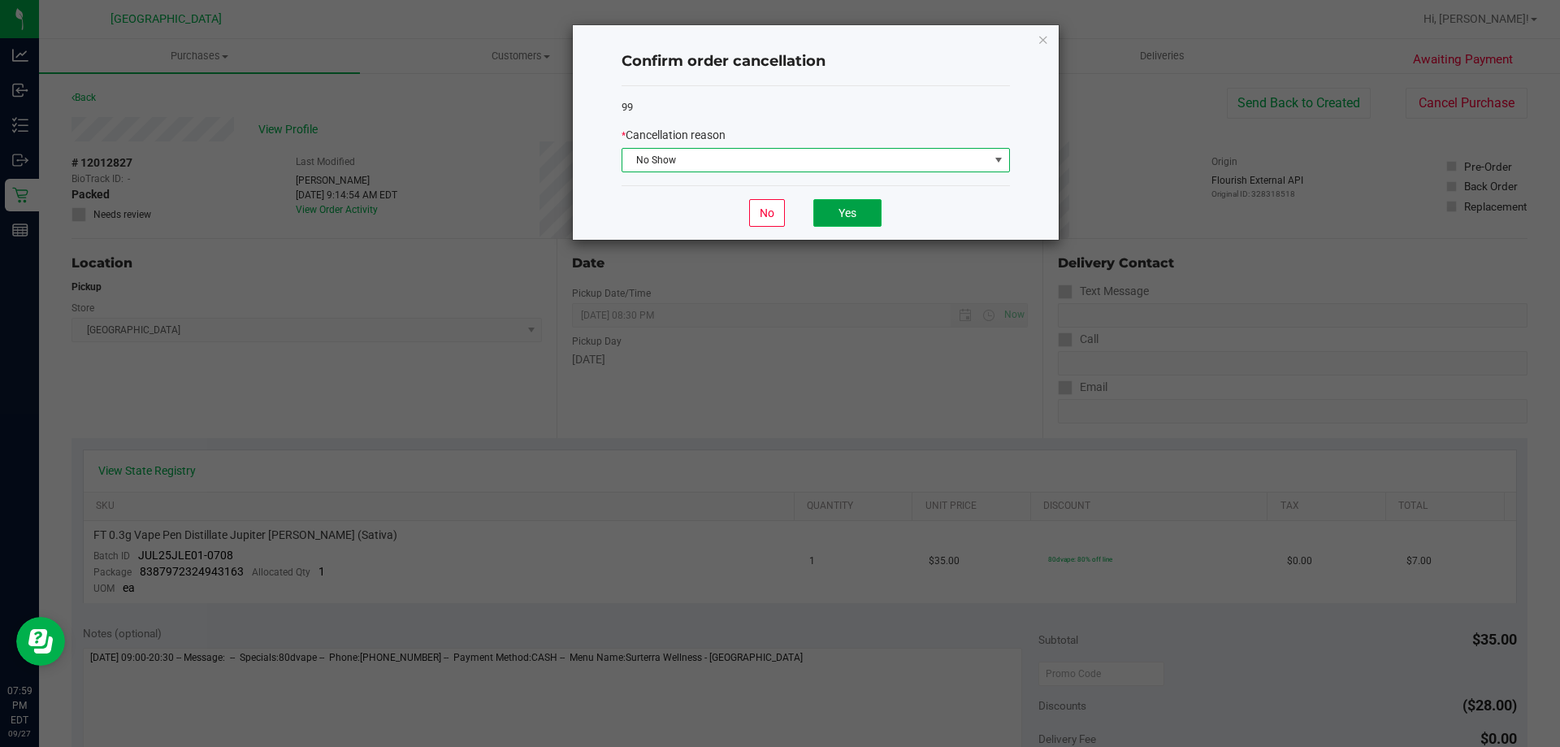
click at [823, 219] on button "Yes" at bounding box center [847, 213] width 68 height 28
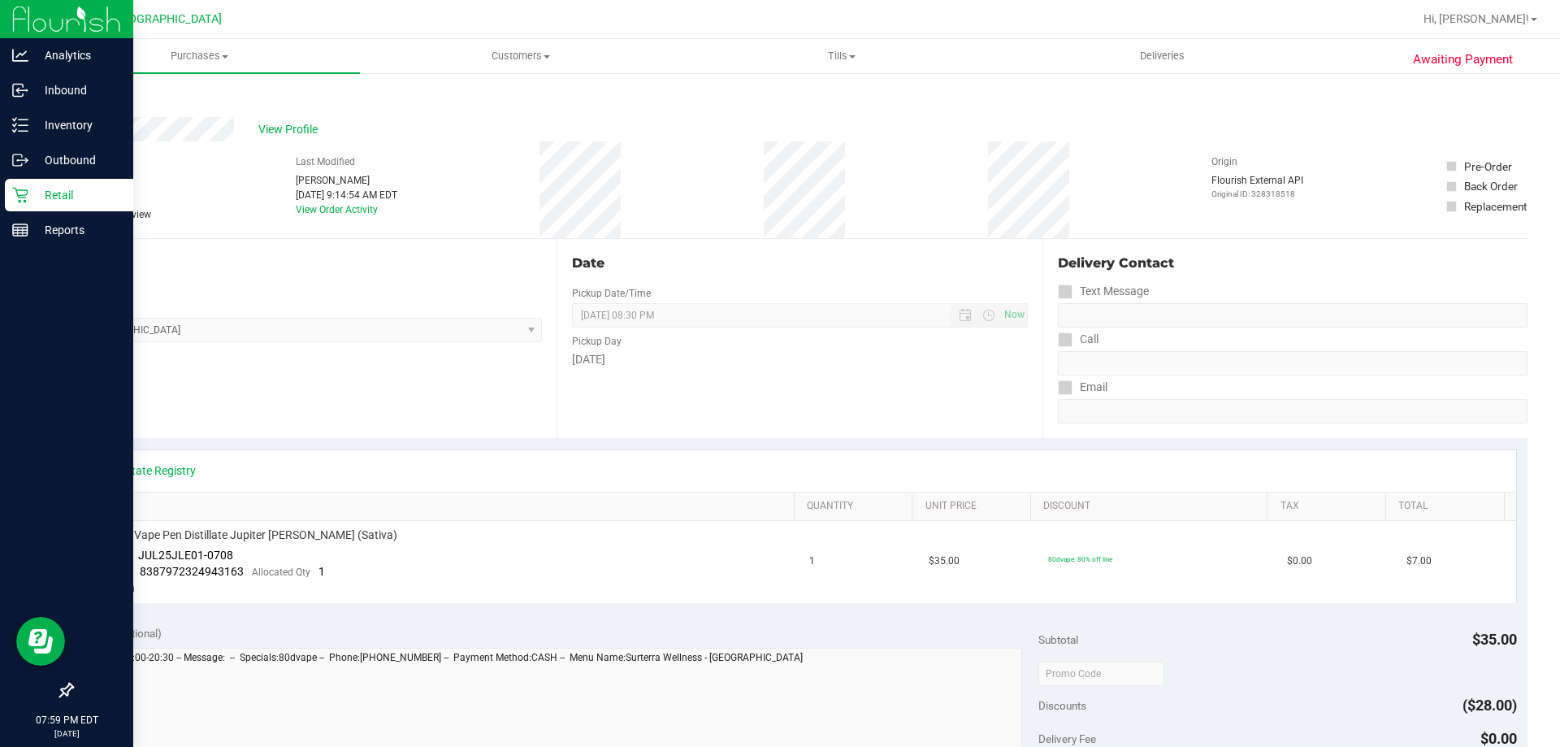
click at [33, 197] on p "Retail" at bounding box center [77, 195] width 98 height 20
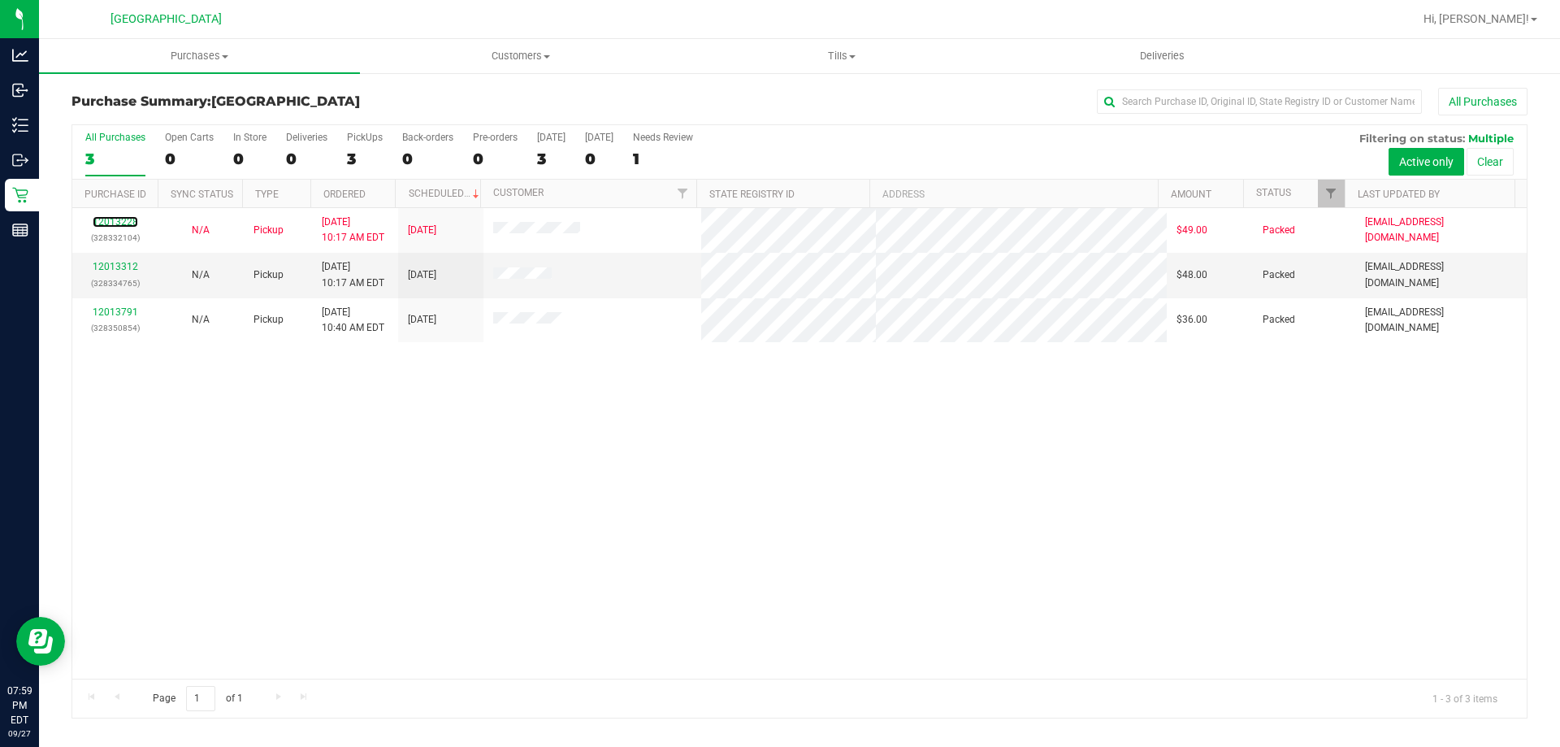
click at [128, 222] on link "12013228" at bounding box center [116, 221] width 46 height 11
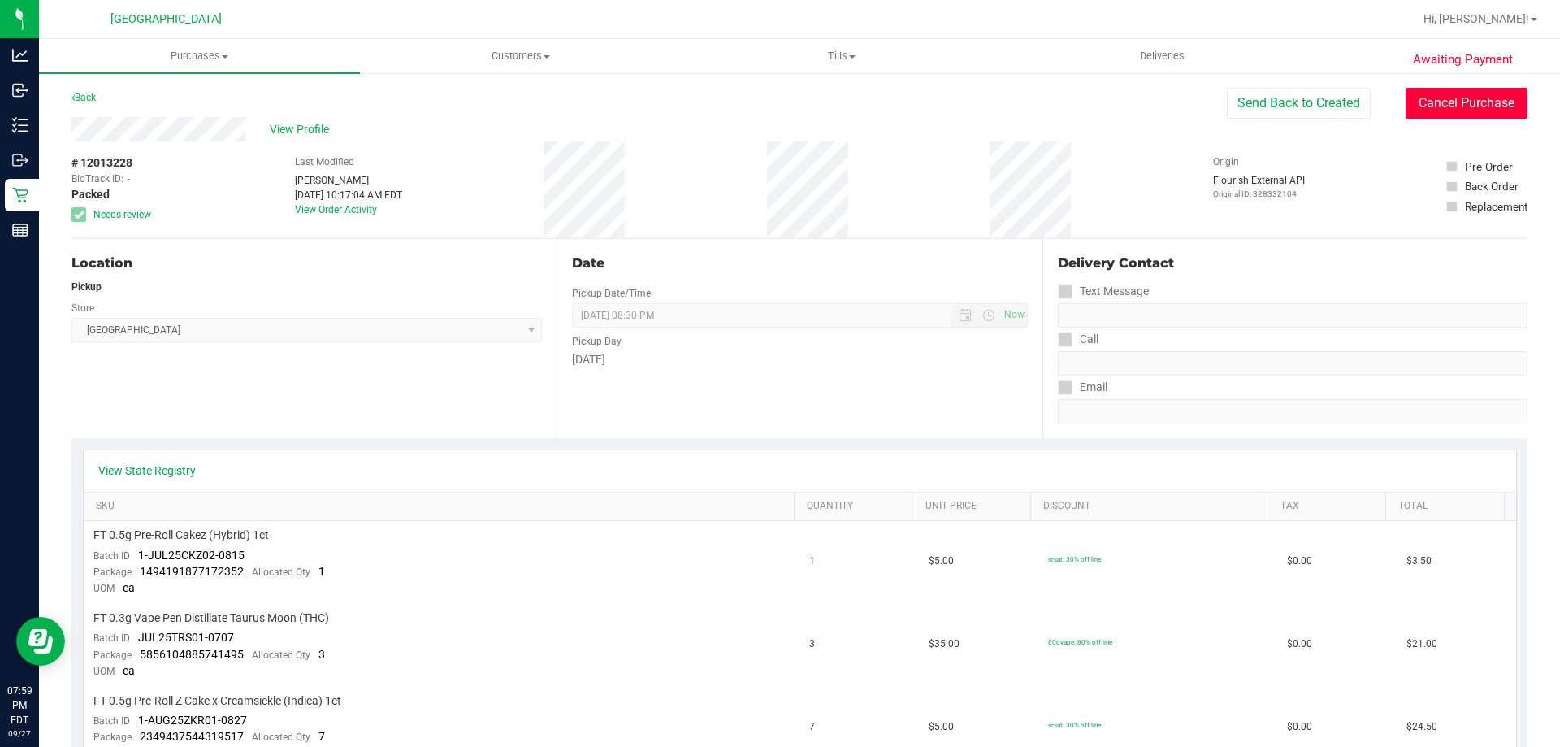
click at [1430, 98] on button "Cancel Purchase" at bounding box center [1467, 103] width 122 height 31
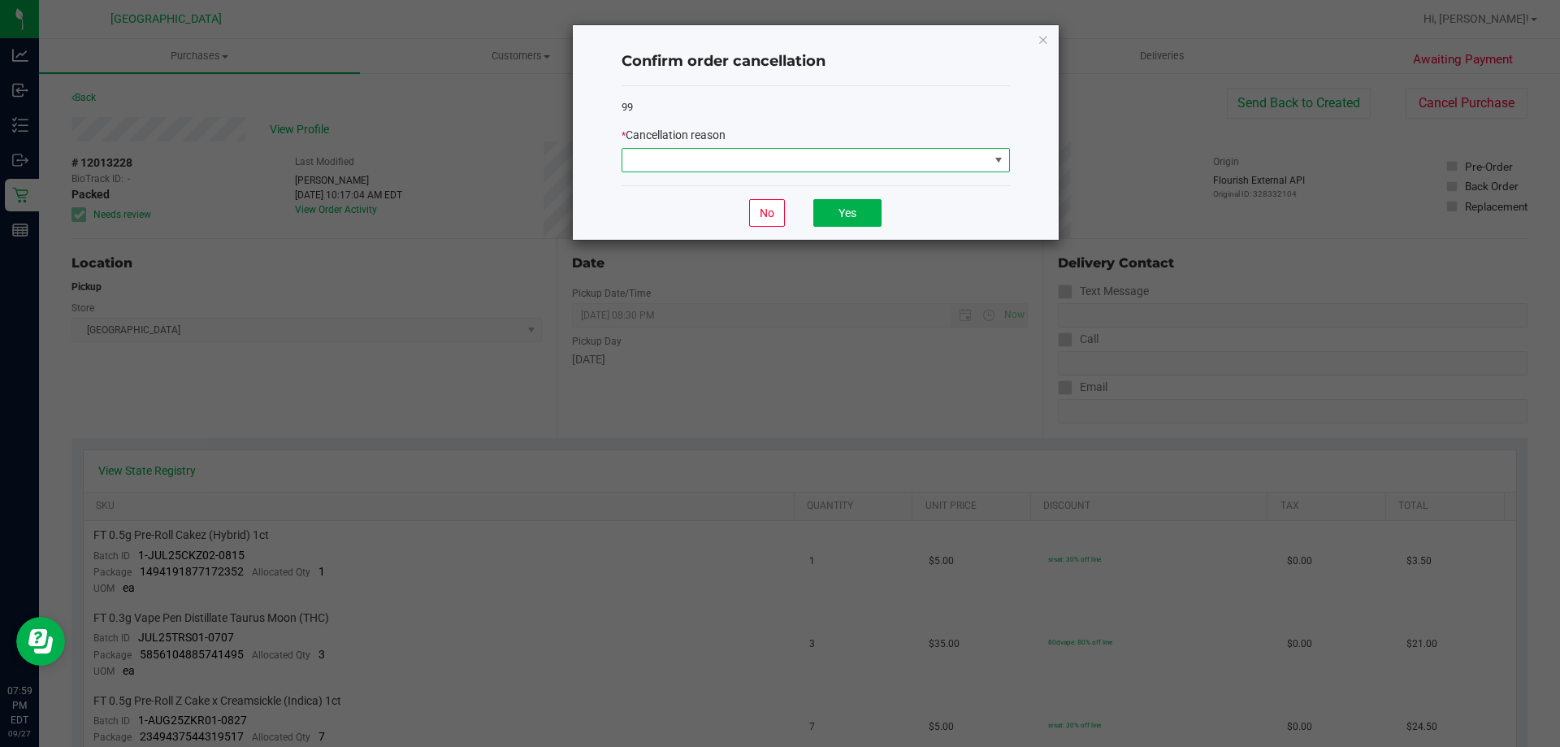
click at [889, 171] on span at bounding box center [805, 160] width 366 height 23
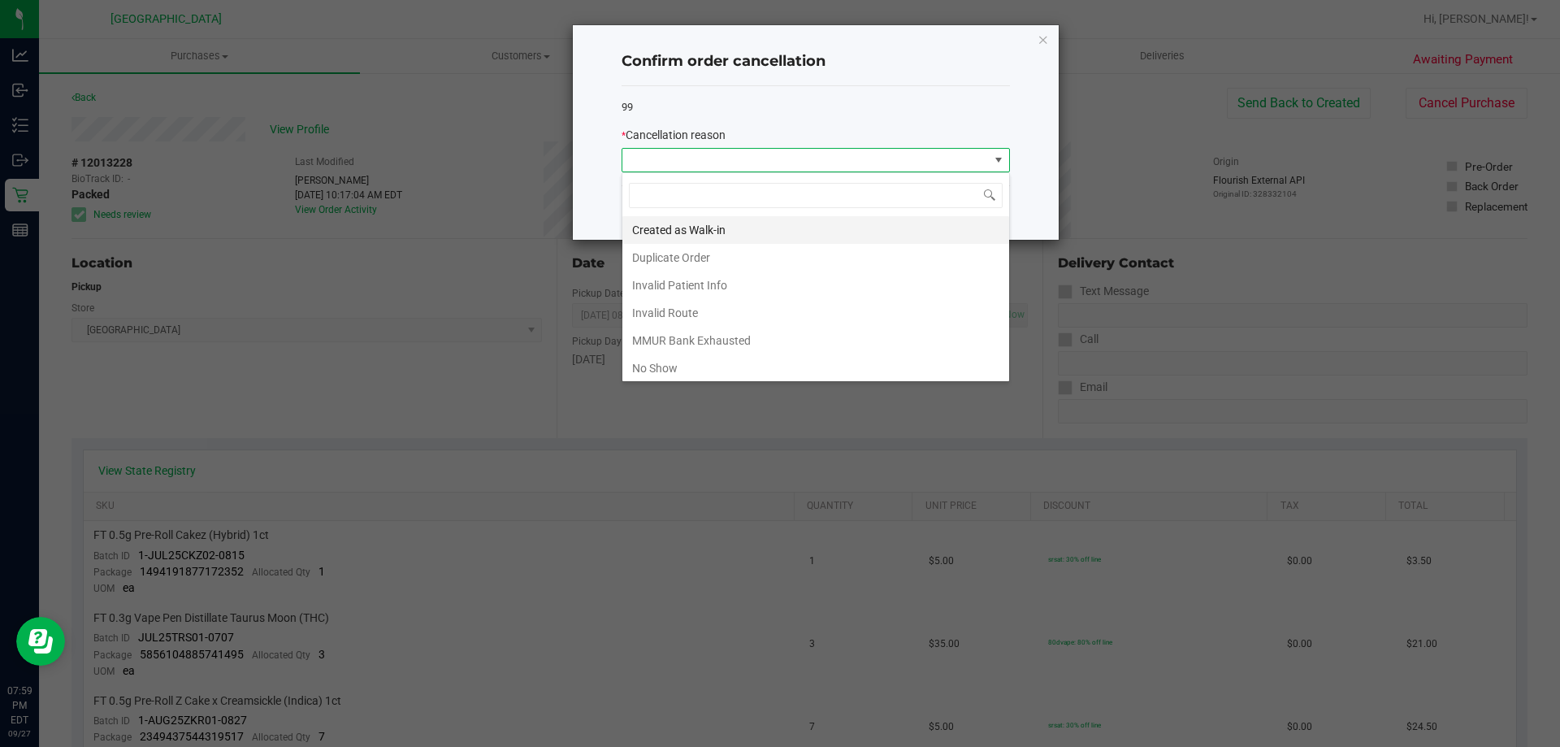
scroll to position [24, 388]
click at [709, 362] on li "No Show" at bounding box center [815, 368] width 387 height 28
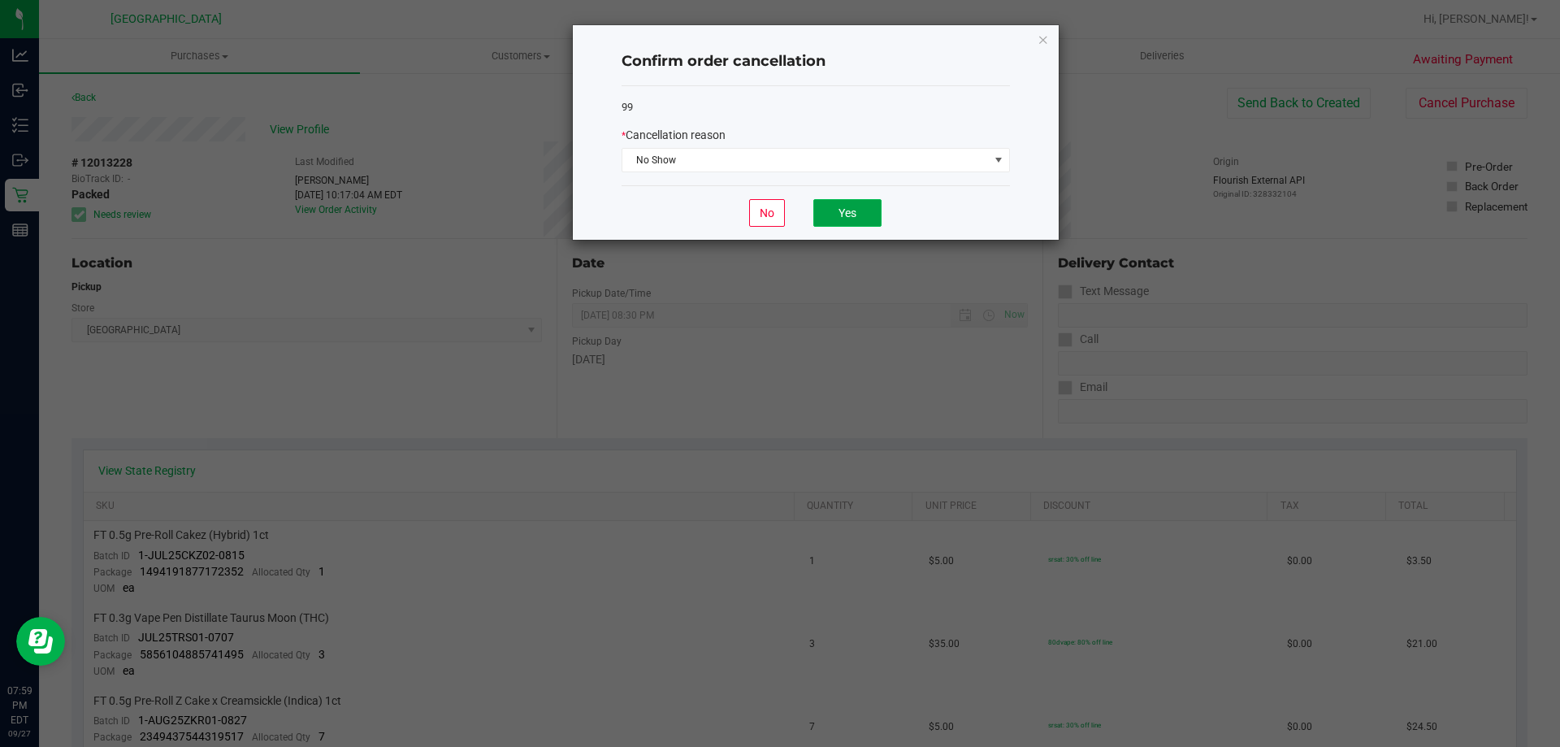
click at [836, 217] on button "Yes" at bounding box center [847, 213] width 68 height 28
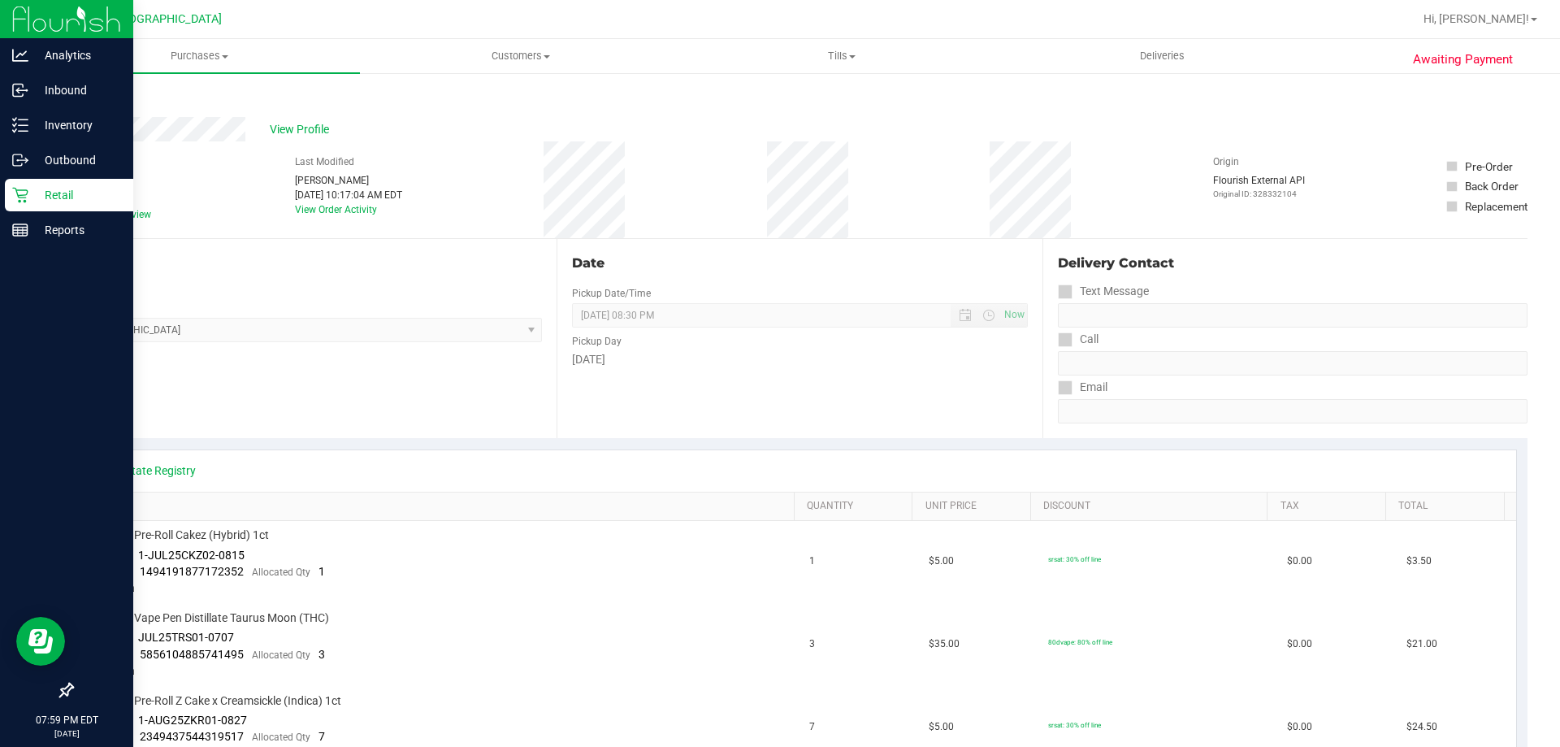
click at [32, 199] on p "Retail" at bounding box center [77, 195] width 98 height 20
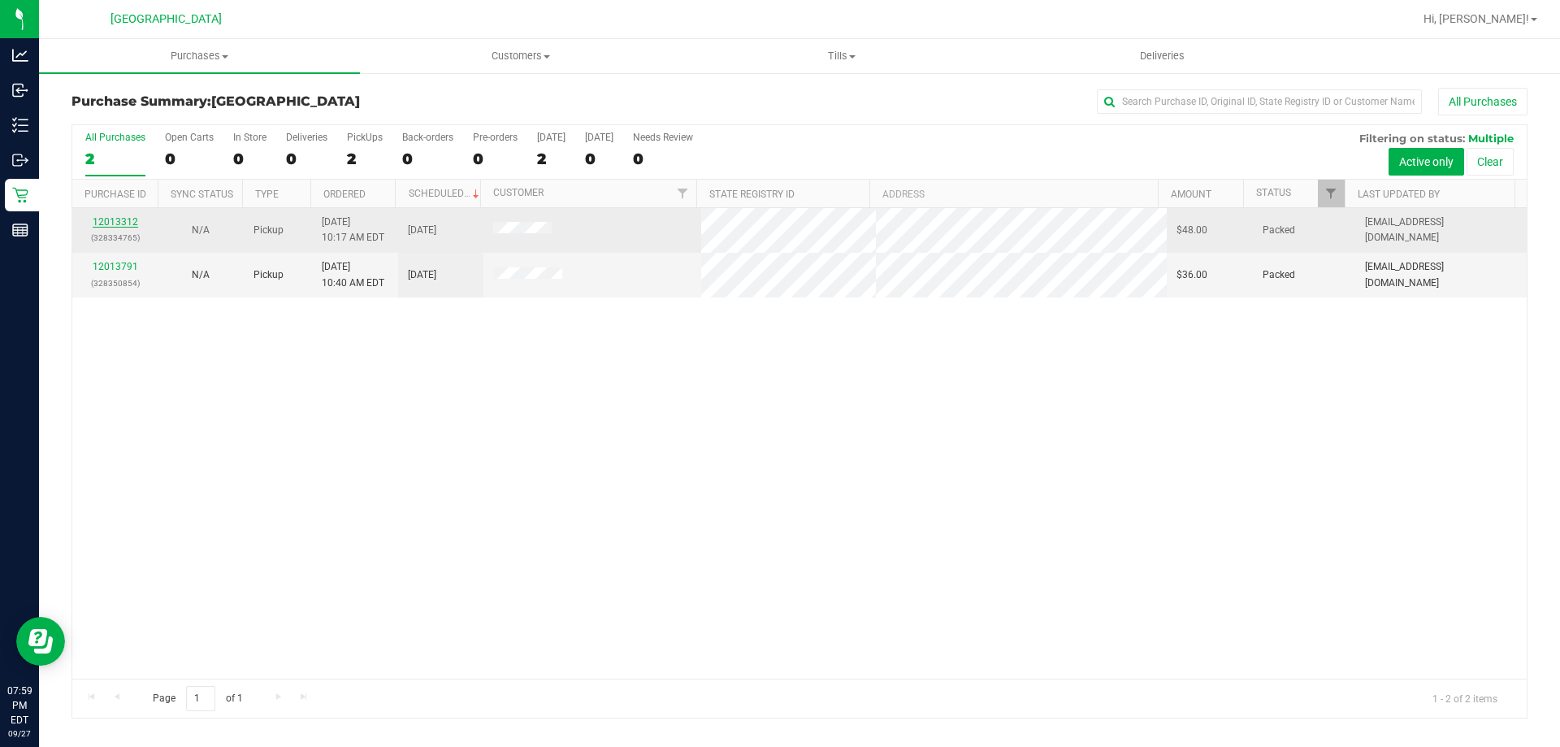
click at [122, 224] on link "12013312" at bounding box center [116, 221] width 46 height 11
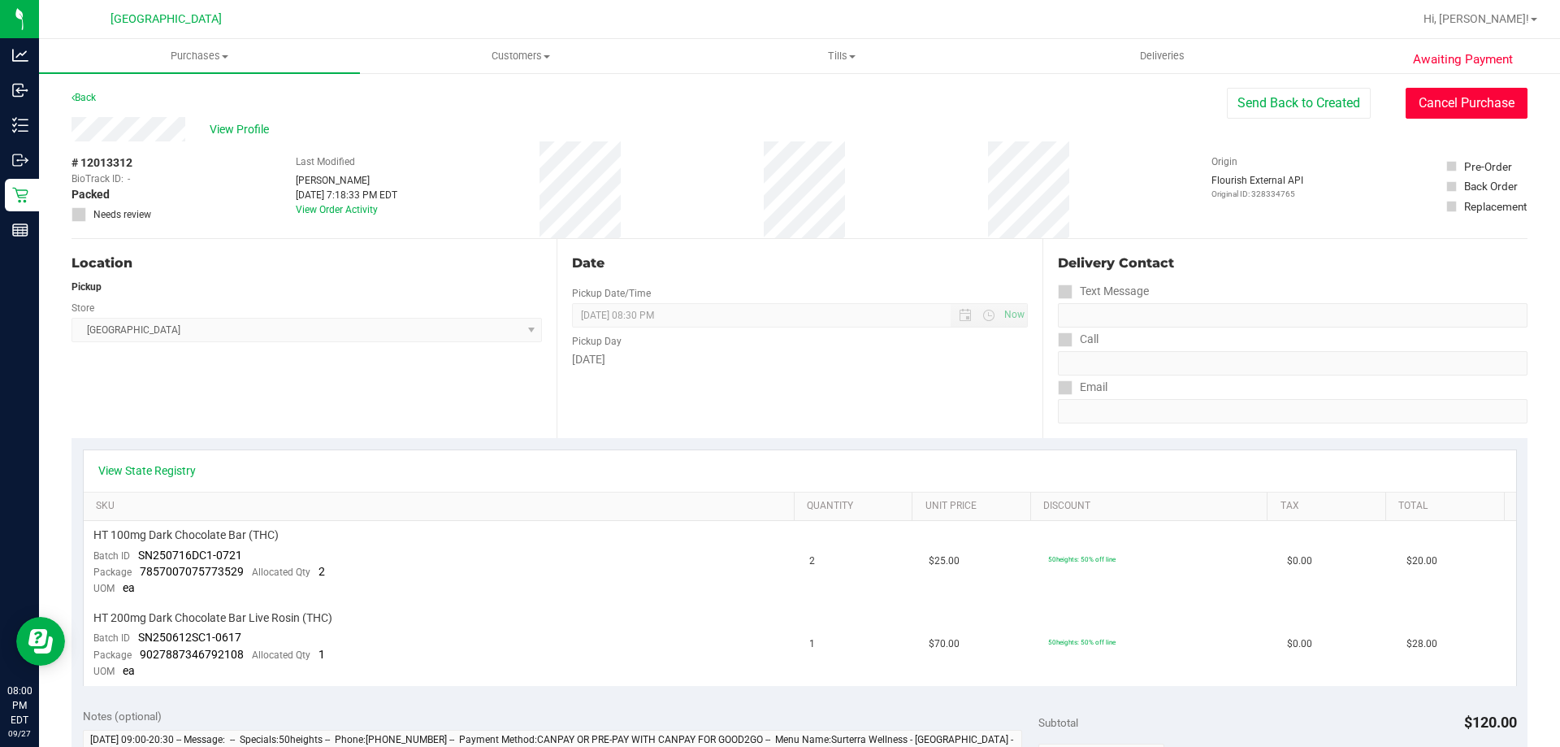
click at [1490, 106] on button "Cancel Purchase" at bounding box center [1467, 103] width 122 height 31
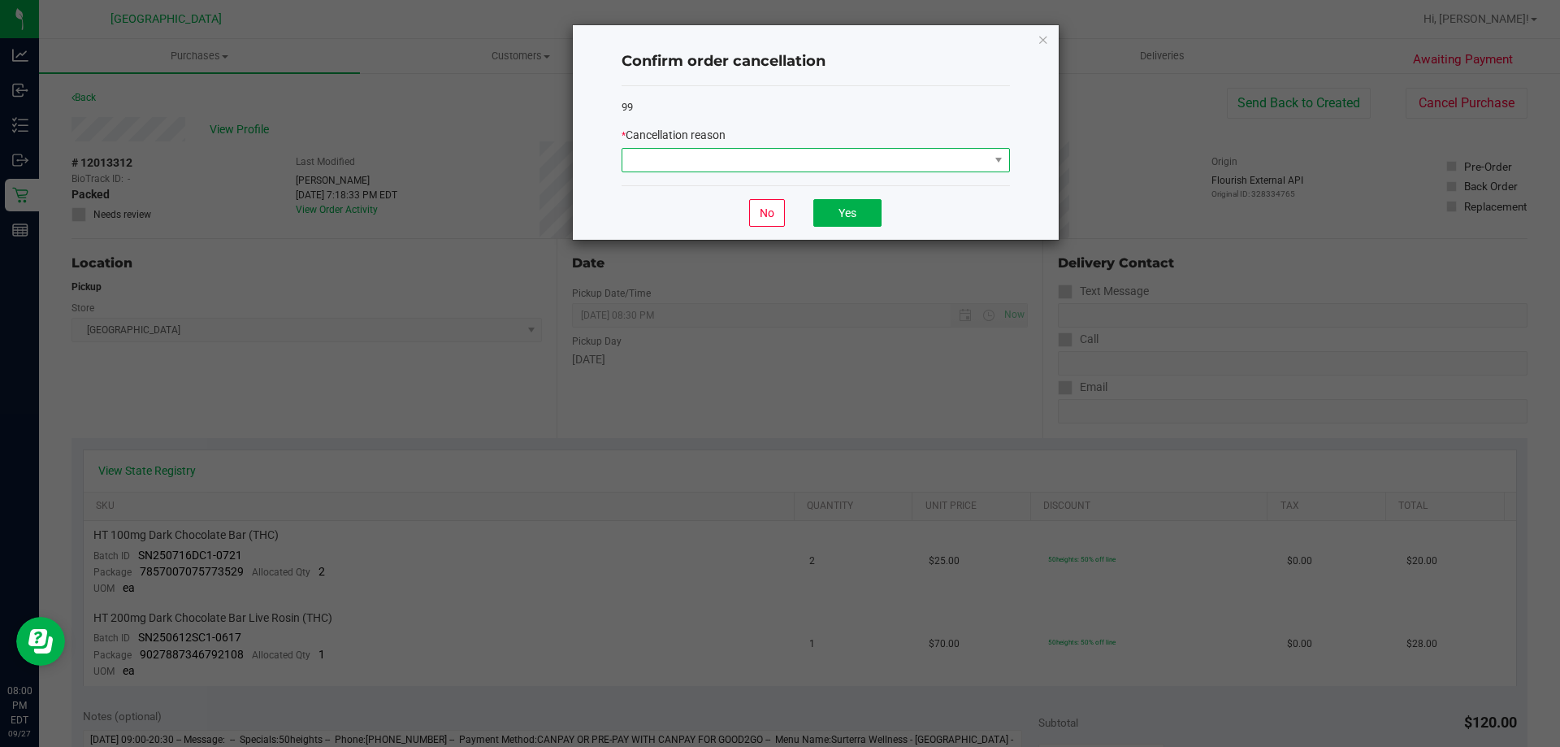
click at [783, 152] on span at bounding box center [805, 160] width 366 height 23
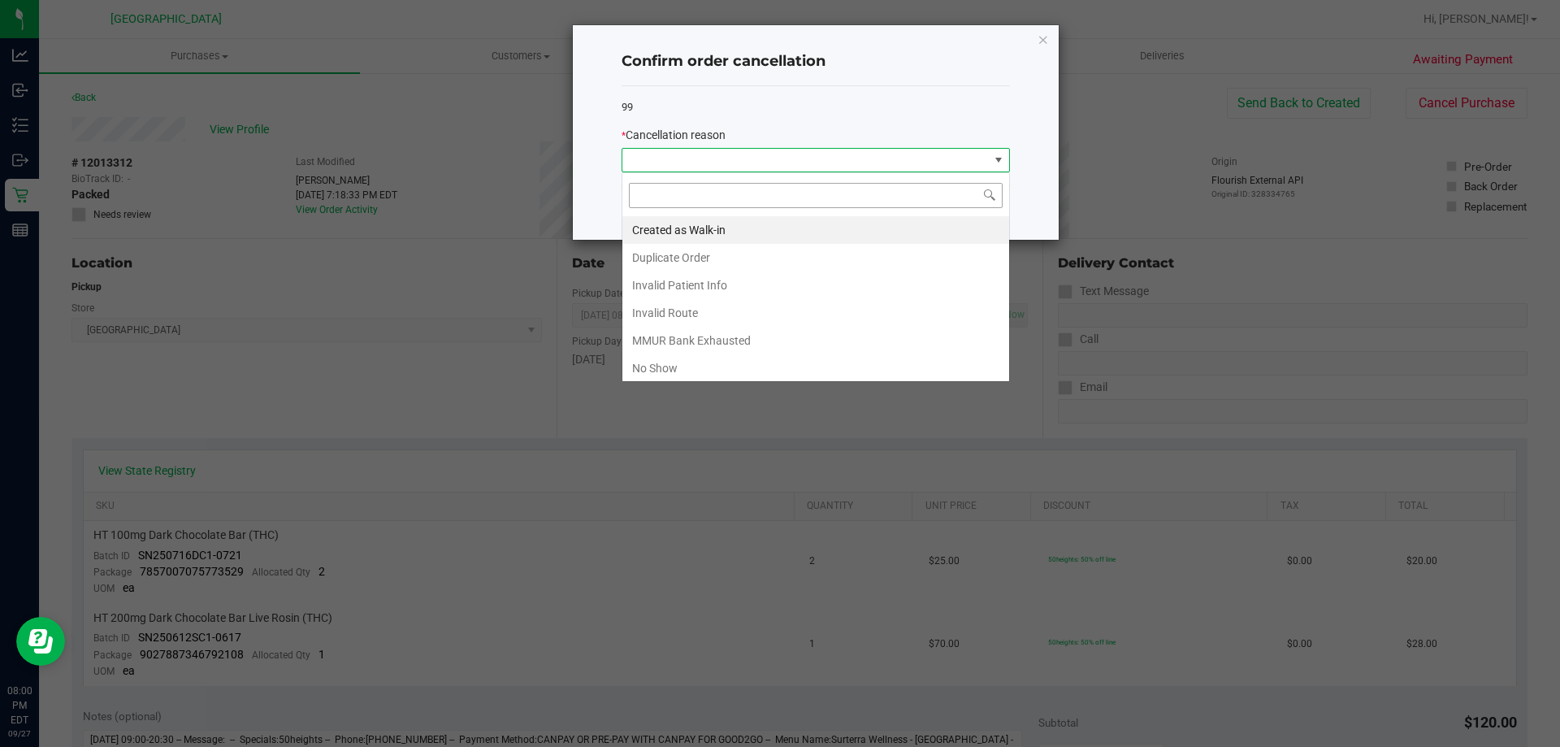
scroll to position [24, 388]
click at [686, 366] on li "No Show" at bounding box center [815, 368] width 387 height 28
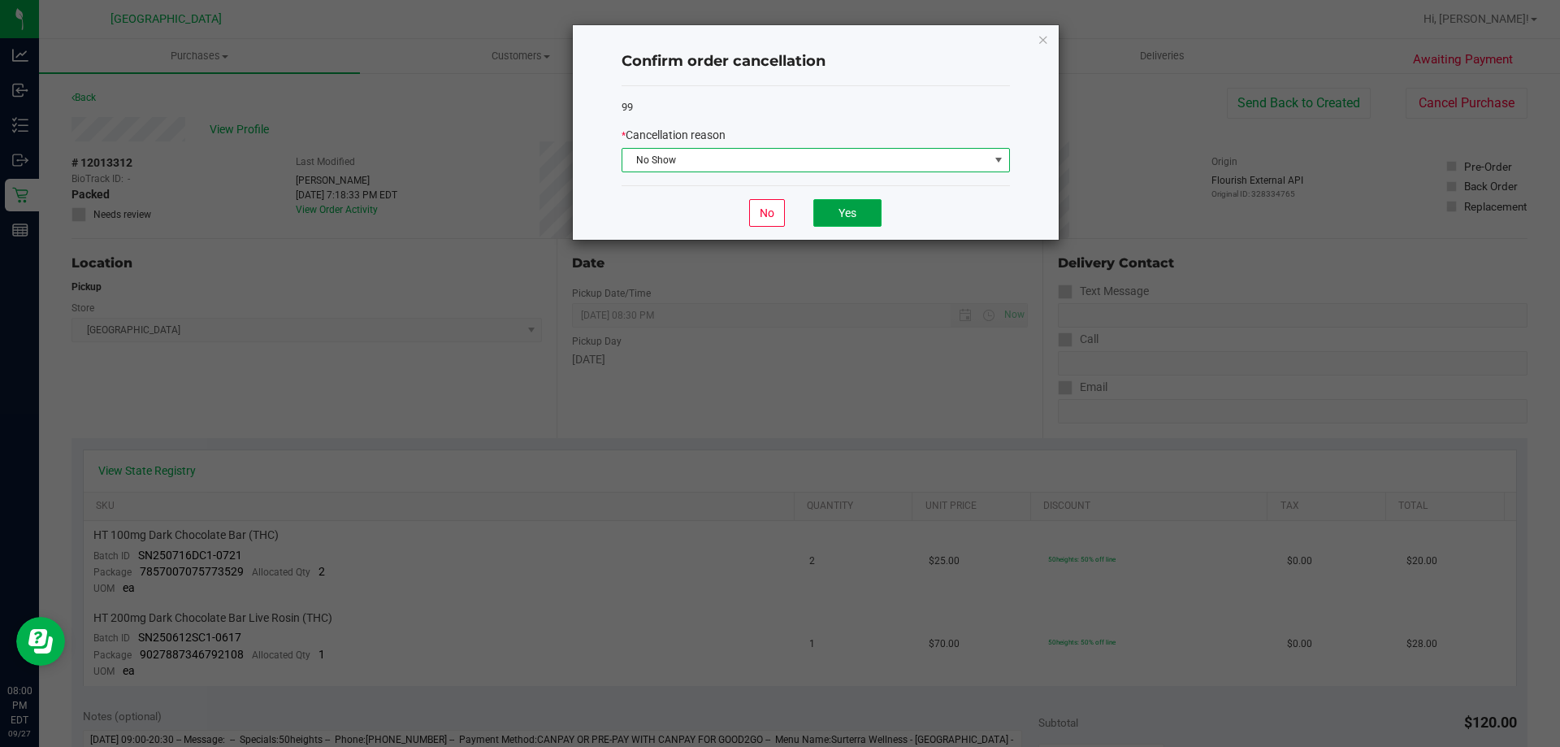
click at [833, 202] on button "Yes" at bounding box center [847, 213] width 68 height 28
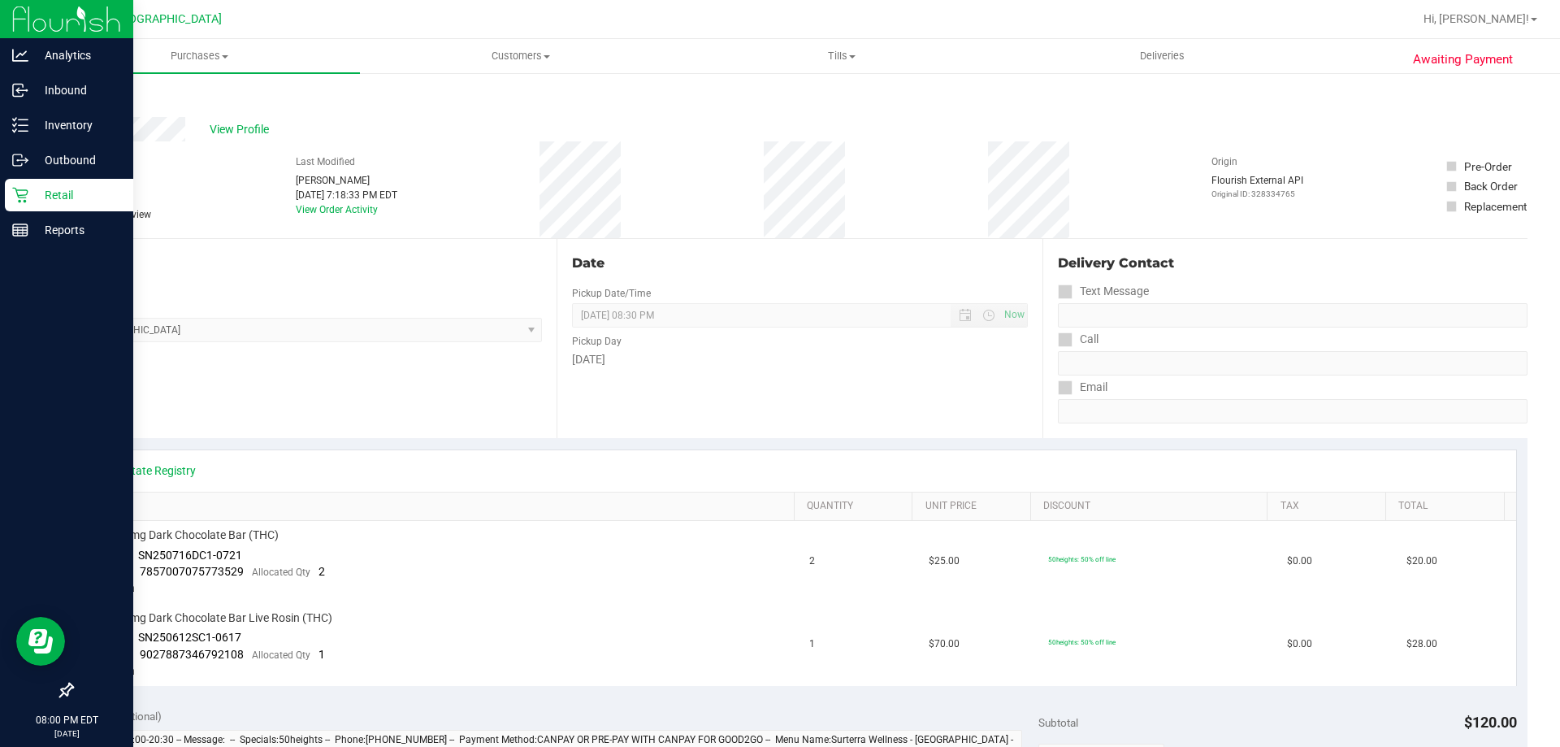
click at [30, 206] on div "Retail" at bounding box center [69, 195] width 128 height 33
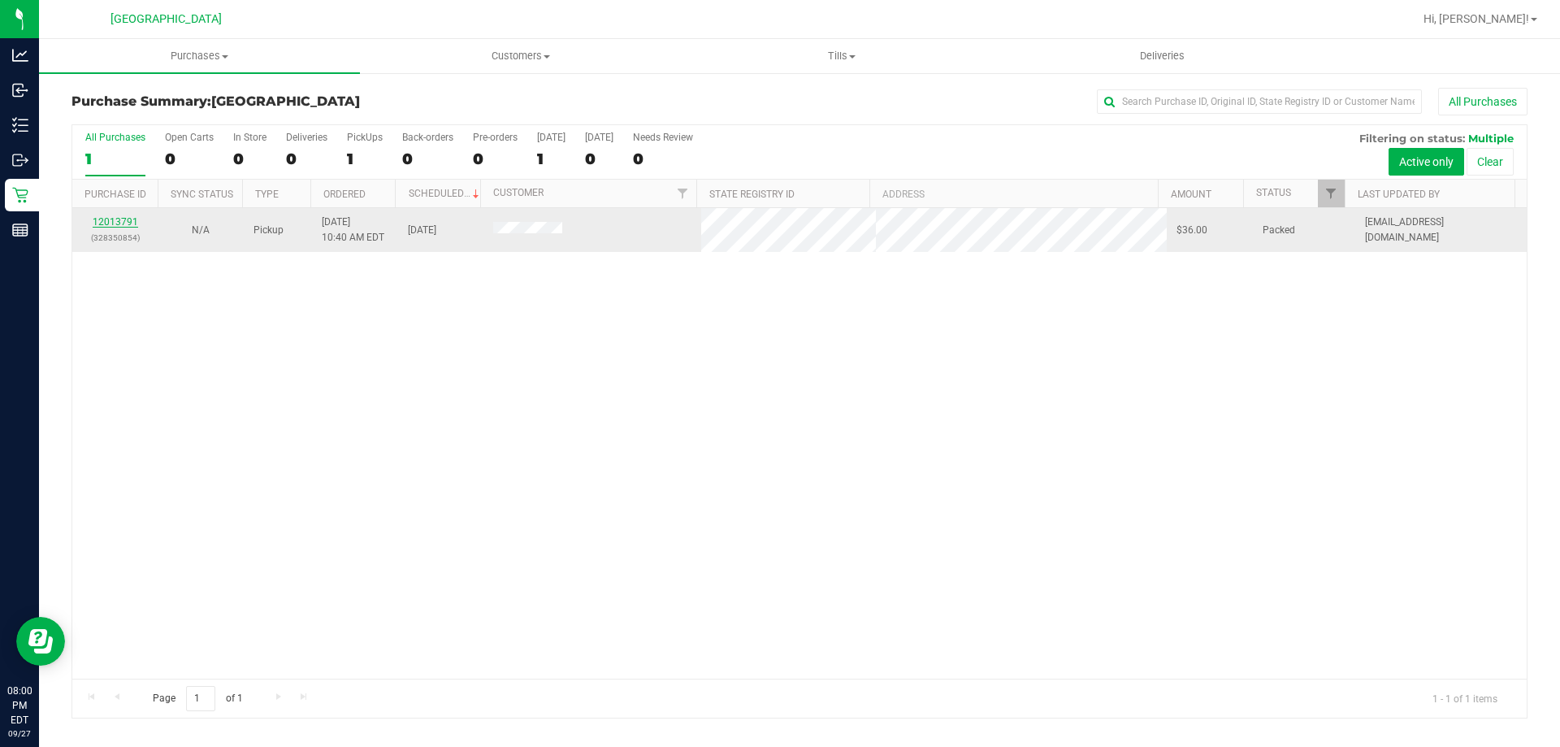
click at [124, 219] on link "12013791" at bounding box center [116, 221] width 46 height 11
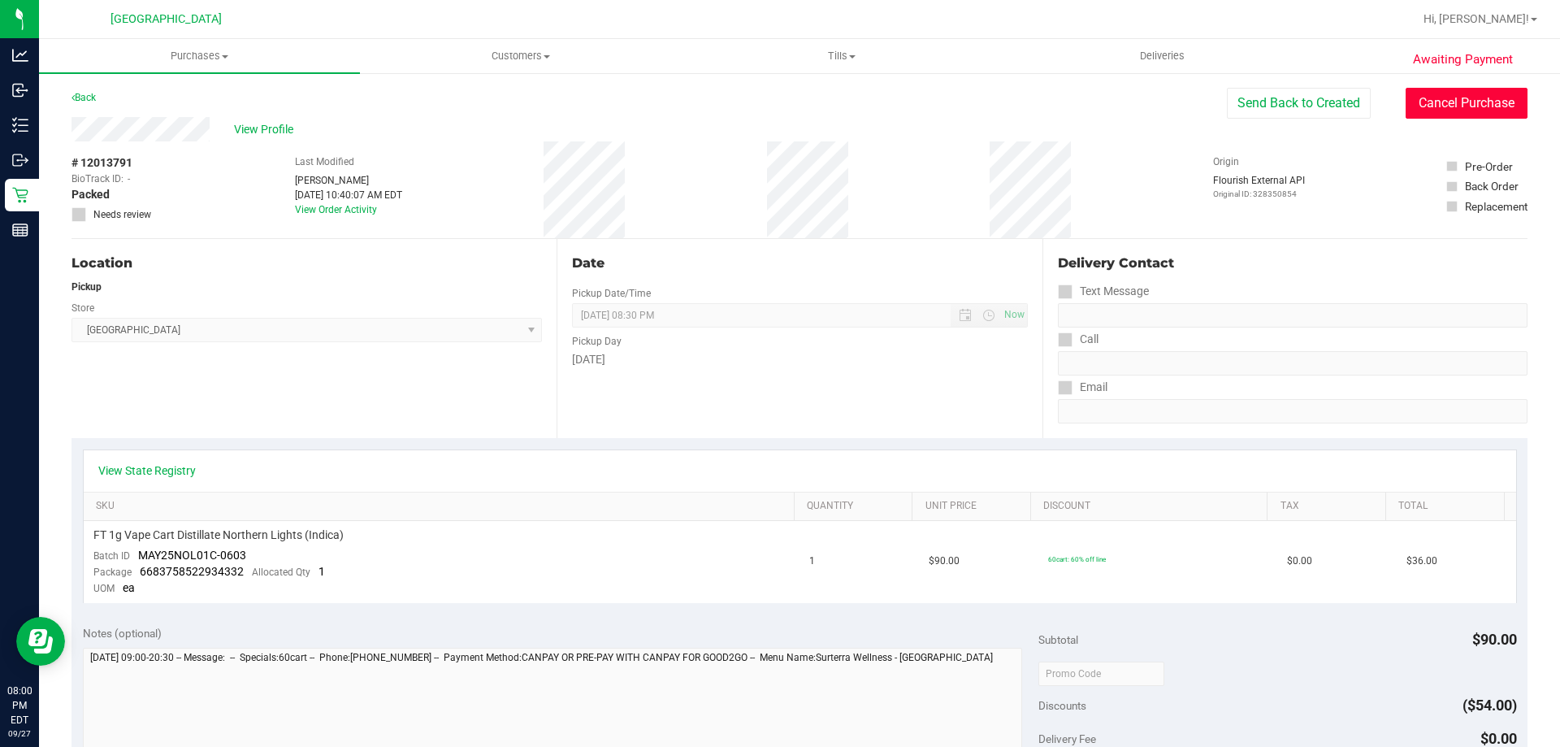
click at [1500, 111] on button "Cancel Purchase" at bounding box center [1467, 103] width 122 height 31
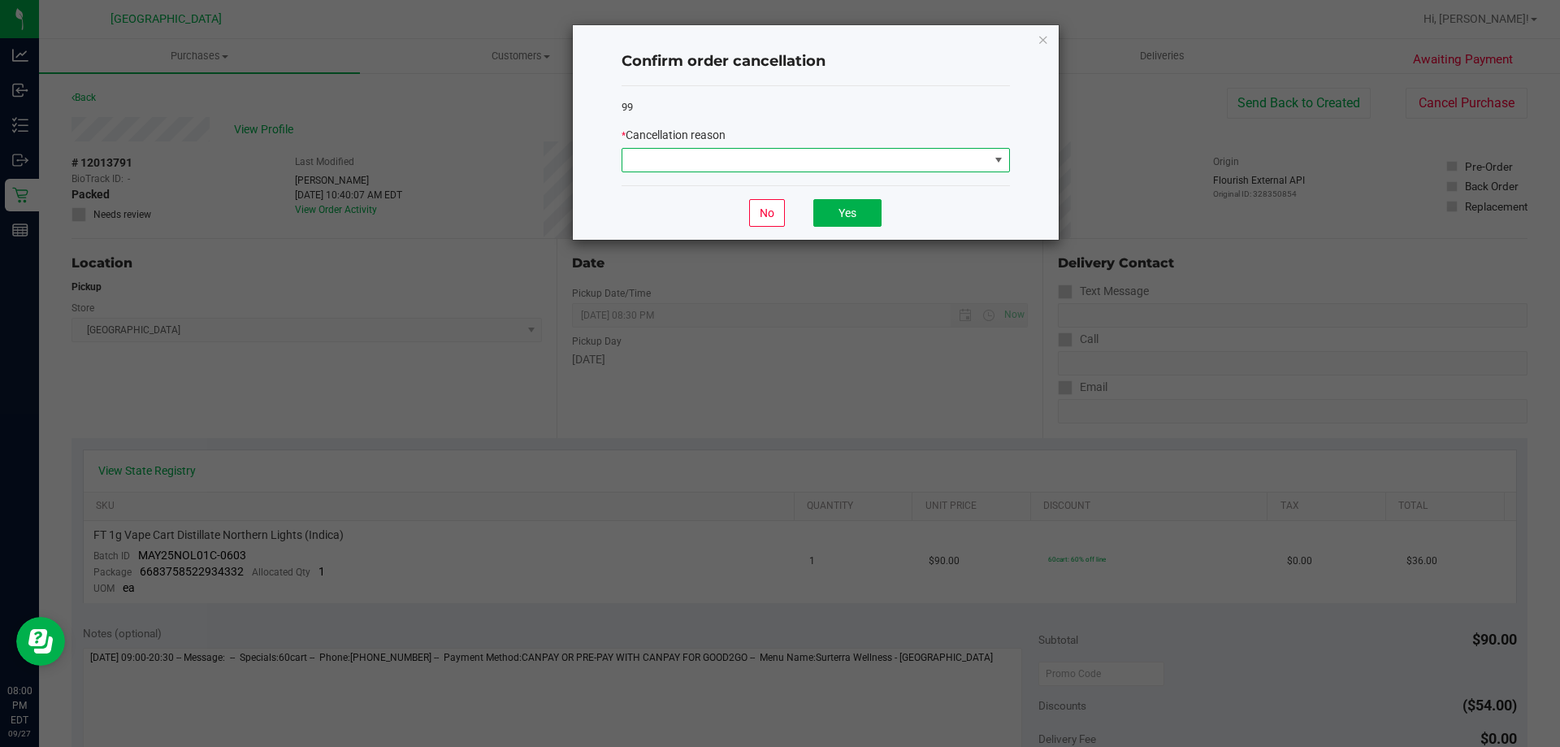
click at [923, 155] on span at bounding box center [805, 160] width 366 height 23
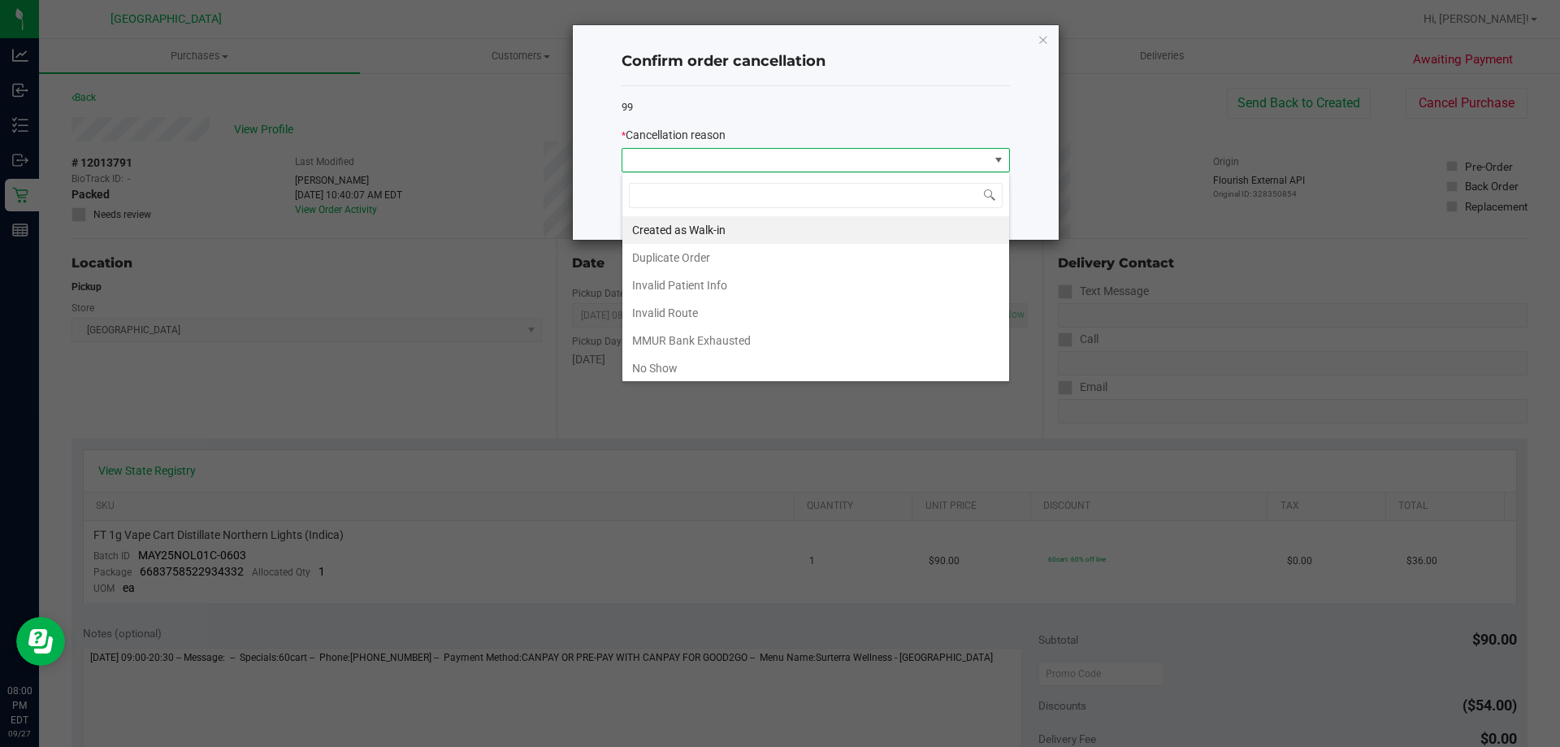
scroll to position [24, 388]
click at [683, 366] on li "No Show" at bounding box center [815, 368] width 387 height 28
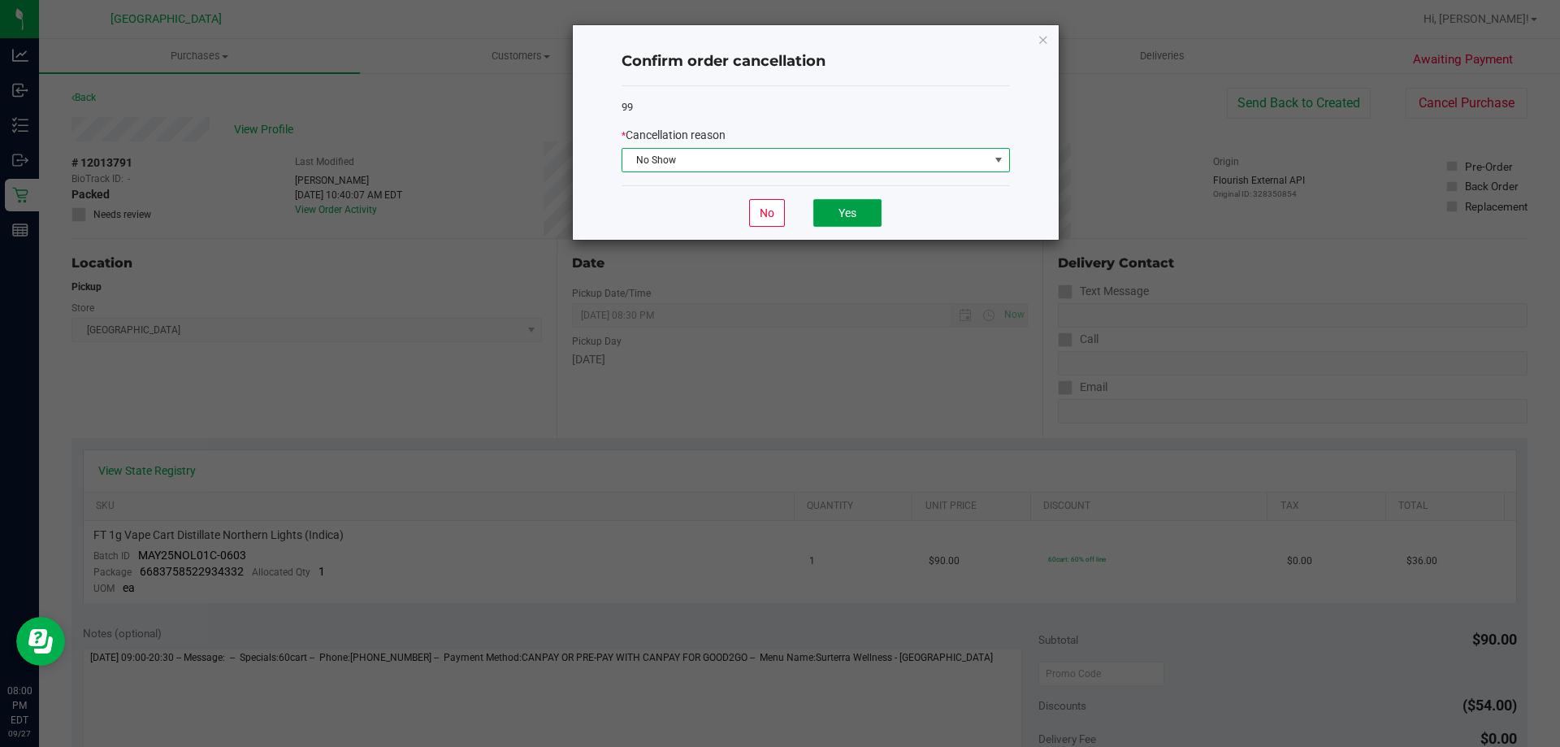
click at [847, 215] on button "Yes" at bounding box center [847, 213] width 68 height 28
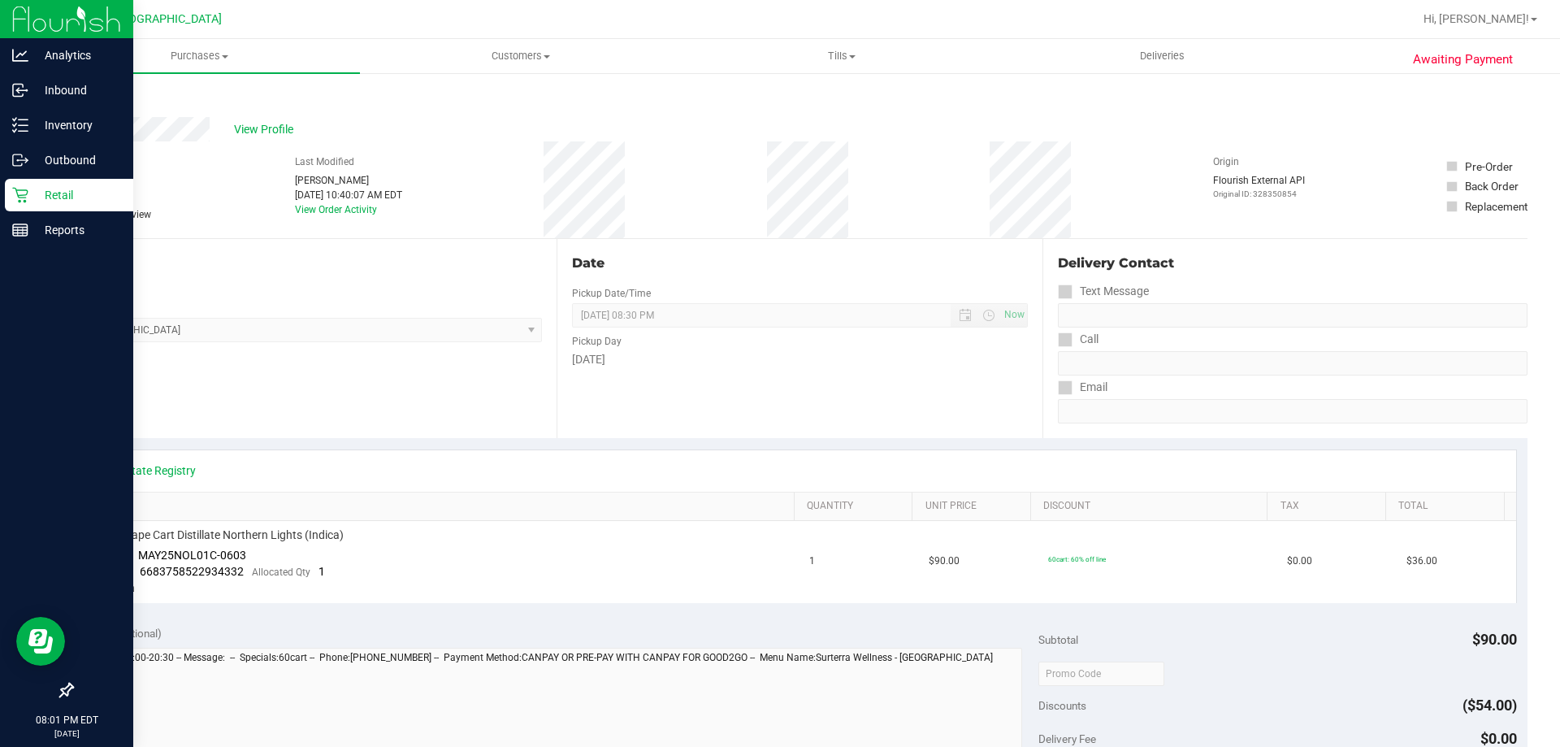
click at [26, 193] on icon at bounding box center [20, 195] width 16 height 16
